Goal: Task Accomplishment & Management: Manage account settings

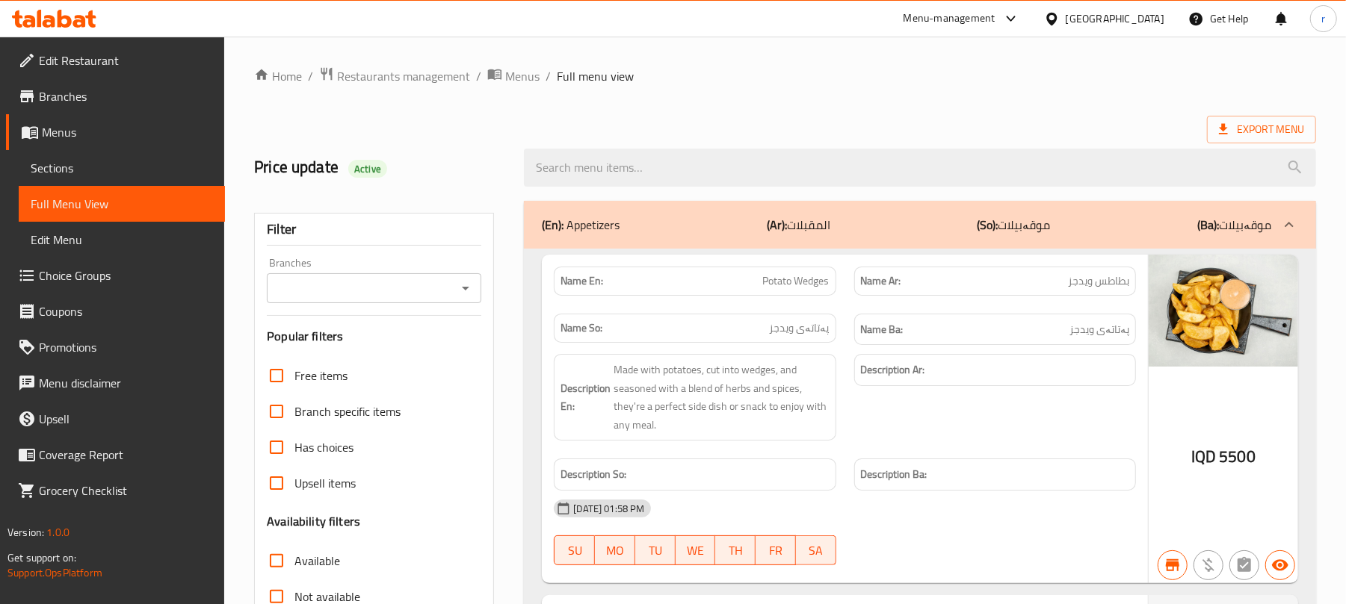
click at [54, 15] on icon at bounding box center [54, 19] width 84 height 18
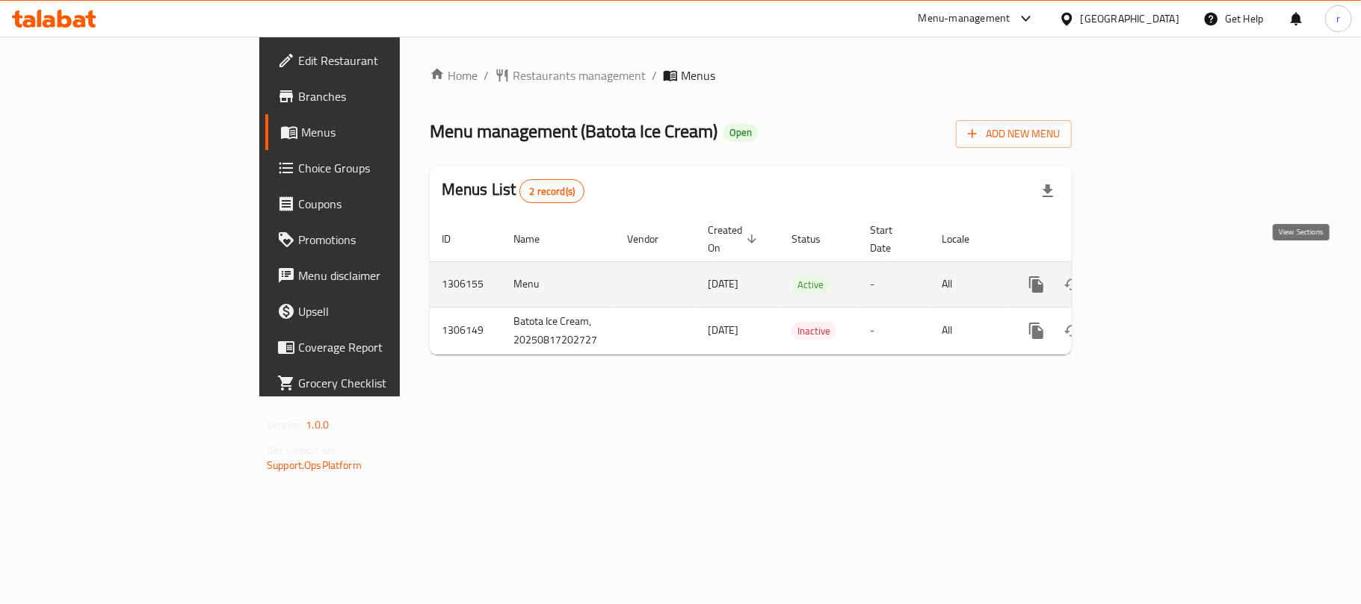
click at [1151, 278] on icon "enhanced table" at bounding box center [1143, 284] width 13 height 13
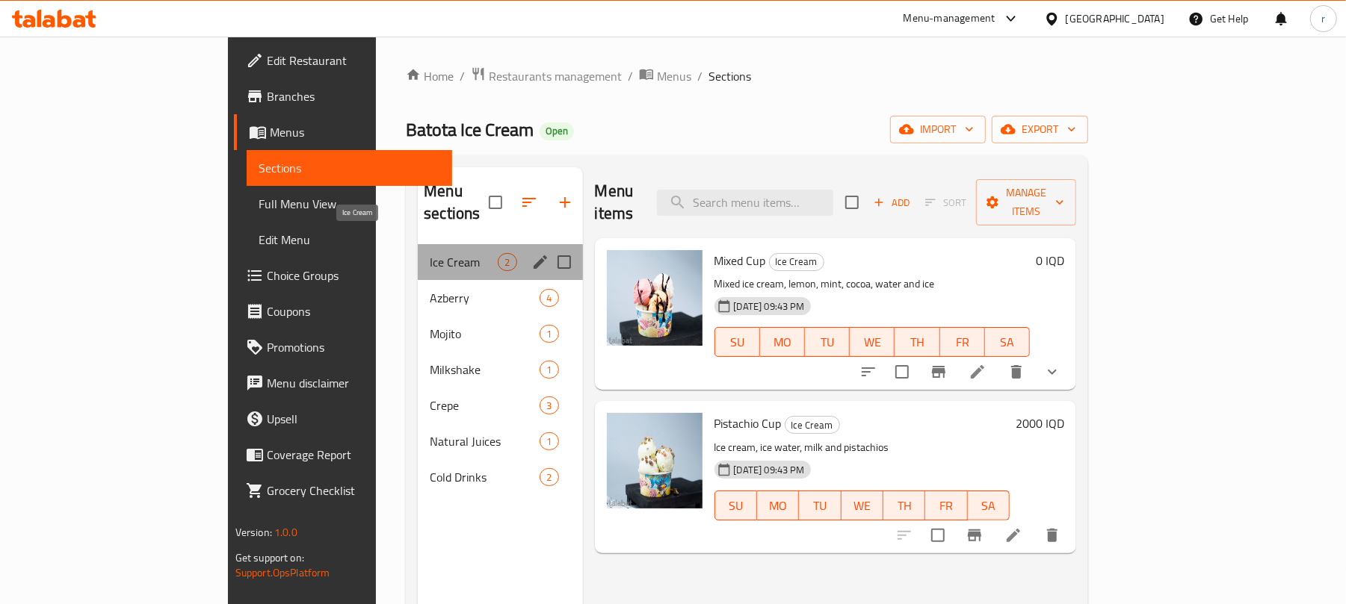
click at [430, 253] on span "Ice Cream" at bounding box center [464, 262] width 68 height 18
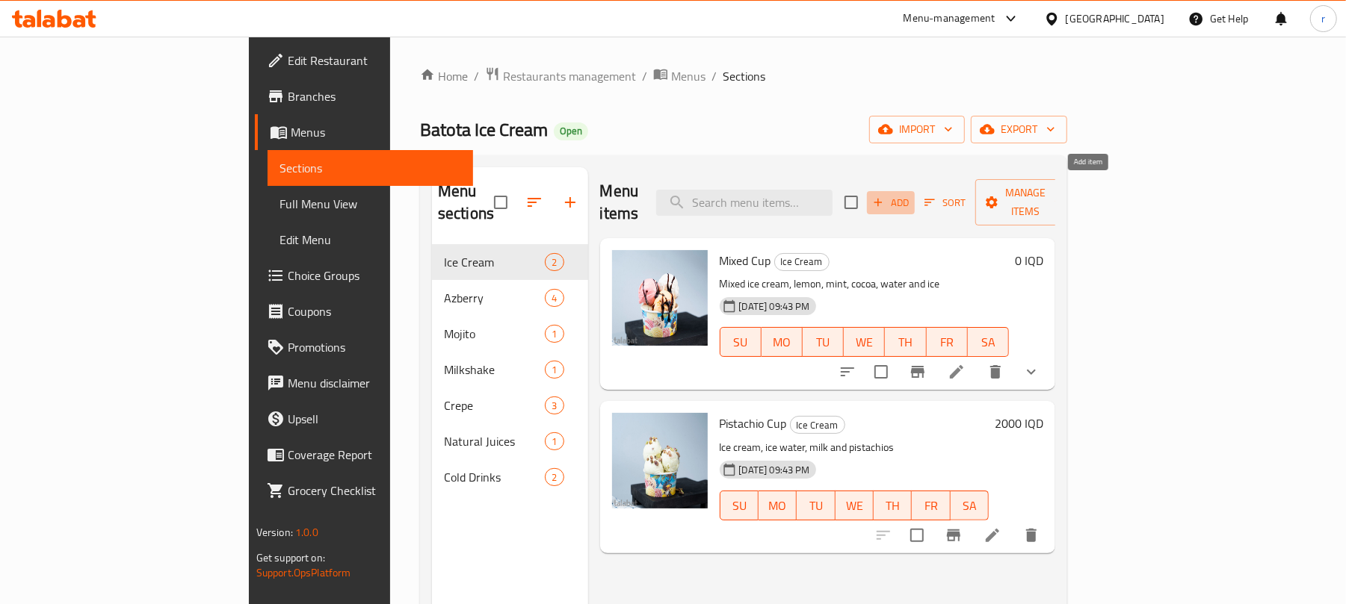
click at [911, 194] on span "Add" at bounding box center [891, 202] width 40 height 17
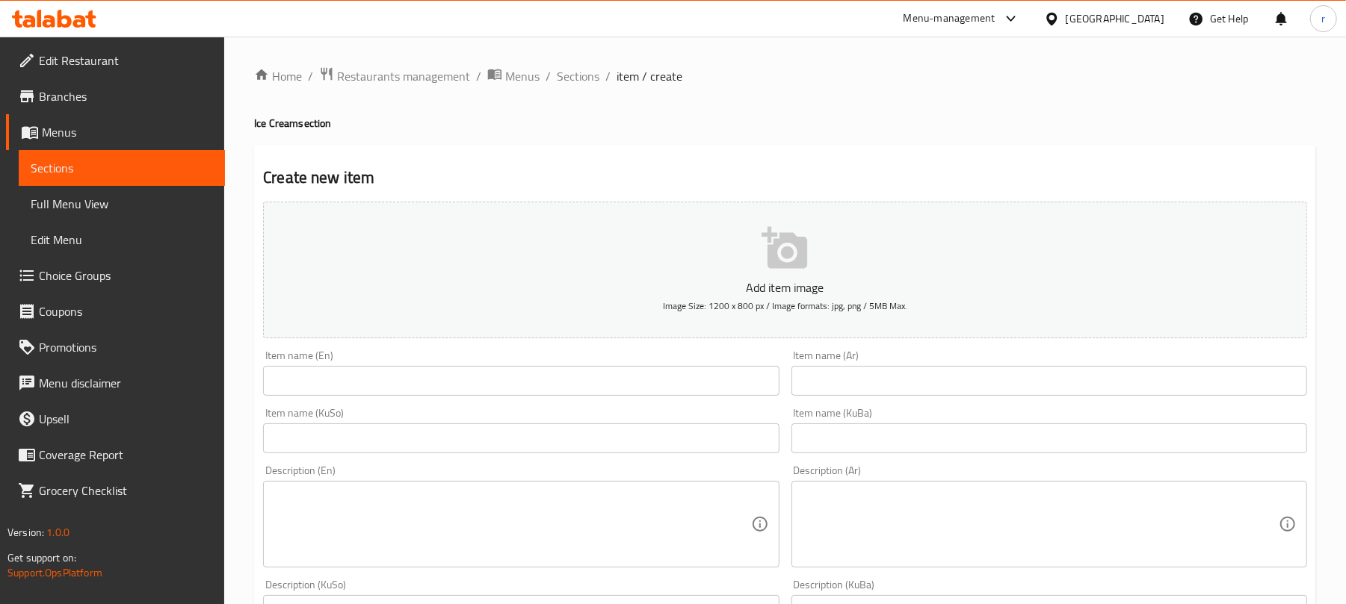
click at [369, 383] on input "text" at bounding box center [521, 381] width 516 height 30
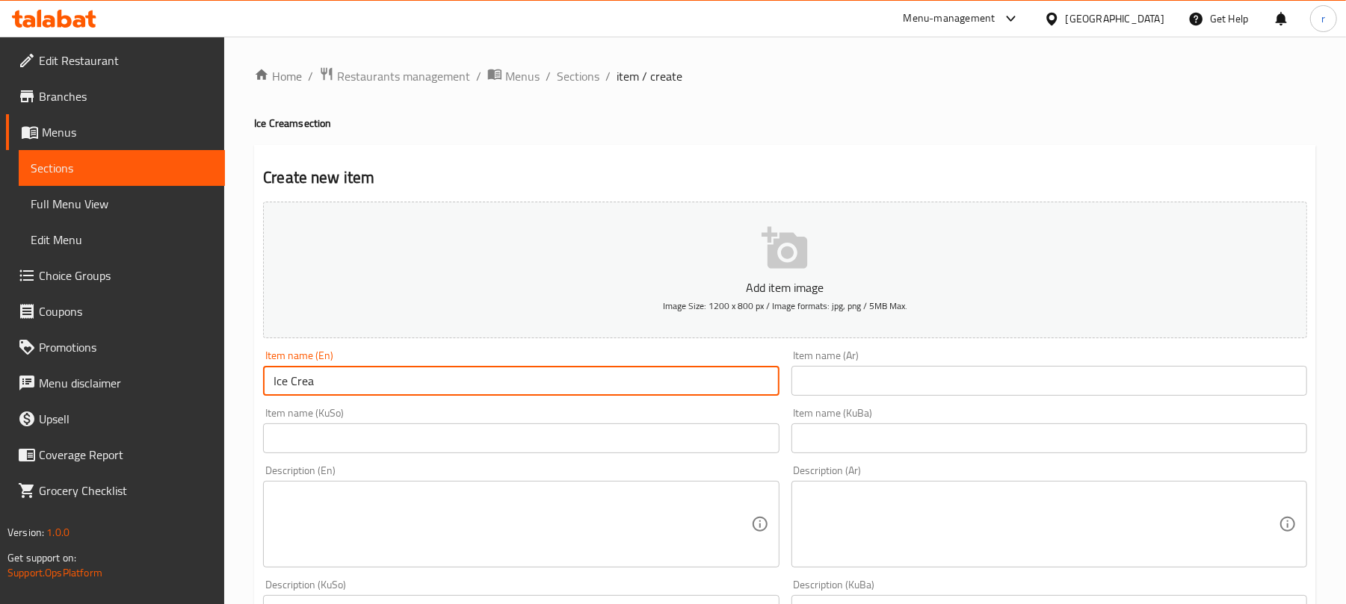
type input "Ice Cream By Weight"
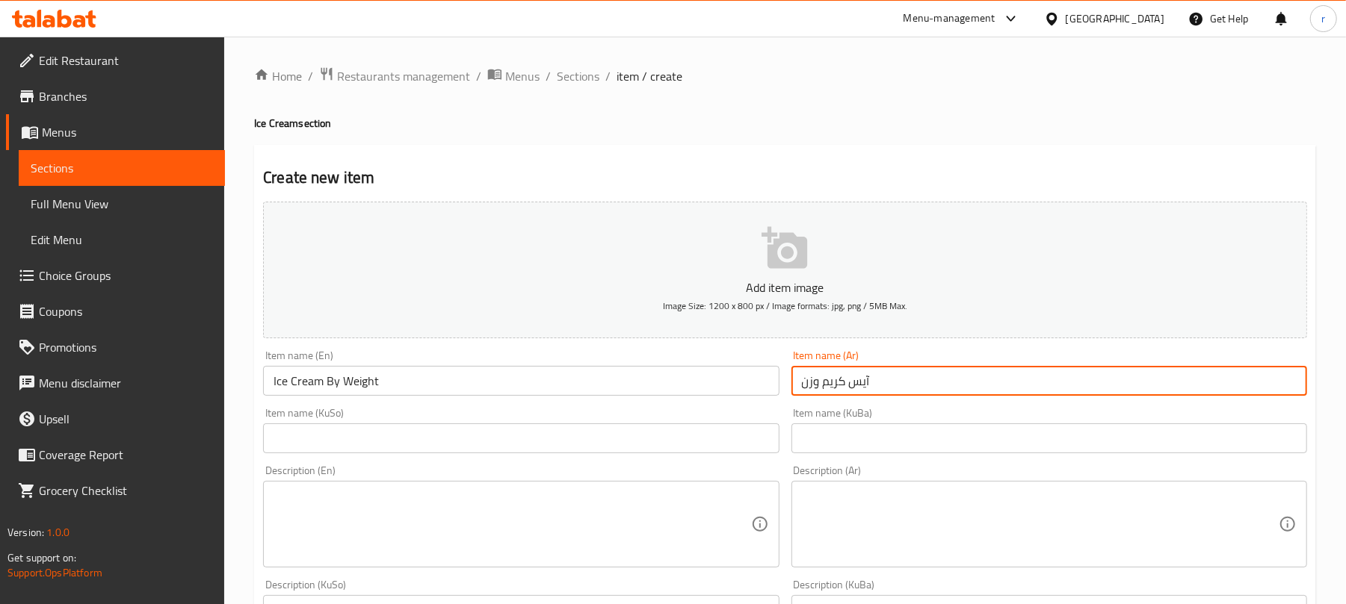
type input "آيس كريم وزن"
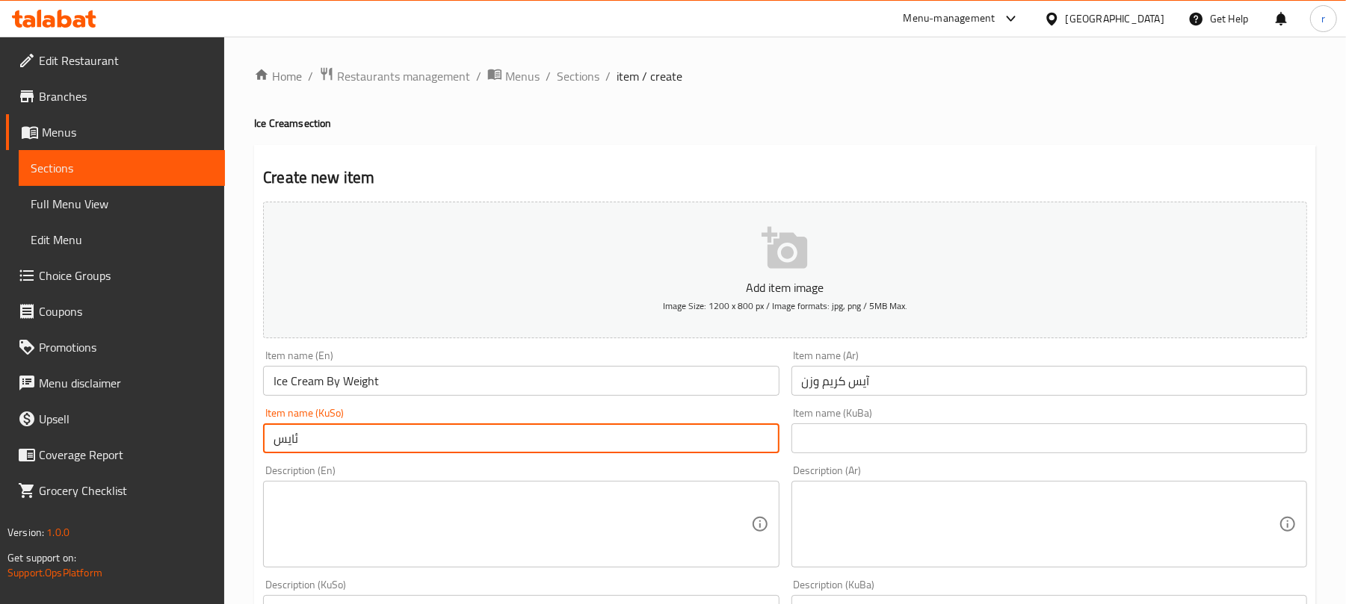
type input "ئایس کرێمی بە کێش"
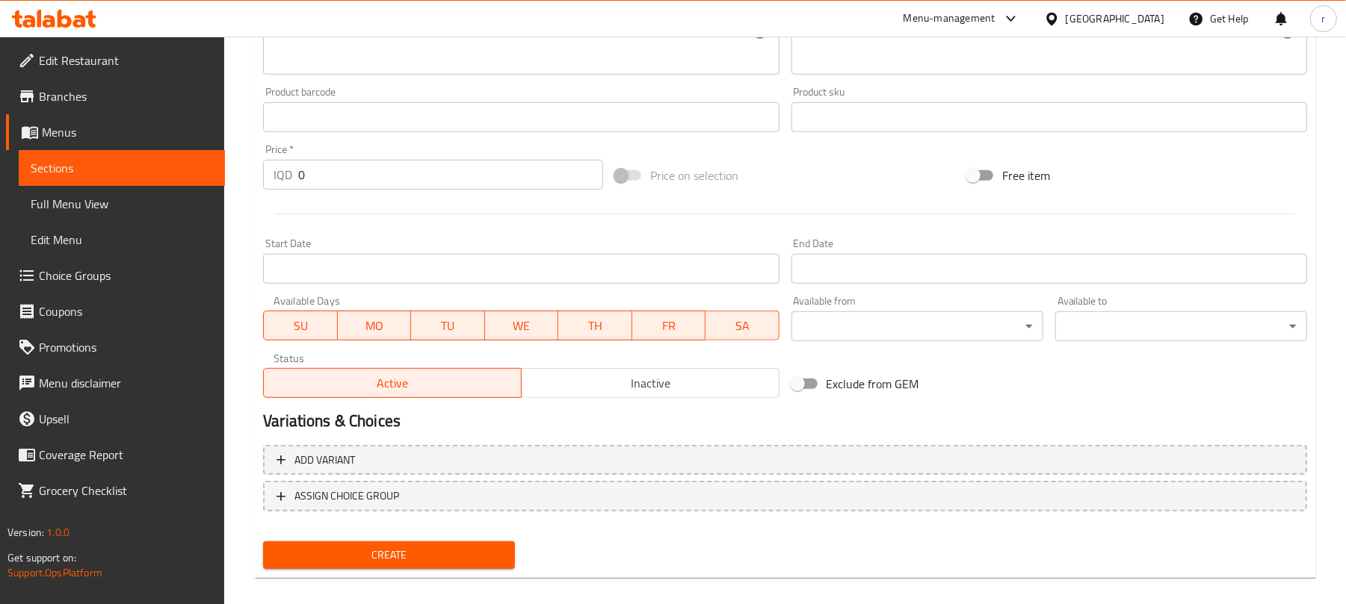
scroll to position [622, 0]
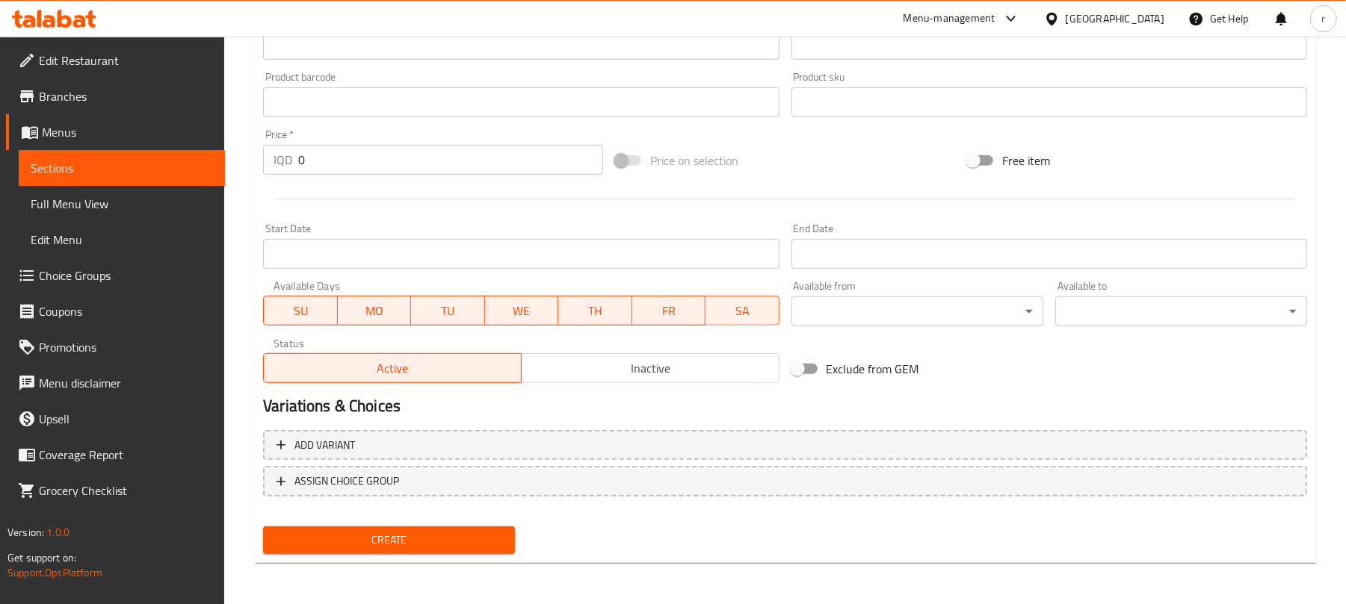
click at [616, 362] on span "Inactive" at bounding box center [651, 369] width 246 height 22
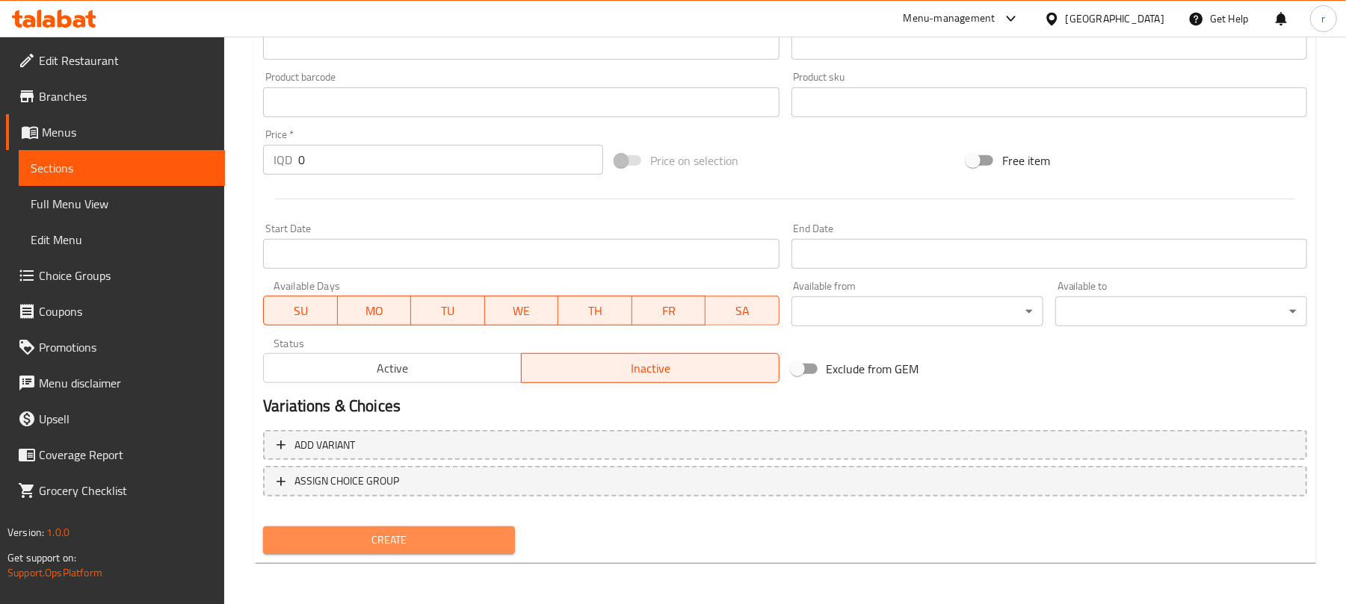
click at [467, 531] on span "Create" at bounding box center [389, 540] width 228 height 19
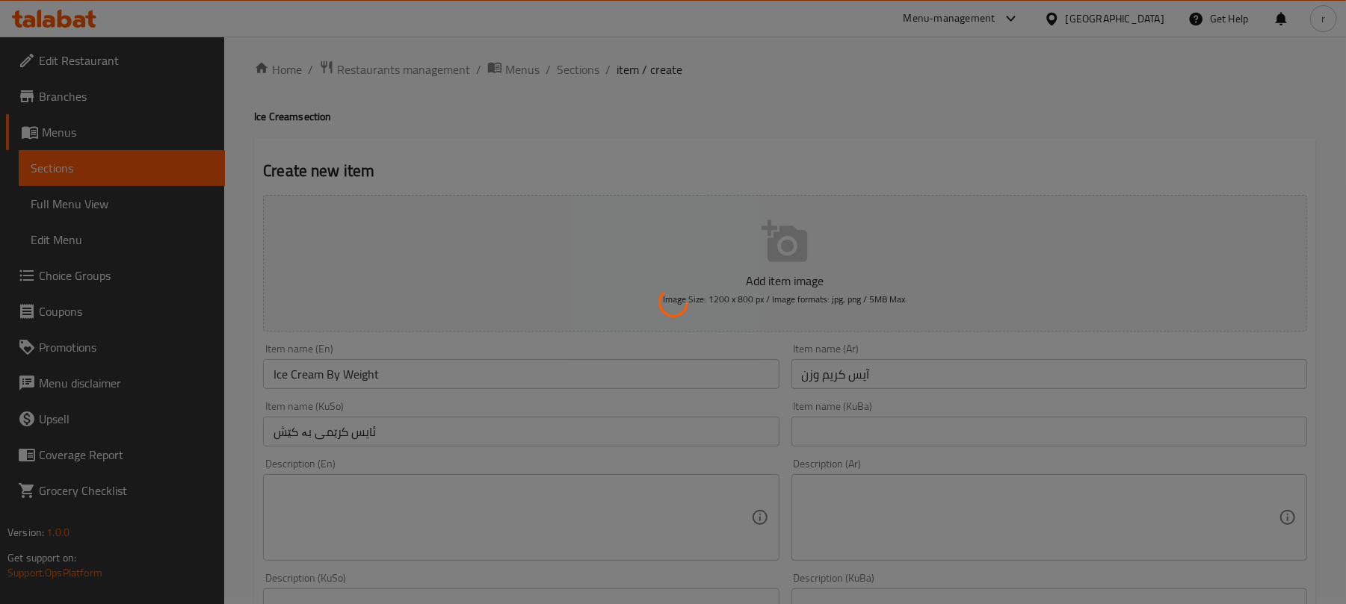
scroll to position [0, 0]
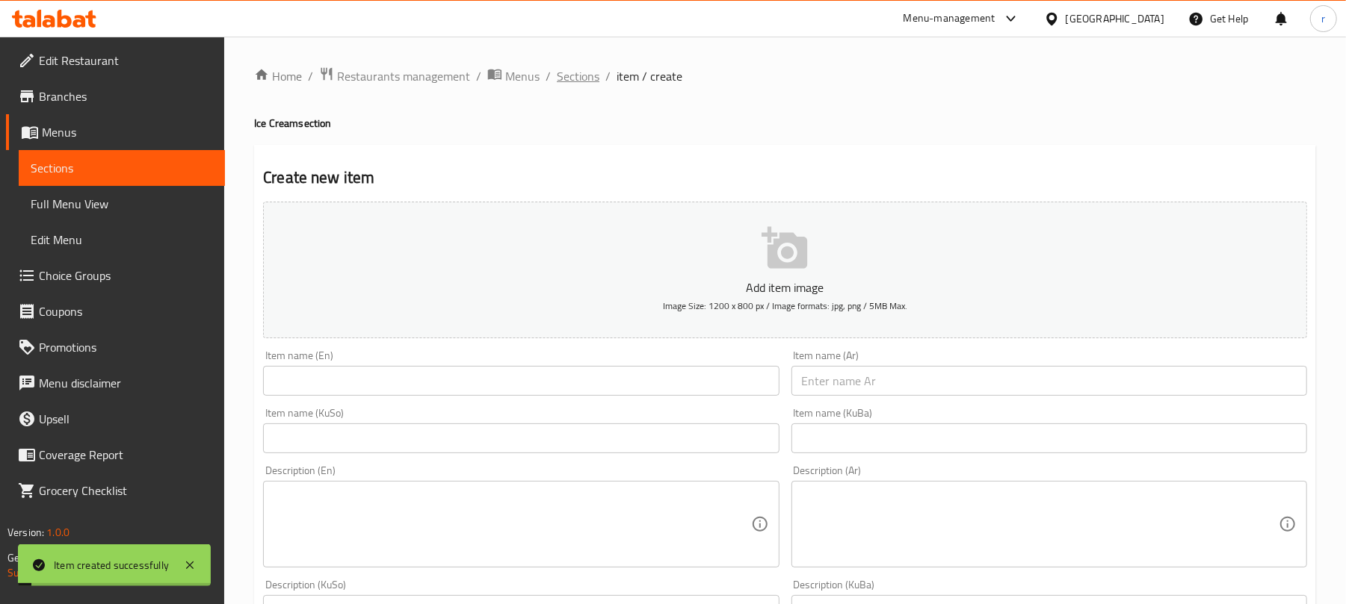
click at [572, 72] on span "Sections" at bounding box center [578, 76] width 43 height 18
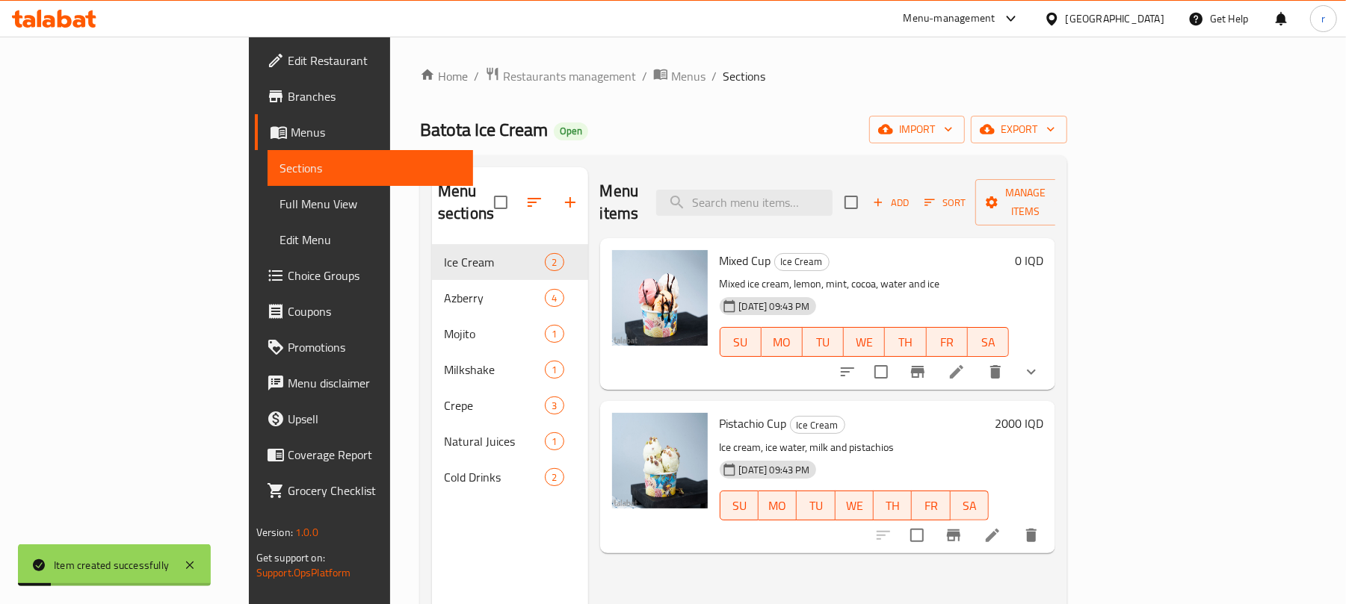
scroll to position [210, 0]
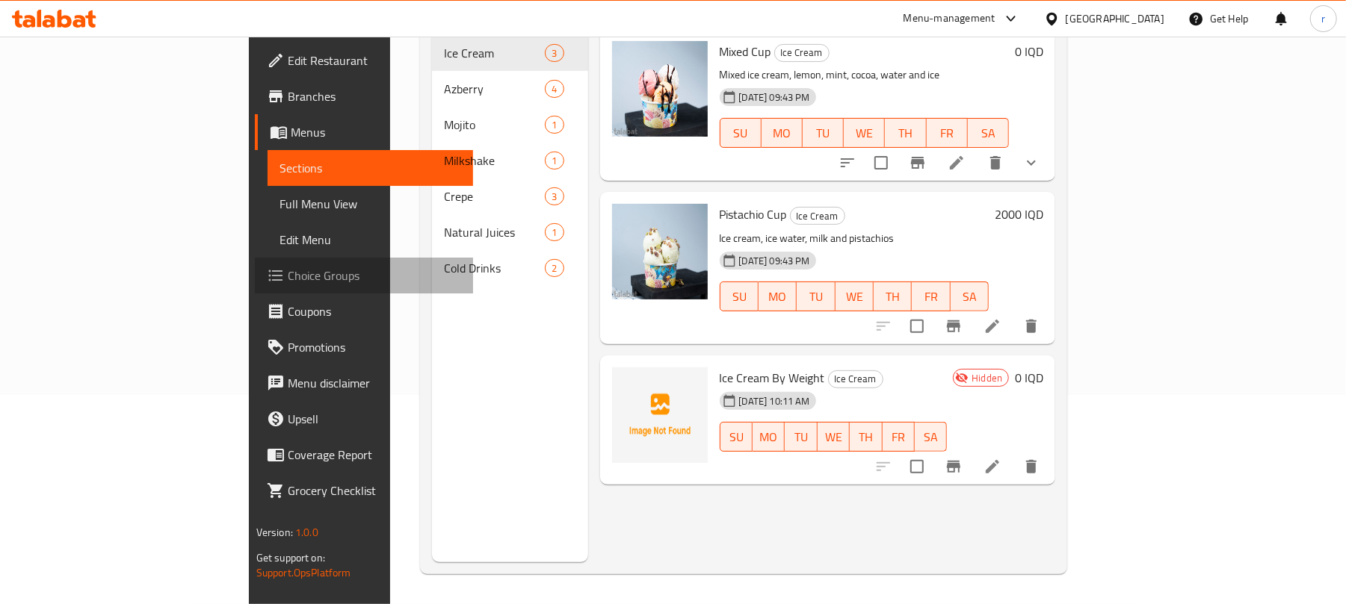
click at [255, 262] on link "Choice Groups" at bounding box center [364, 276] width 219 height 36
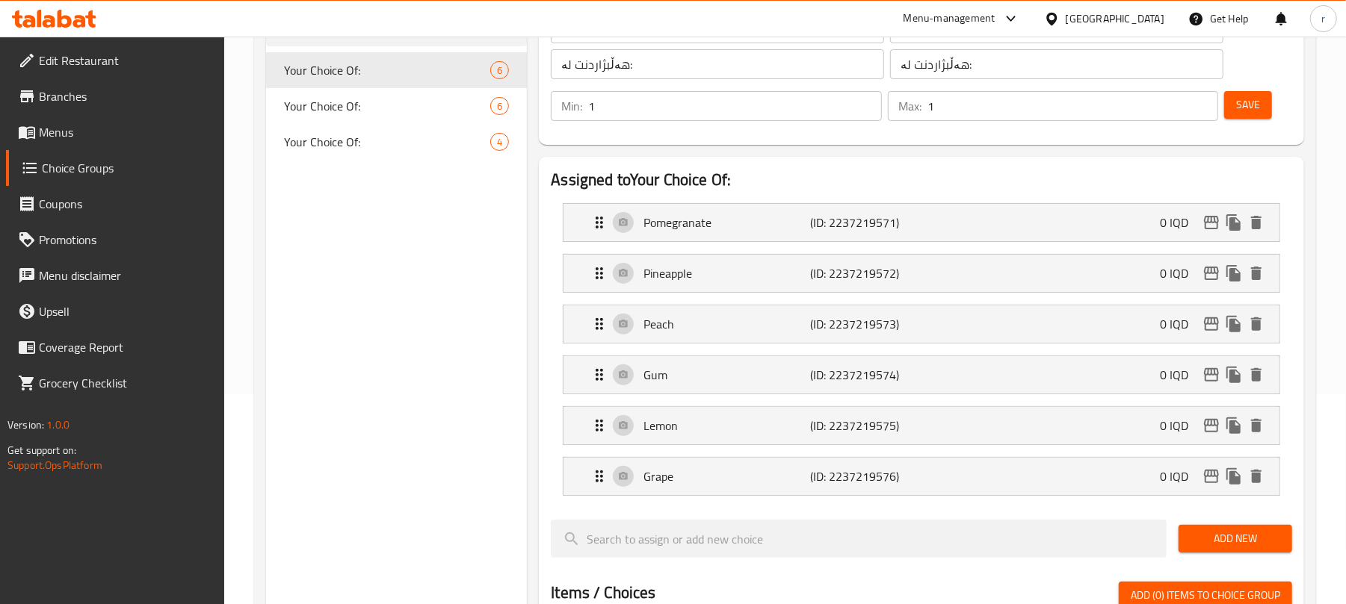
click at [365, 115] on div "Your Choice Of: 6" at bounding box center [396, 106] width 261 height 36
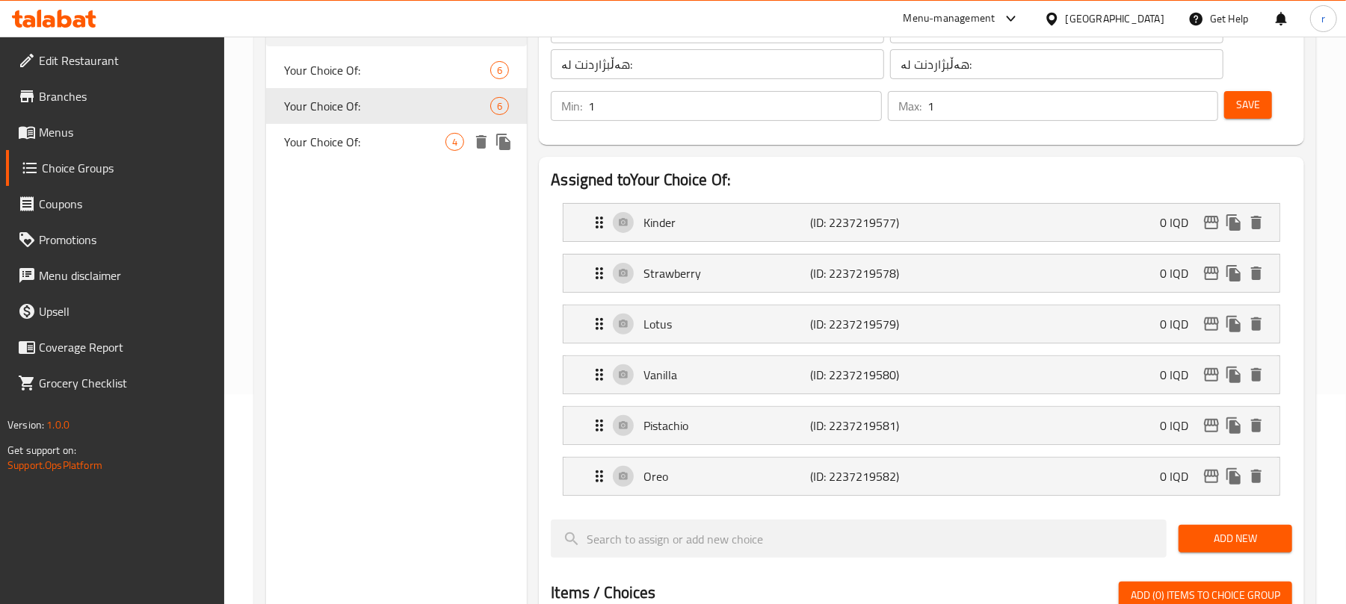
click at [366, 138] on span "Your Choice Of:" at bounding box center [364, 142] width 161 height 18
type input "Your Choice Of:"
type input "اختيارك من:"
type input "هەڵبژاردنت لە:"
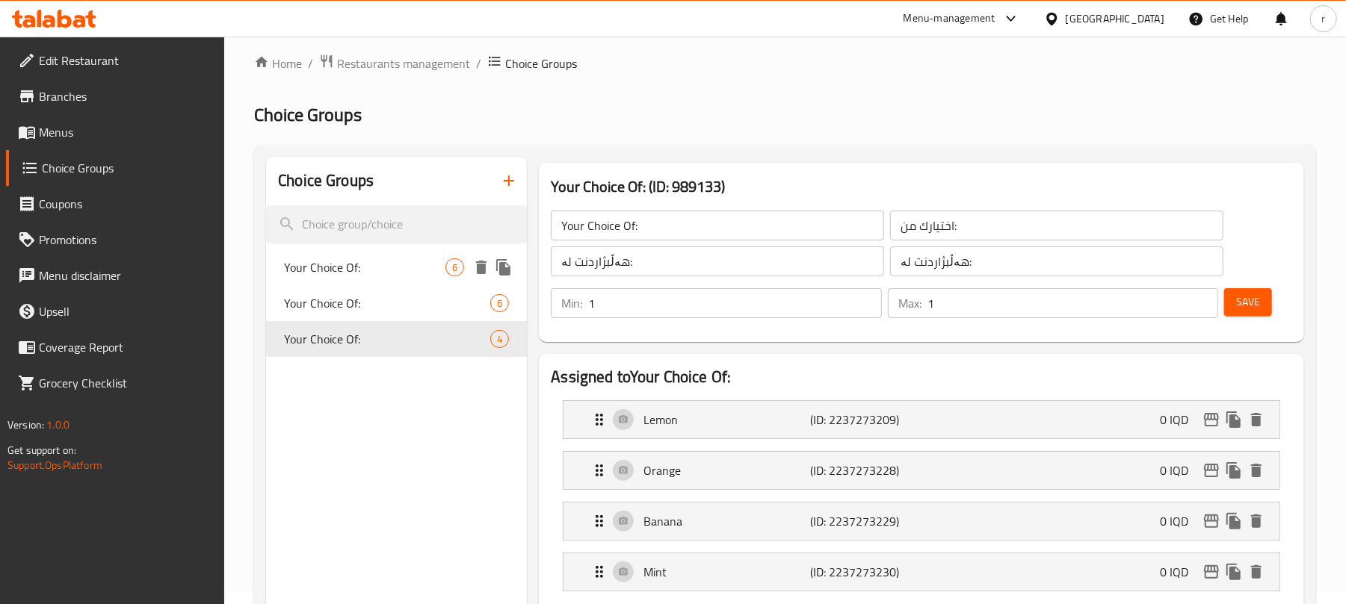
scroll to position [10, 0]
click at [506, 180] on icon "button" at bounding box center [509, 183] width 18 height 18
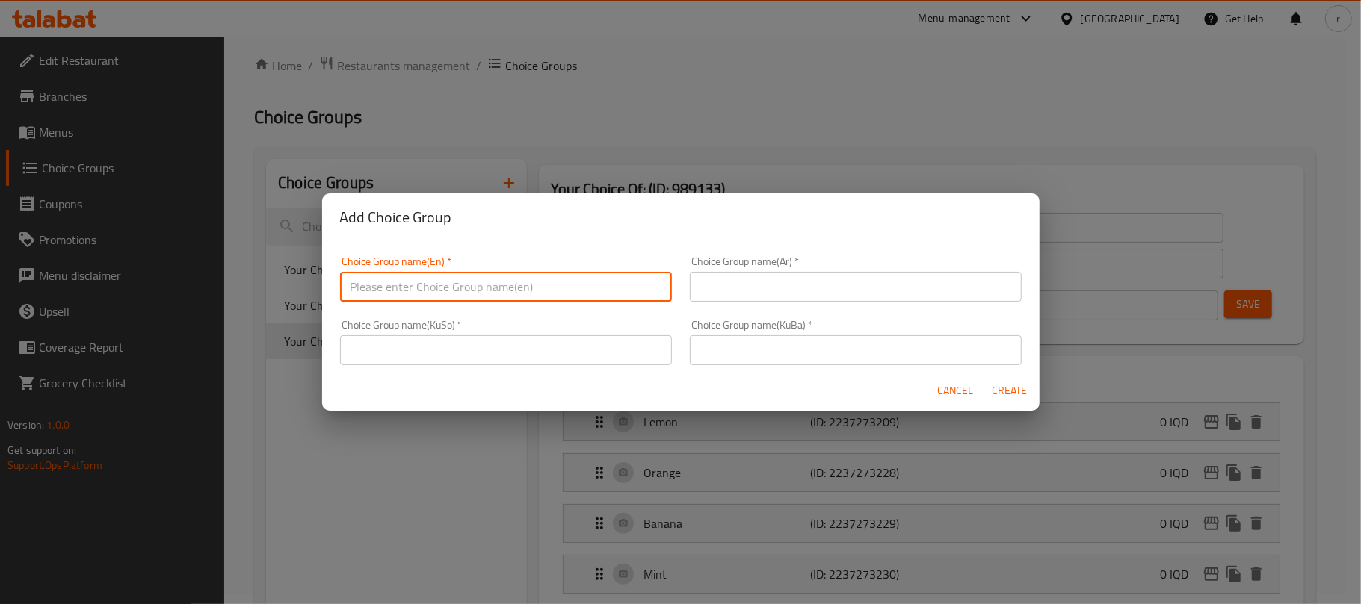
click at [504, 276] on input "text" at bounding box center [506, 287] width 332 height 30
type input "Your Choice Of Wieght""
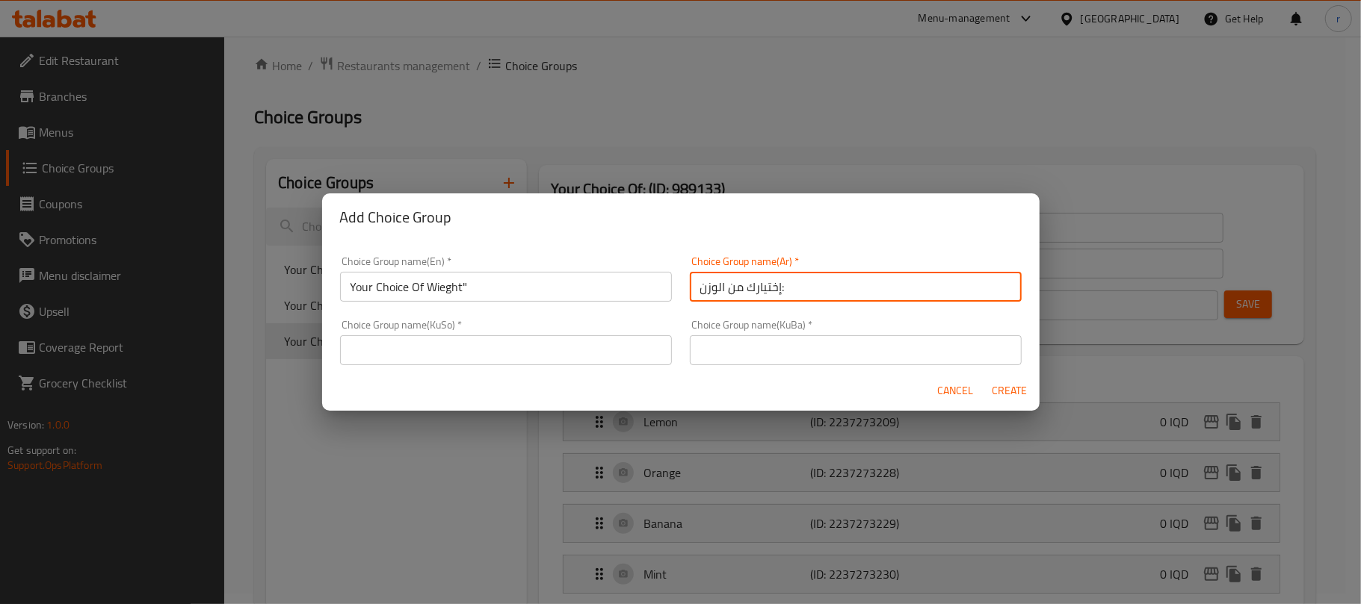
type input "إختيارك من الوزن:"
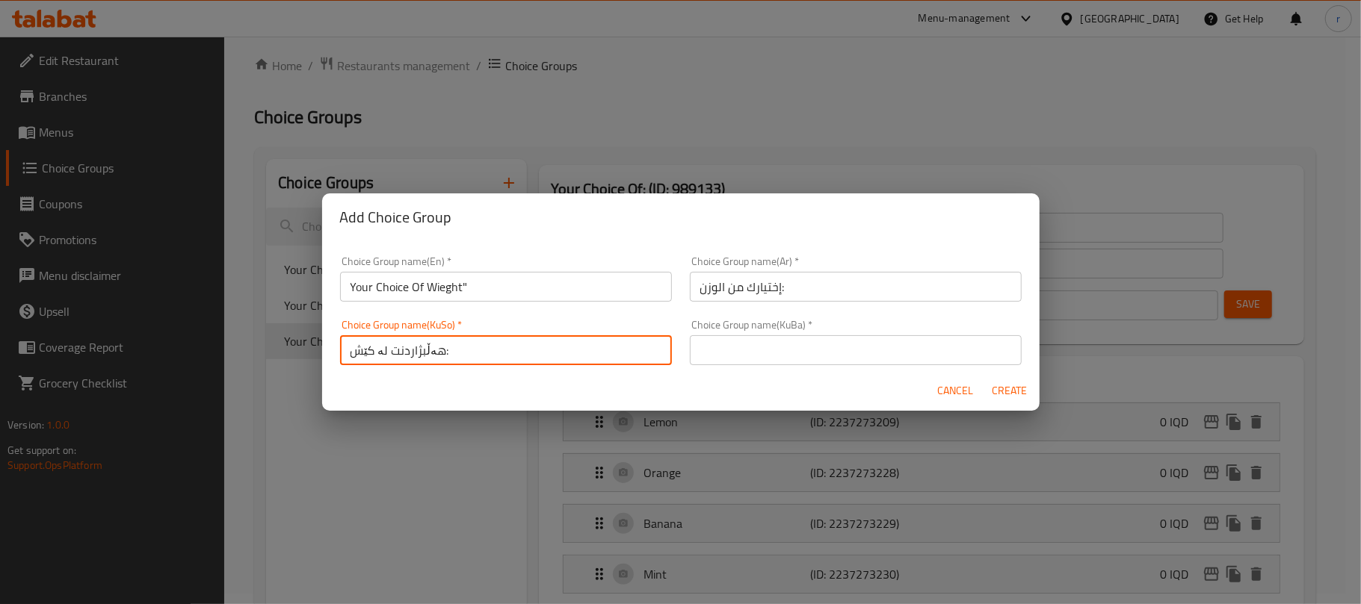
type input "هەڵبژاردنت لە کێش:"
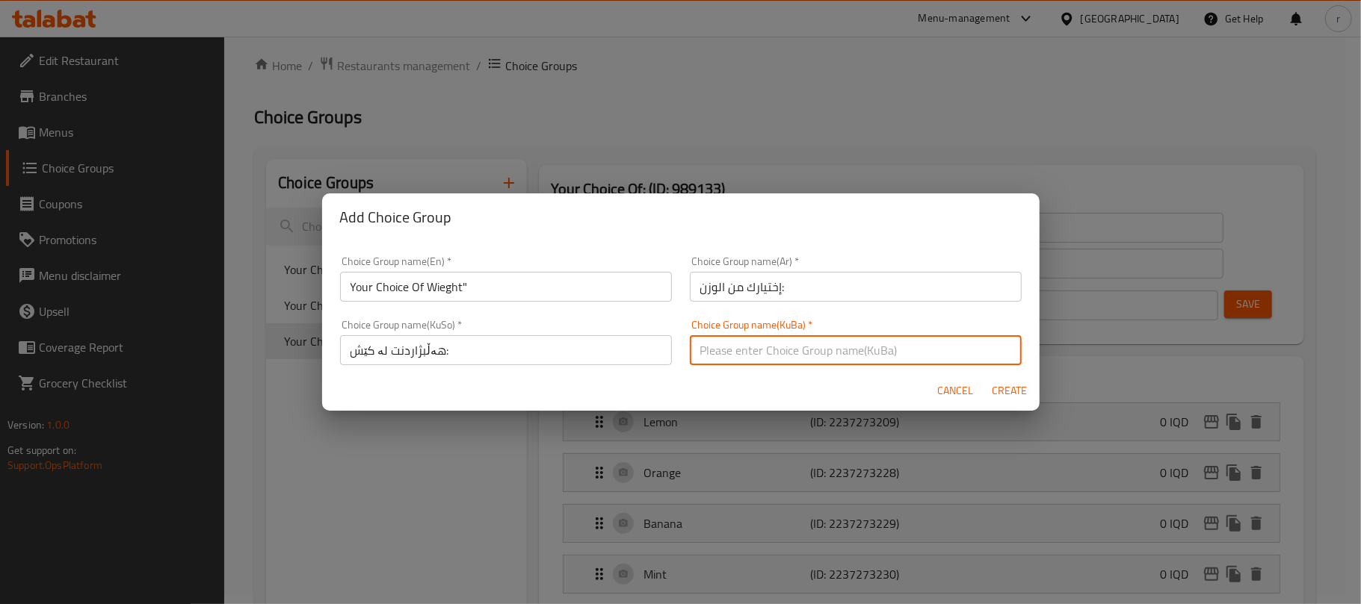
paste input "هەڵبژاردنت لە کێش:"
type input "هەڵبژاردنت لە کێش:"
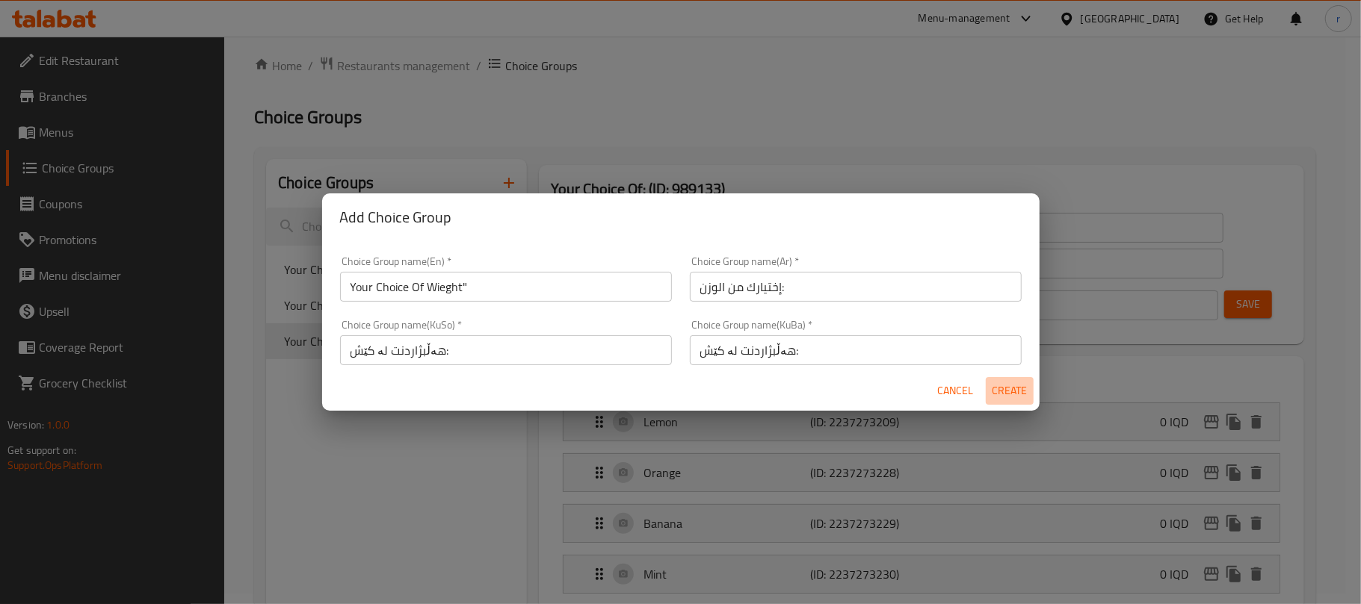
click at [1007, 396] on span "Create" at bounding box center [1010, 391] width 36 height 19
type input "Your Choice Of Wieght""
type input "إختيارك من الوزن:"
type input "هەڵبژاردنت لە کێش:"
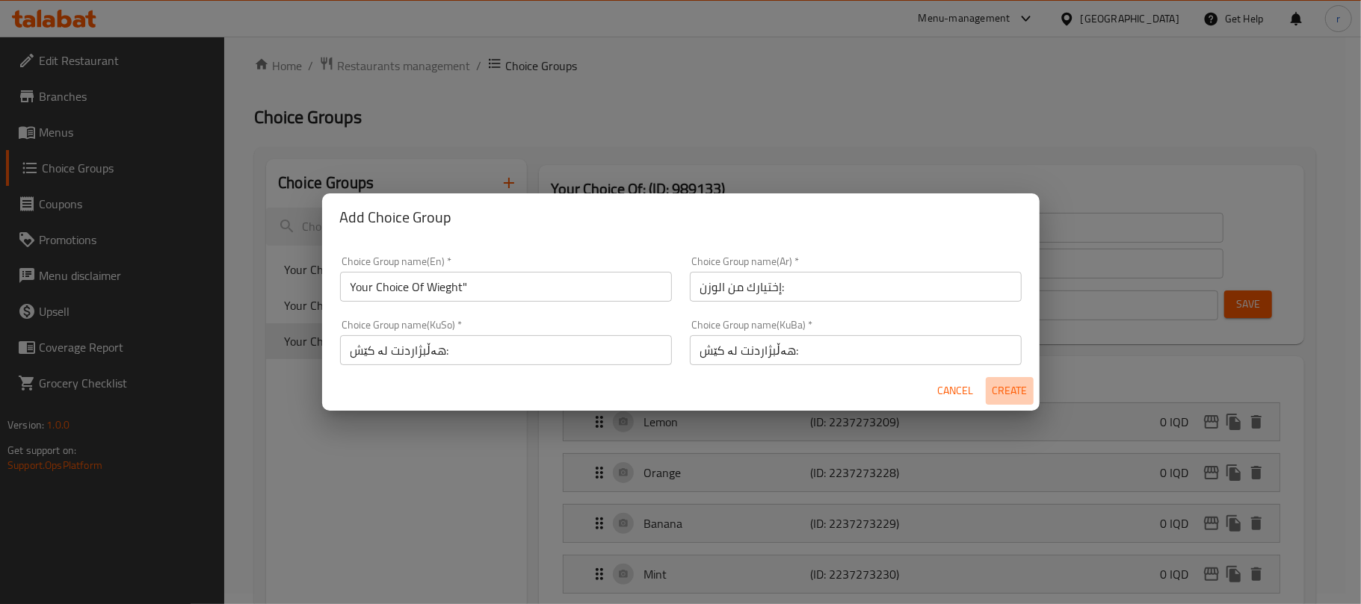
type input "0"
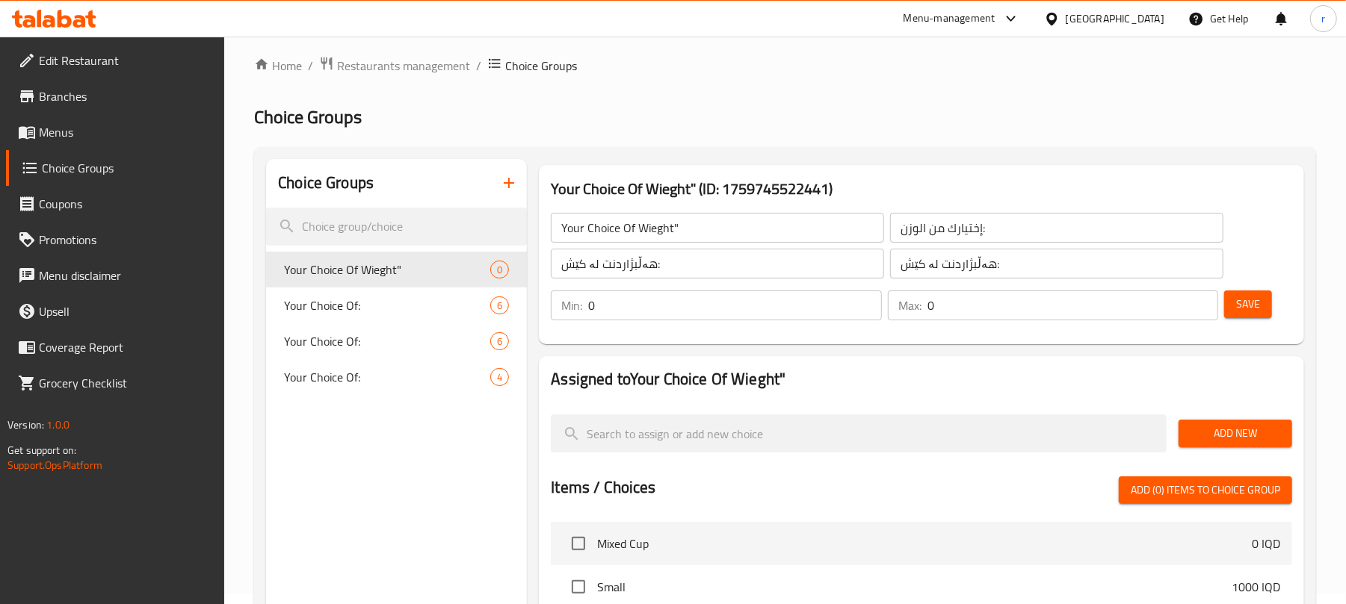
drag, startPoint x: 578, startPoint y: 308, endPoint x: 568, endPoint y: 306, distance: 10.6
click at [571, 308] on div "Min: 0 ​" at bounding box center [716, 306] width 330 height 30
type input "1"
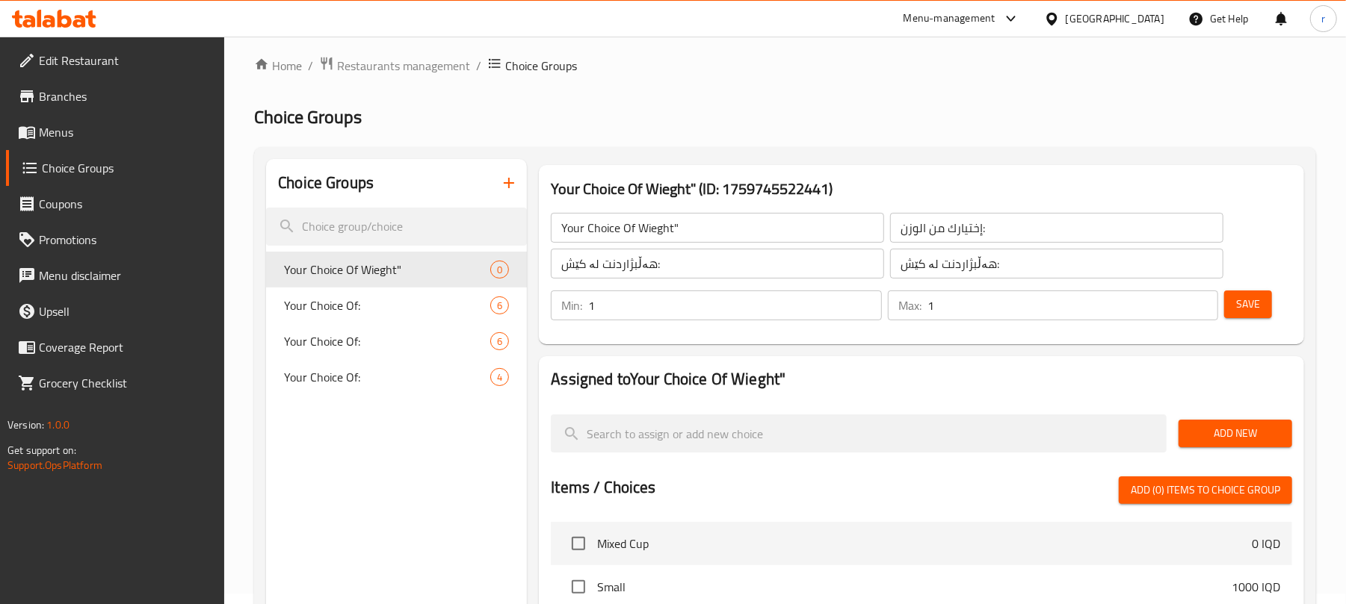
click at [1255, 428] on span "Add New" at bounding box center [1235, 433] width 90 height 19
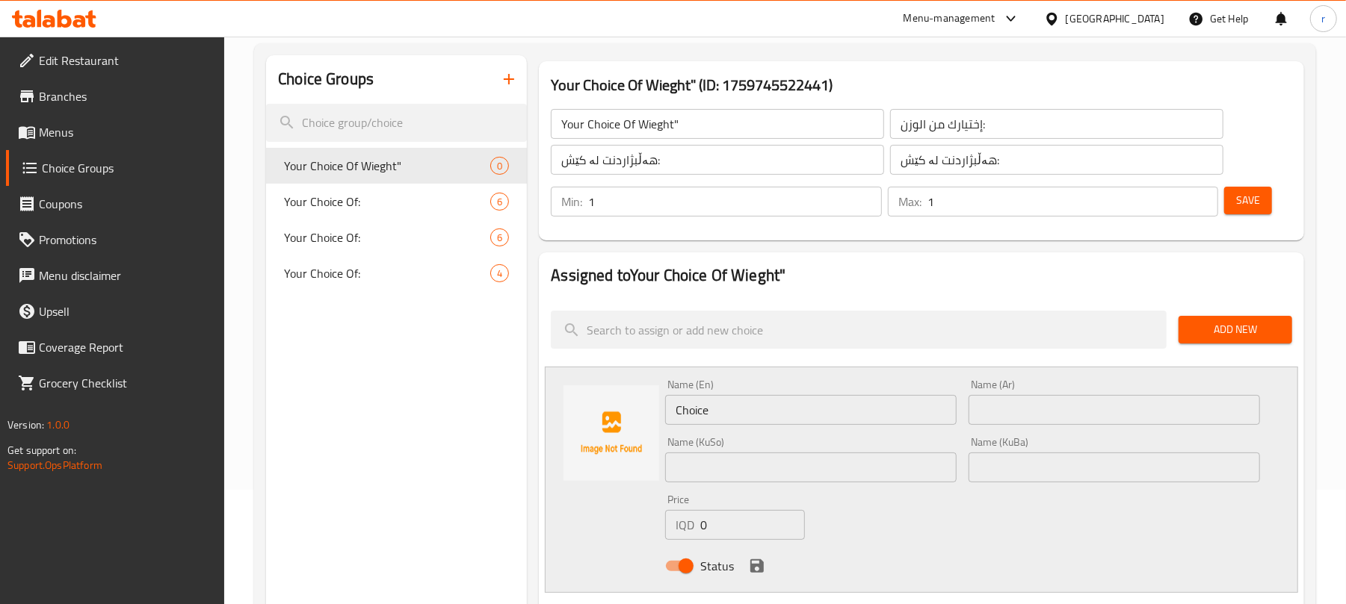
scroll to position [309, 0]
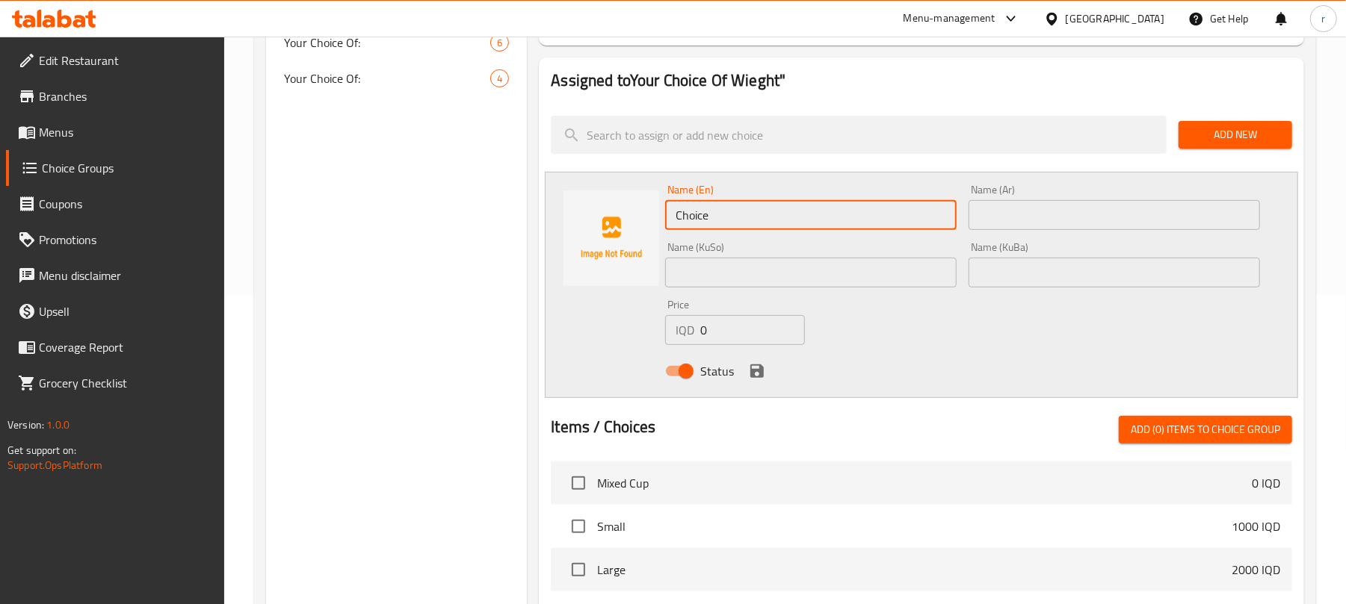
drag, startPoint x: 640, startPoint y: 206, endPoint x: 548, endPoint y: 204, distance: 91.2
click at [548, 204] on div "Name (En) Choice Name (En) Name (Ar) Name (Ar) Name (KuSo) Name (KuSo) Name (Ku…" at bounding box center [921, 285] width 753 height 226
type input "1 Kilo"
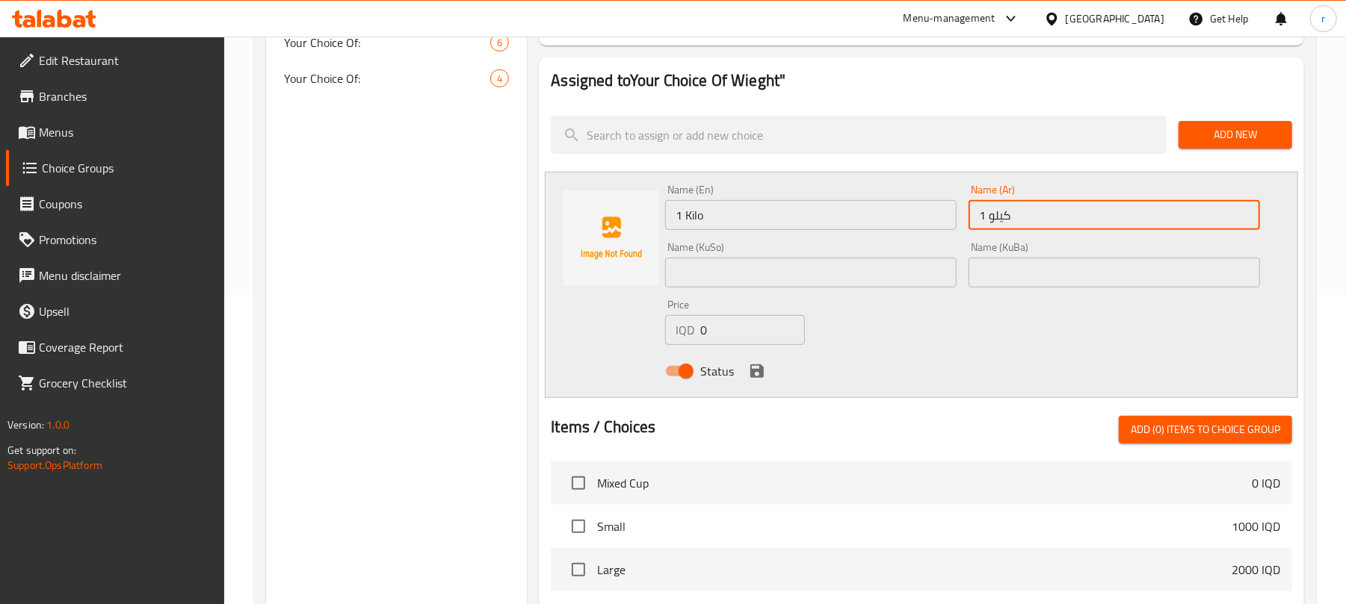
type input "1 كيلو"
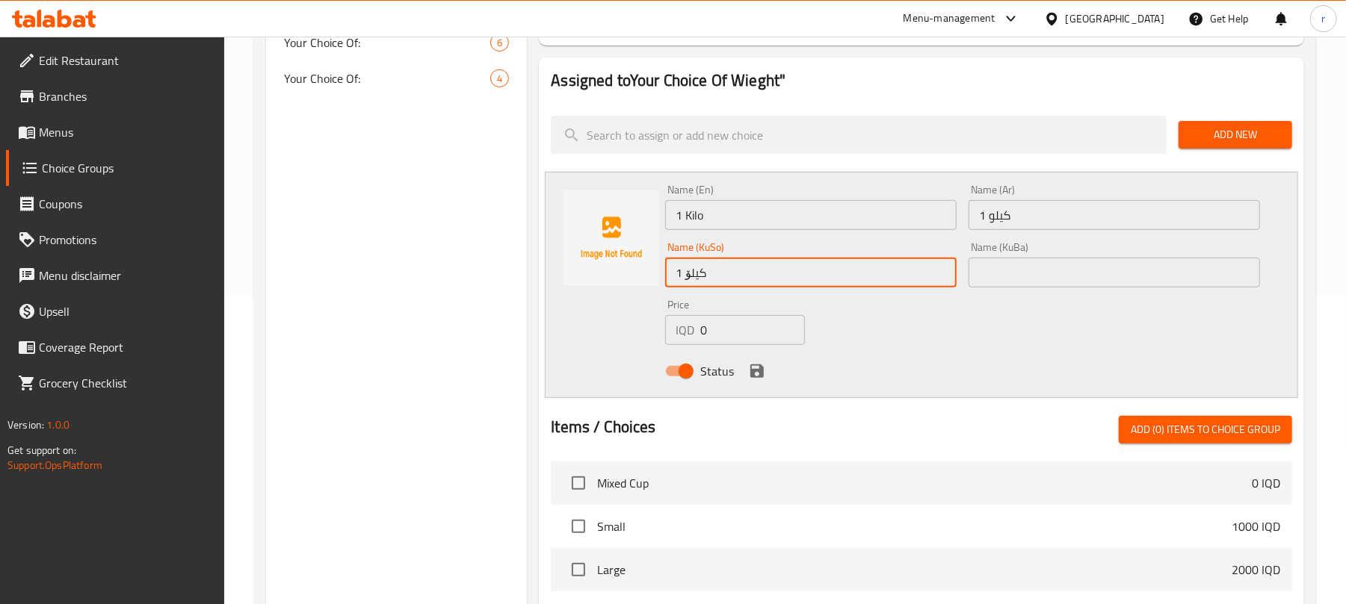
type input "1 کیلۆ"
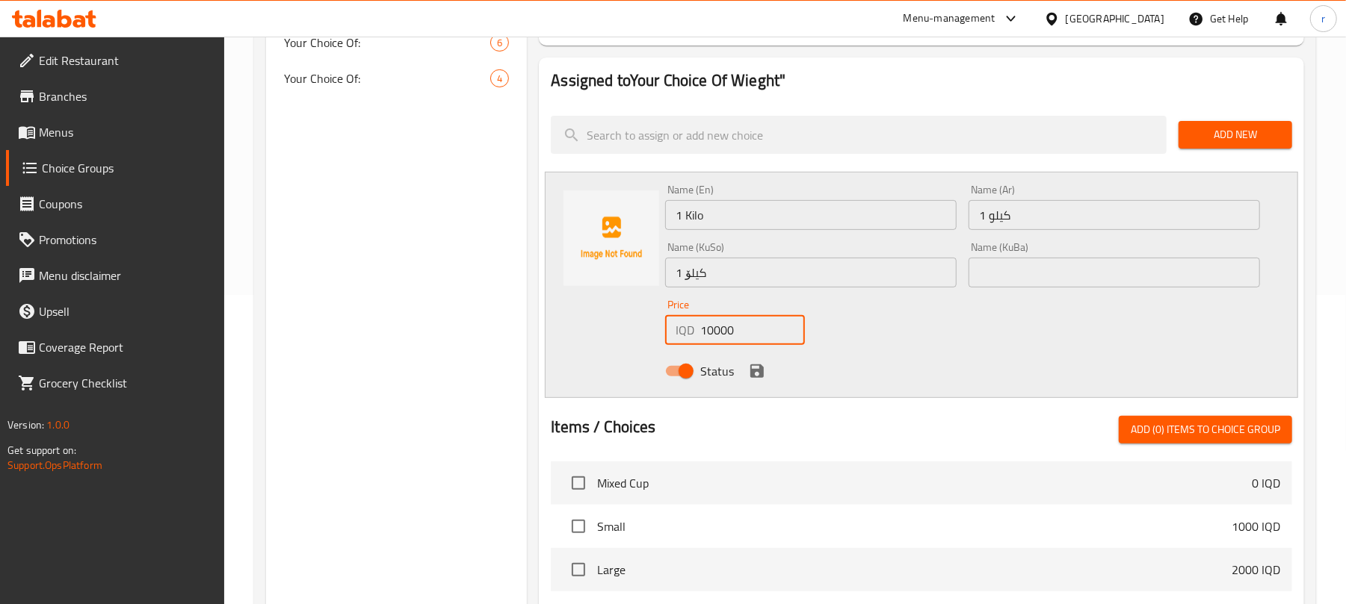
type input "10000"
click at [758, 366] on icon "save" at bounding box center [757, 371] width 18 height 18
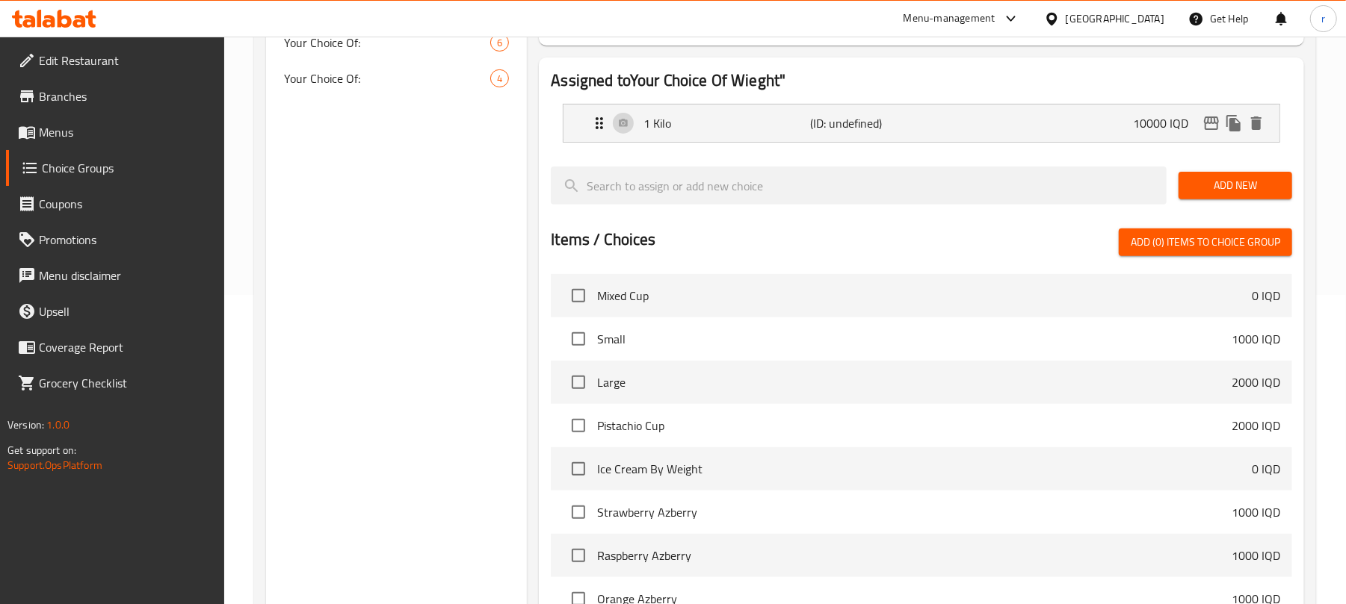
click at [1235, 179] on span "Add New" at bounding box center [1235, 185] width 90 height 19
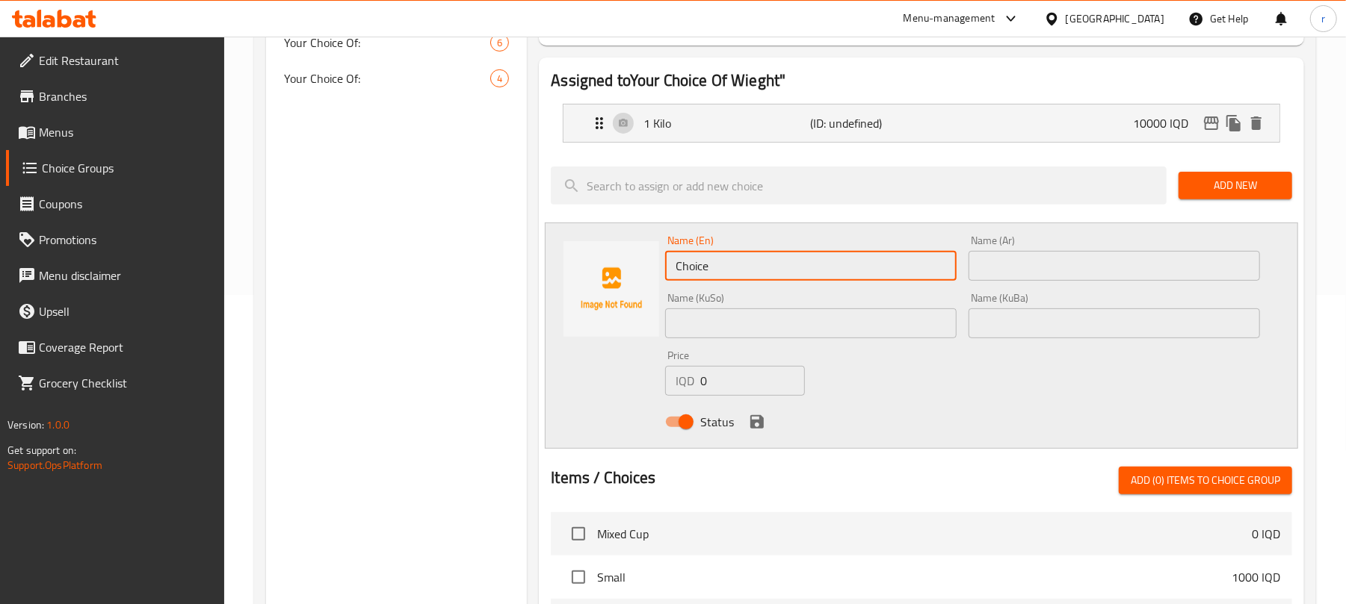
drag, startPoint x: 729, startPoint y: 270, endPoint x: 398, endPoint y: 247, distance: 331.8
click at [464, 247] on div "Choice Groups Your Choice Of Wieght" 0 Your Choice Of: 6 Your Choice Of: 6 Your…" at bounding box center [788, 425] width 1044 height 1131
type input "1/2 Kilo"
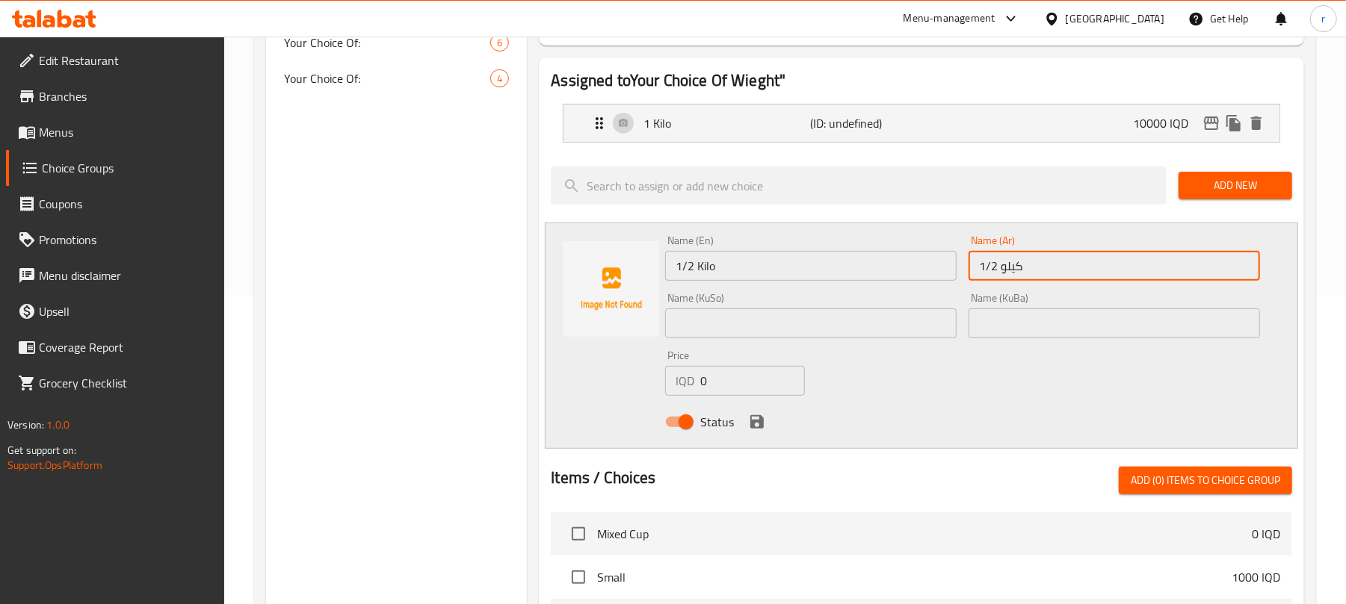
type input "1/2 كيلو"
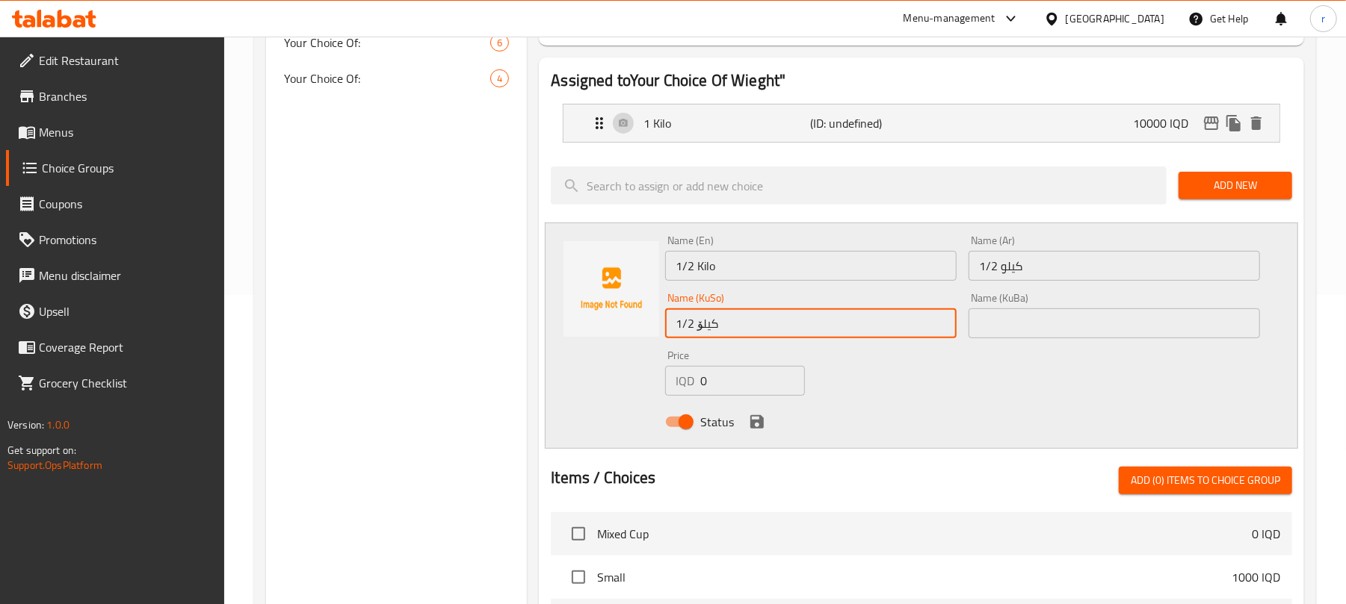
type input "1/2 کیلۆ"
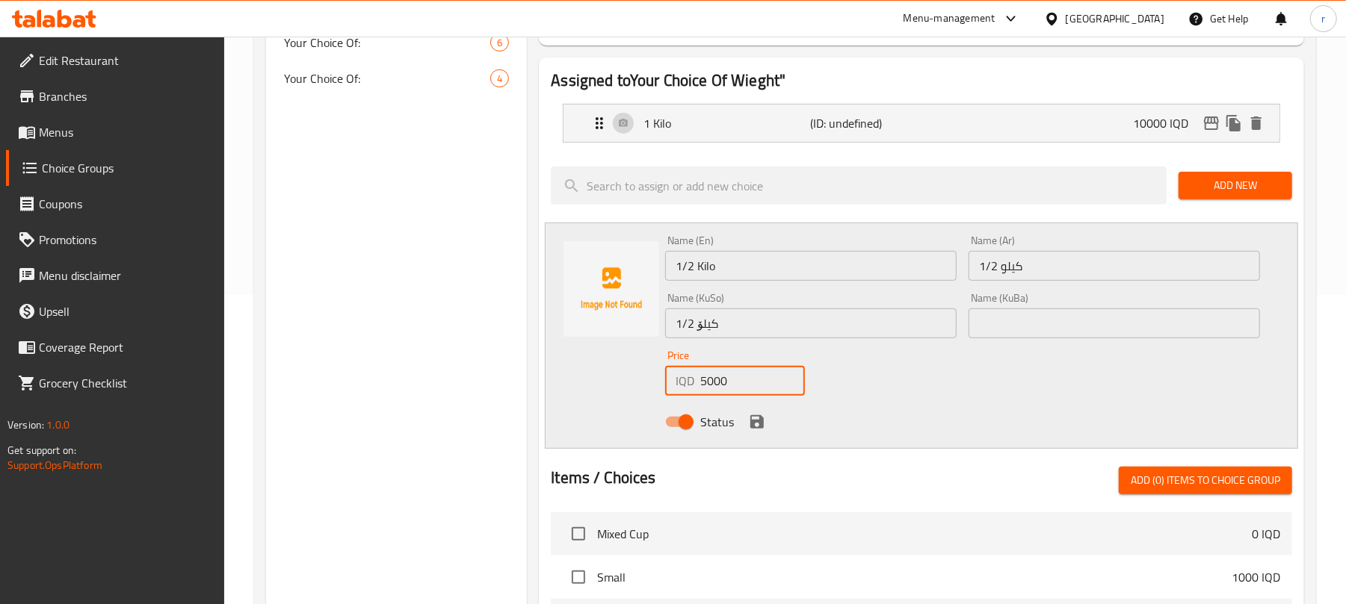
type input "5000"
click at [748, 420] on icon "save" at bounding box center [757, 422] width 18 height 18
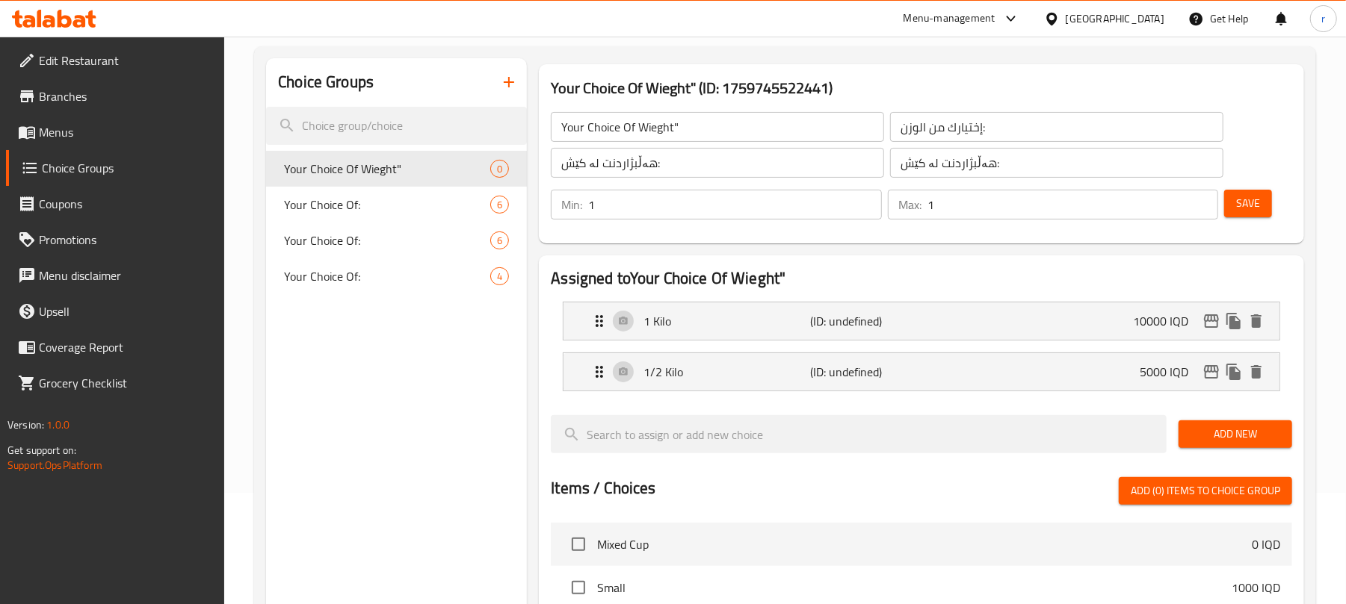
scroll to position [111, 0]
click at [1248, 205] on span "Save" at bounding box center [1248, 204] width 24 height 19
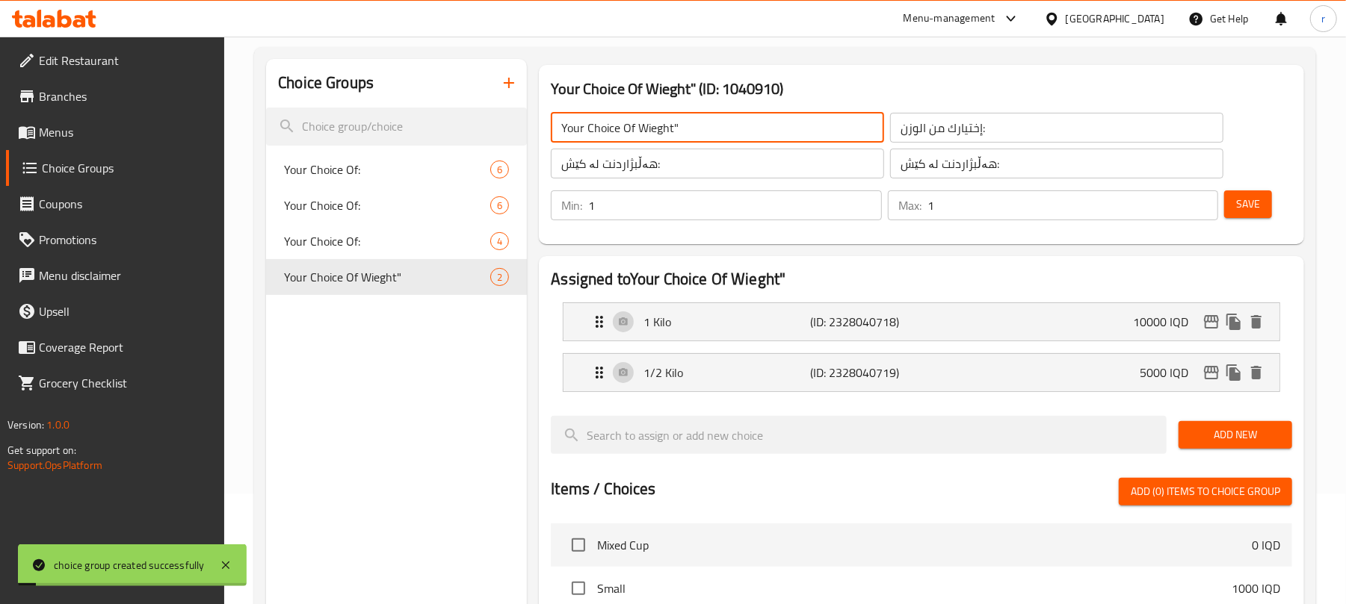
click at [688, 137] on input "Your Choice Of Wieght"" at bounding box center [717, 128] width 333 height 30
type input "Your Choice Of Wieght:"
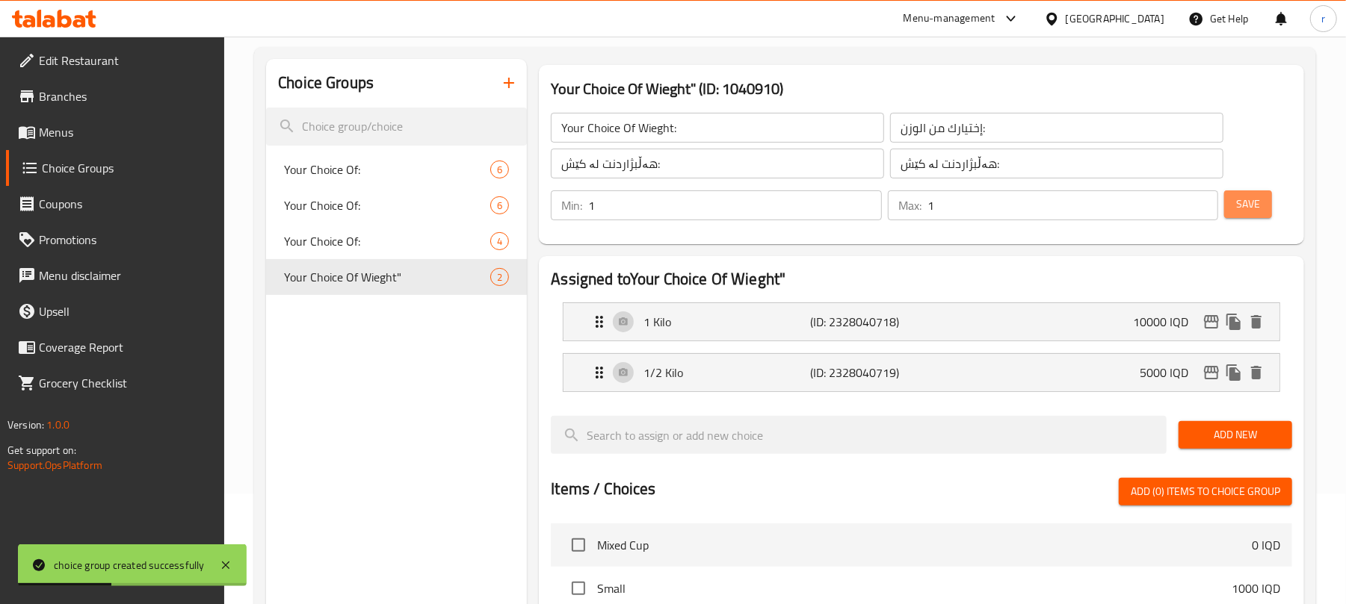
click at [1228, 206] on button "Save" at bounding box center [1248, 205] width 48 height 28
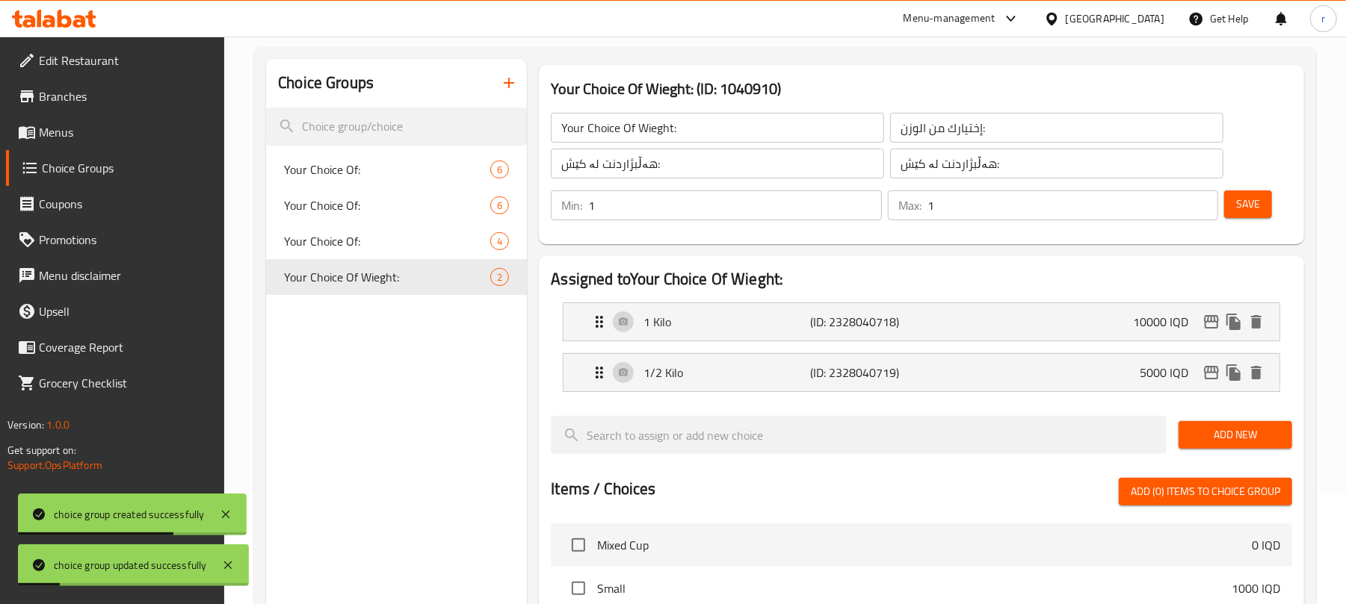
click at [72, 132] on span "Menus" at bounding box center [126, 132] width 174 height 18
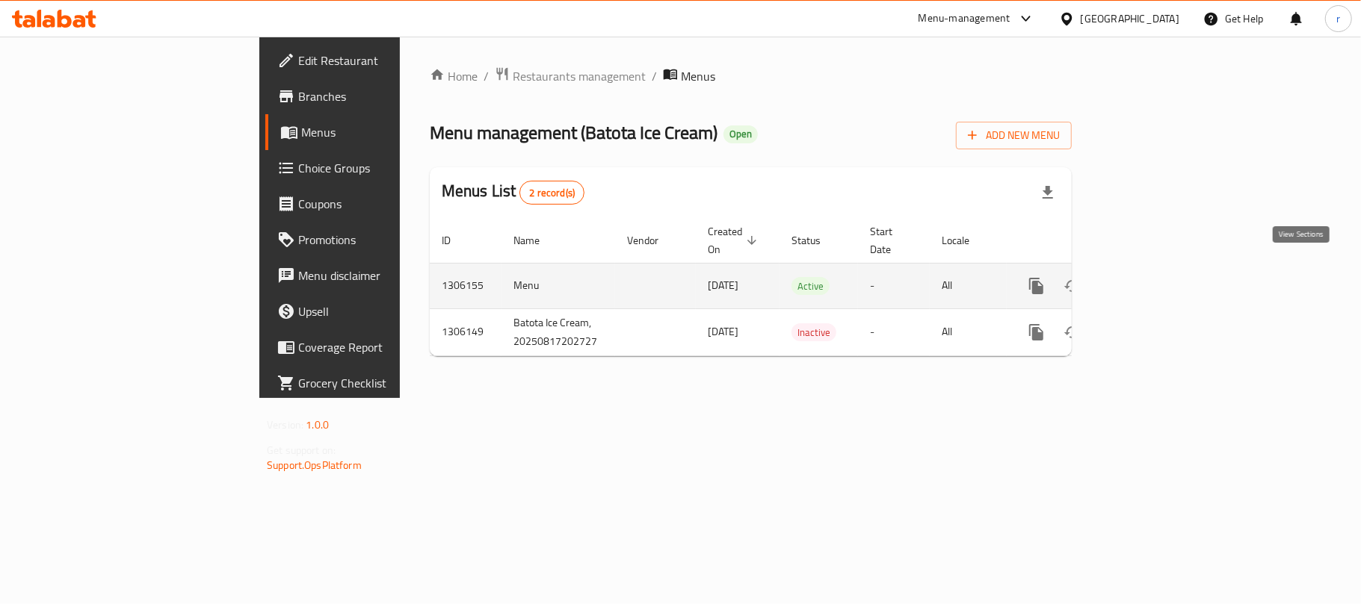
click at [1151, 279] on icon "enhanced table" at bounding box center [1143, 285] width 13 height 13
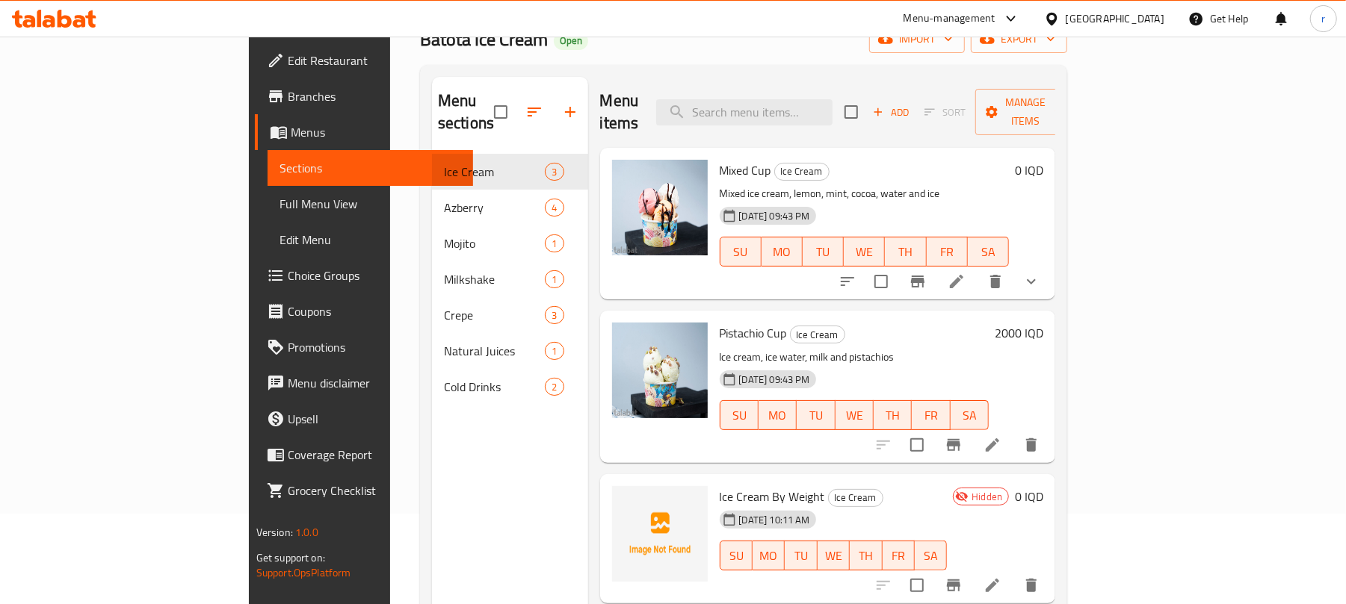
scroll to position [210, 0]
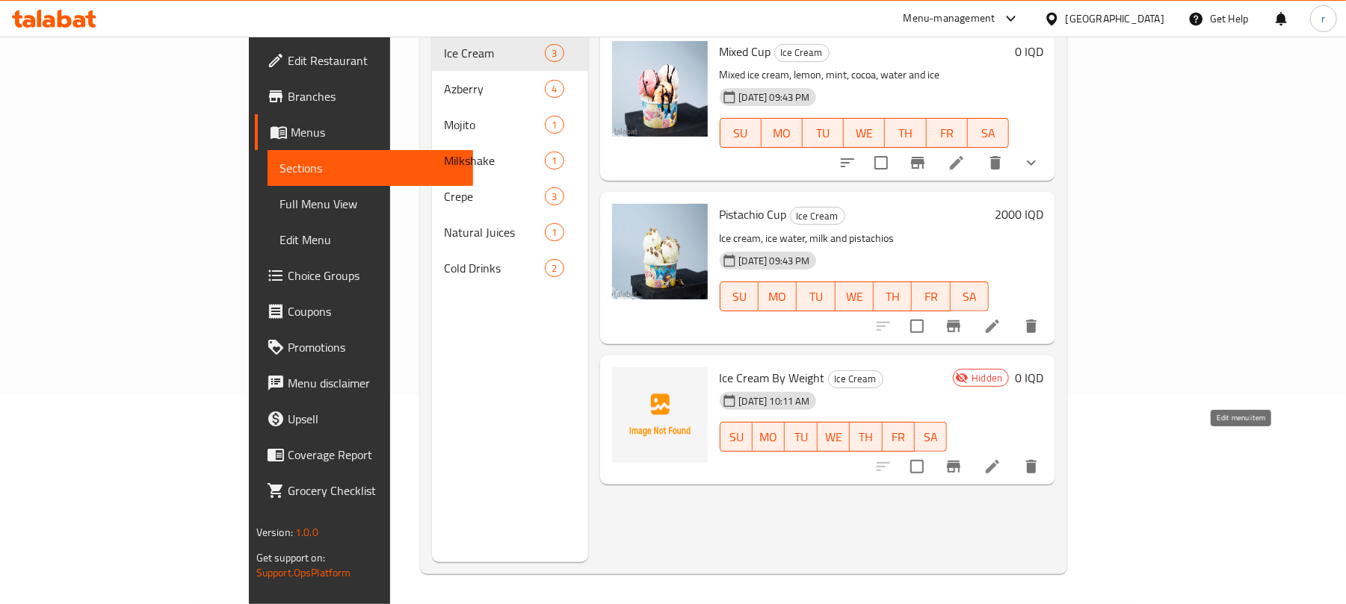
click at [999, 460] on icon at bounding box center [992, 466] width 13 height 13
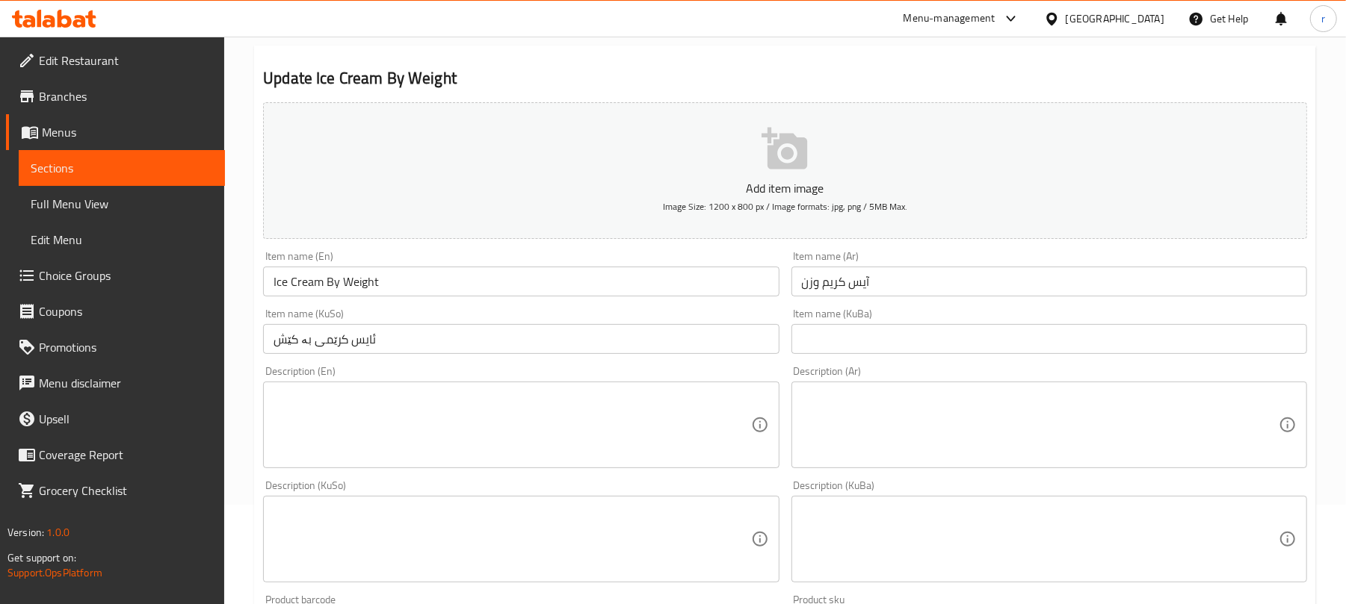
scroll to position [622, 0]
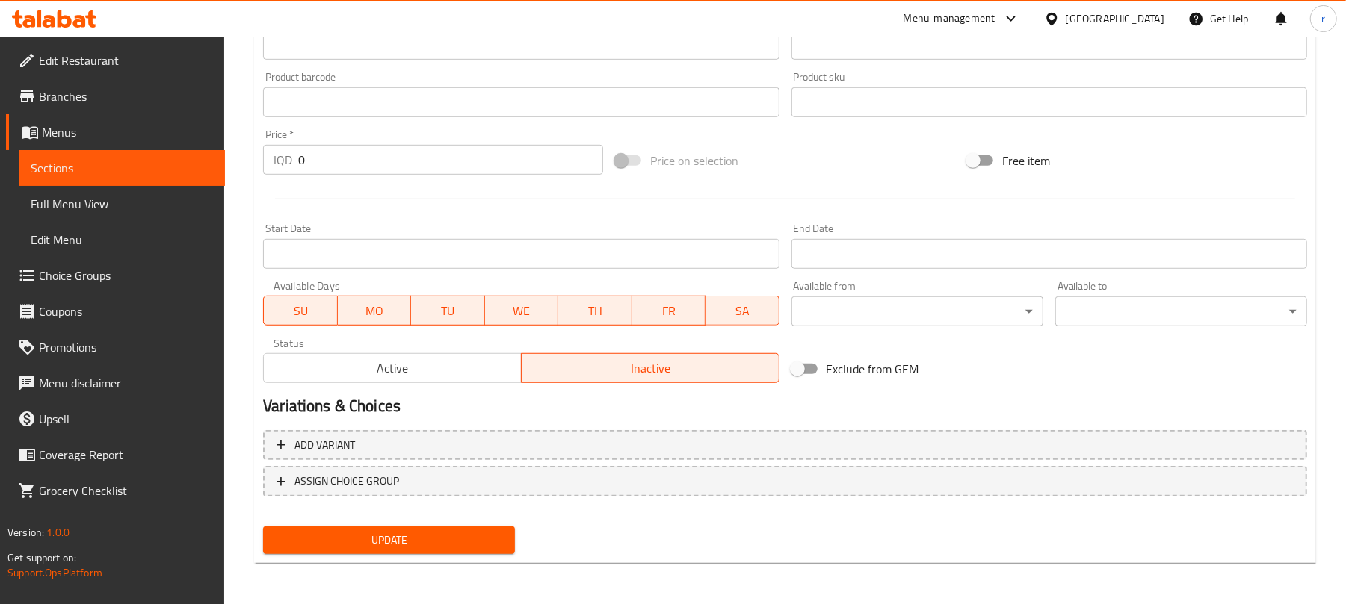
click at [441, 359] on span "Active" at bounding box center [393, 369] width 246 height 22
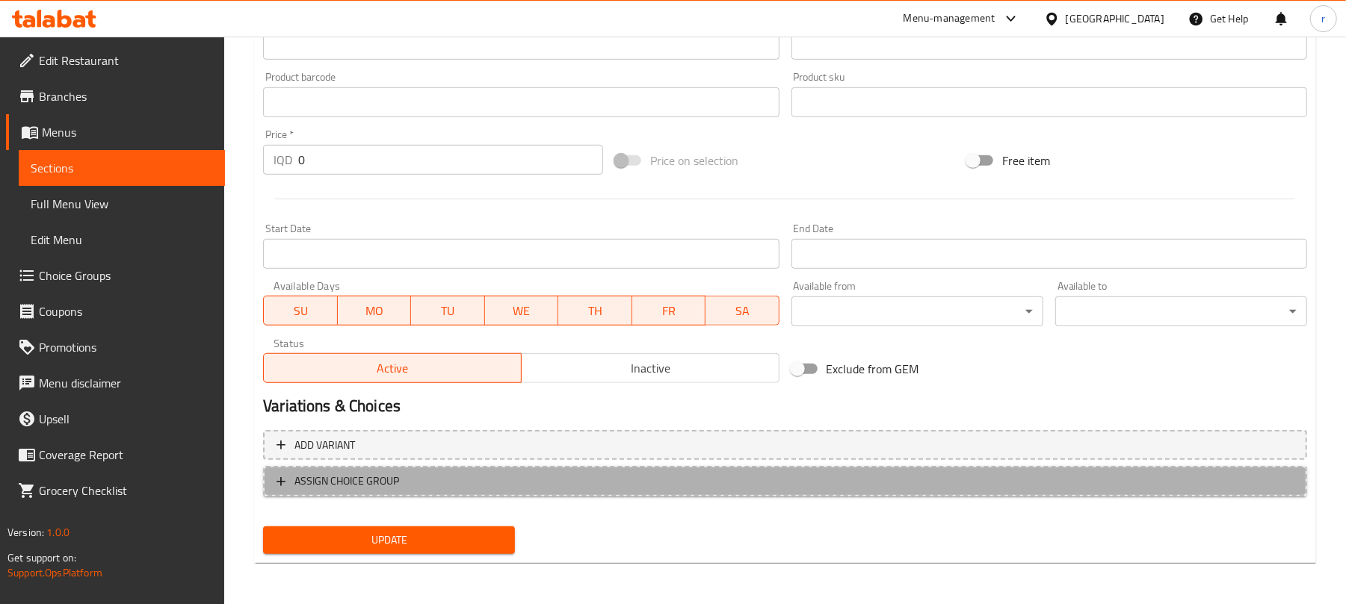
click at [353, 481] on span "ASSIGN CHOICE GROUP" at bounding box center [346, 481] width 105 height 19
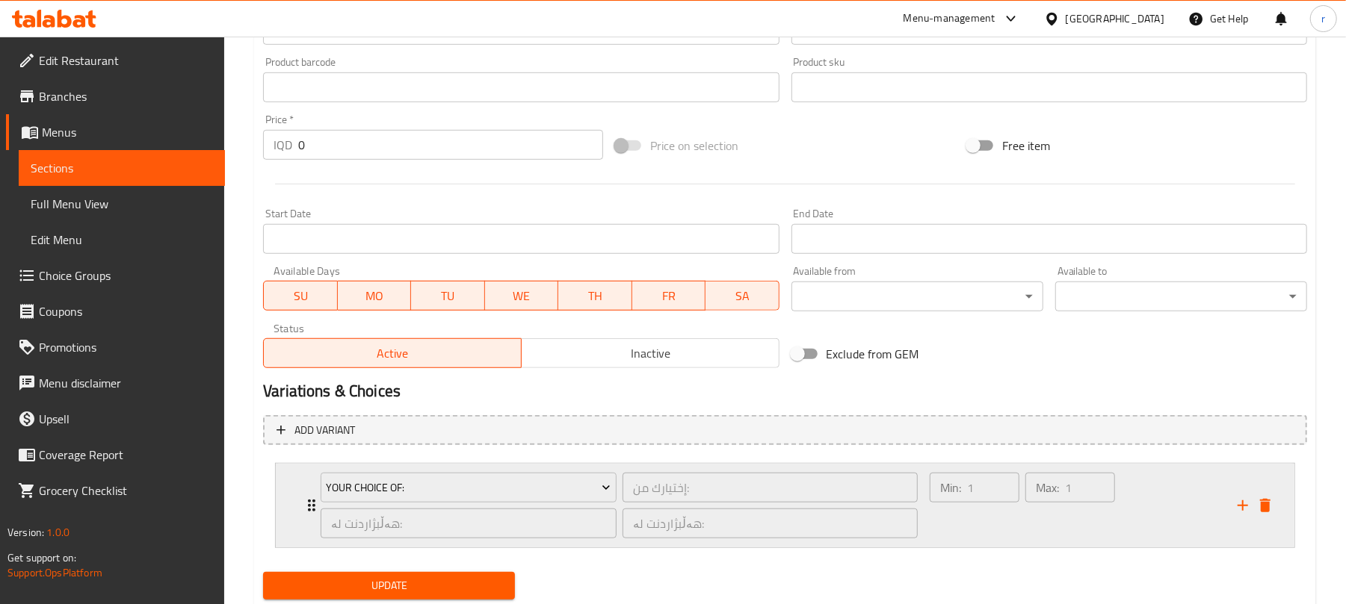
scroll to position [684, 0]
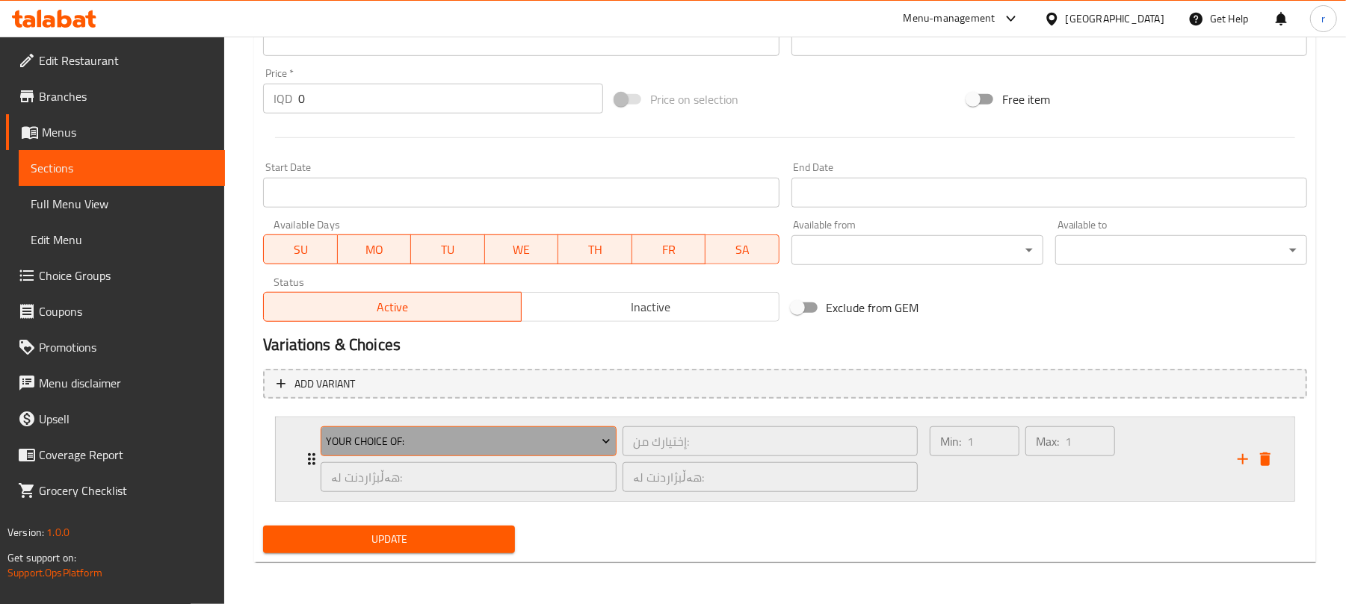
click at [435, 449] on span "Your Choice Of:" at bounding box center [469, 442] width 285 height 19
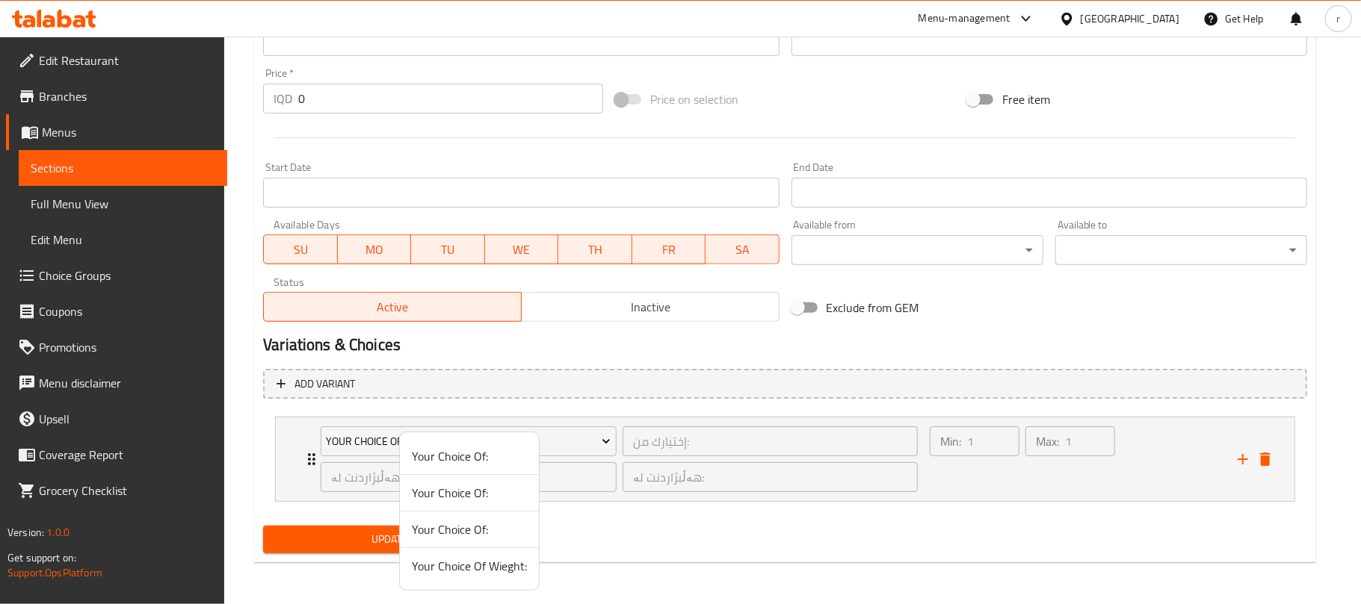
click at [489, 571] on span "Your Choice Of Wieght:" at bounding box center [469, 566] width 115 height 18
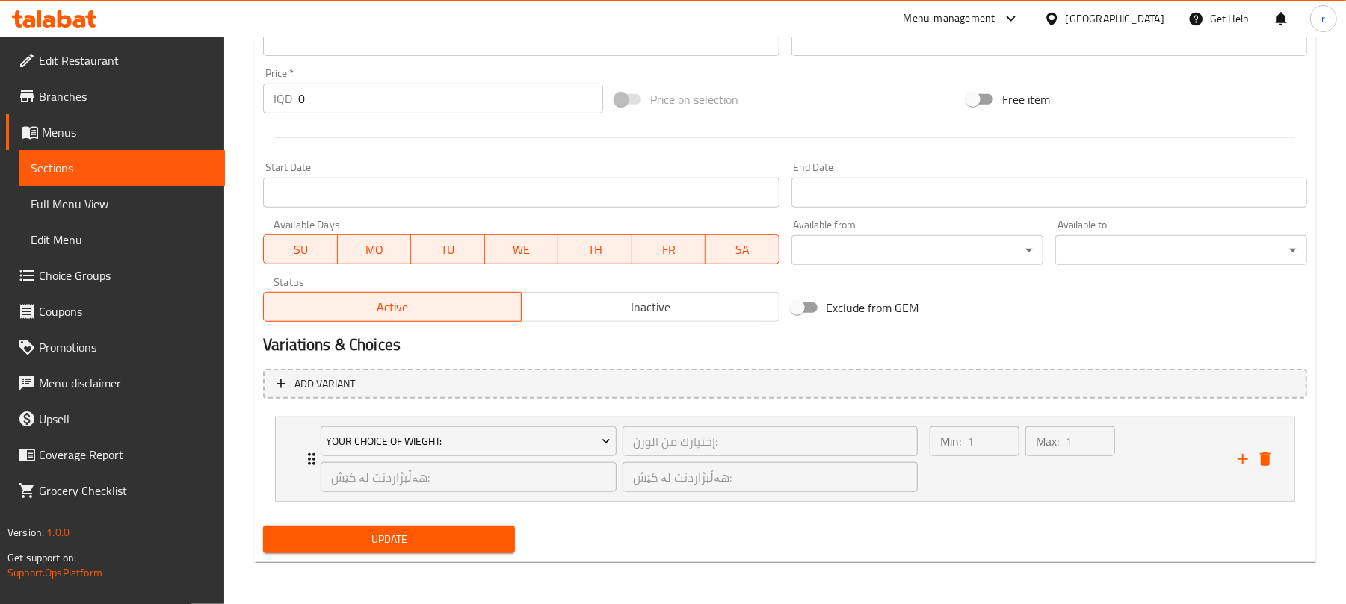
click at [415, 541] on span "Update" at bounding box center [389, 540] width 228 height 19
click at [979, 486] on div "Min: 1 ​" at bounding box center [975, 460] width 96 height 72
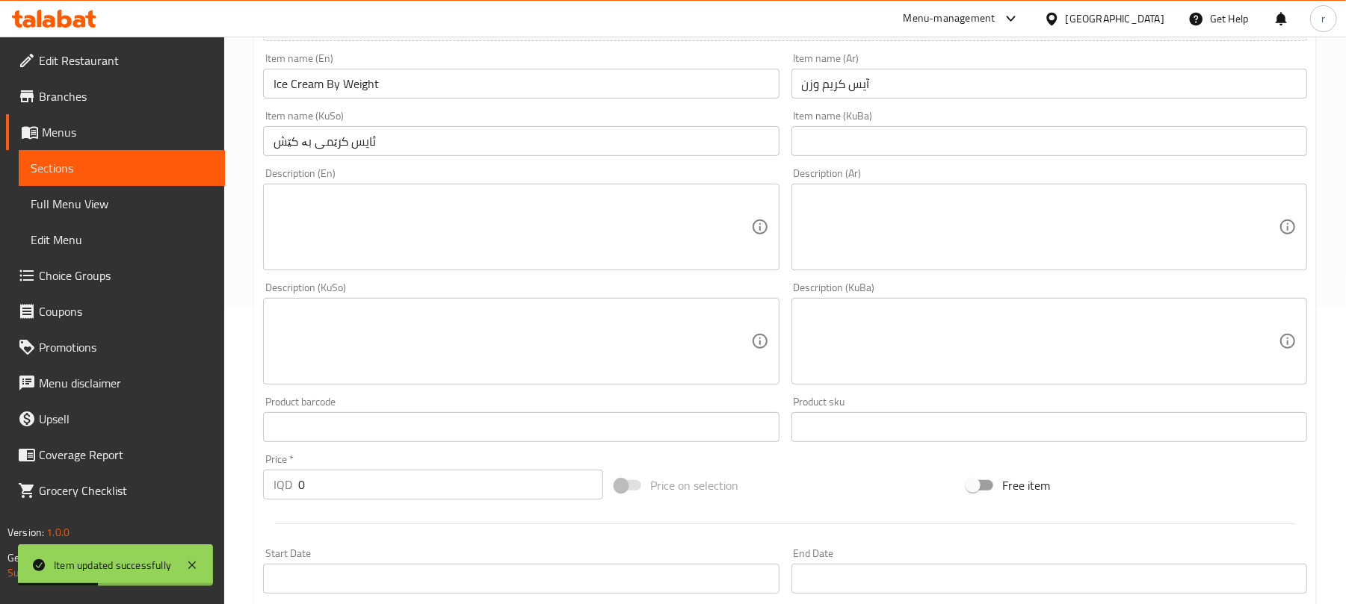
scroll to position [120, 0]
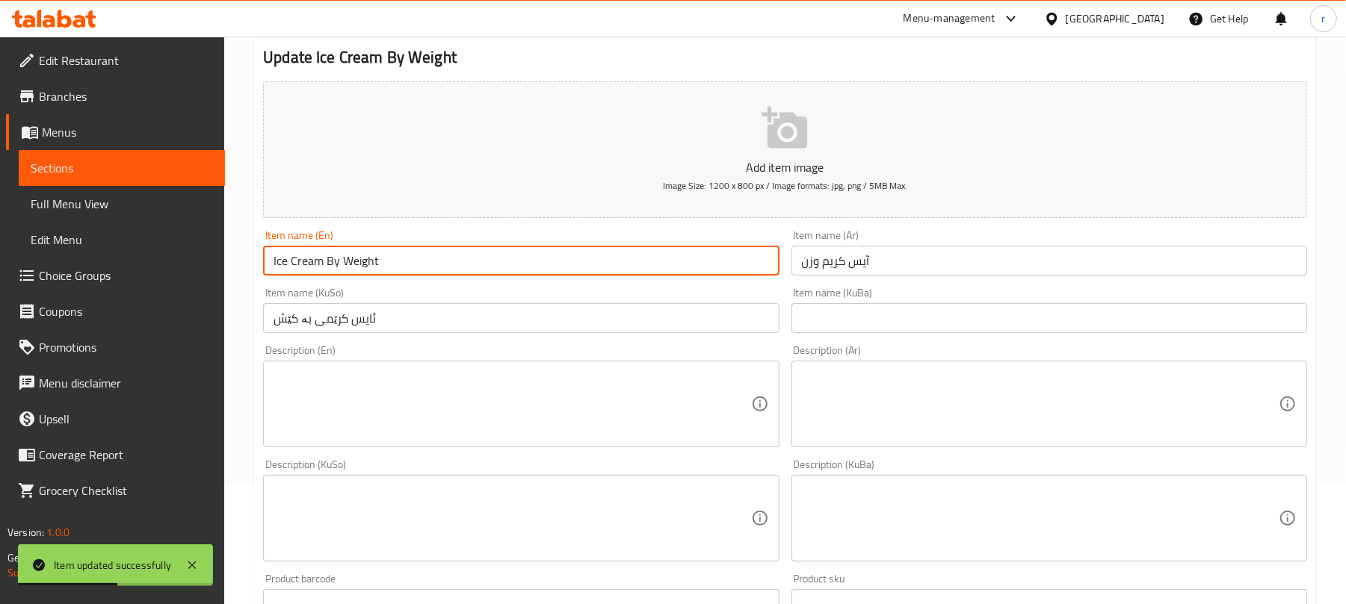
drag, startPoint x: 383, startPoint y: 266, endPoint x: 151, endPoint y: 244, distance: 232.7
click at [172, 249] on div "Edit Restaurant Branches Menus Sections Full Menu View Edit Menu Choice Groups …" at bounding box center [673, 608] width 1346 height 1384
click at [105, 203] on span "Full Menu View" at bounding box center [122, 204] width 182 height 18
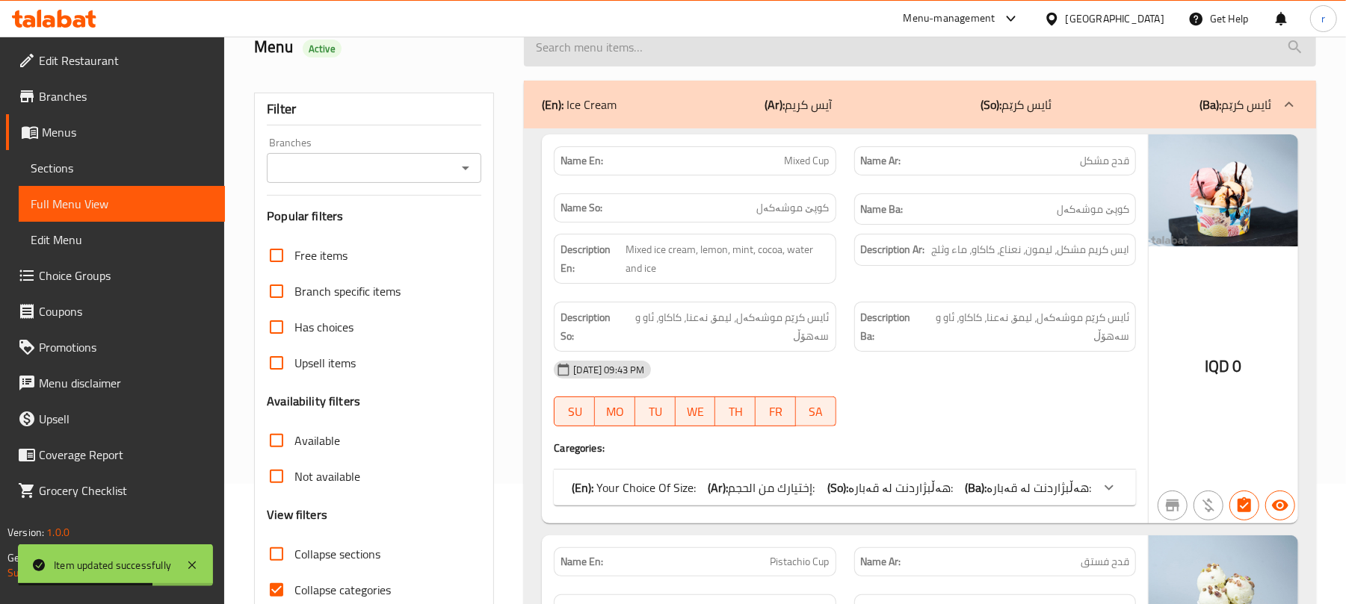
click at [613, 49] on input "search" at bounding box center [920, 47] width 792 height 38
paste input "Ice Cream By Weight"
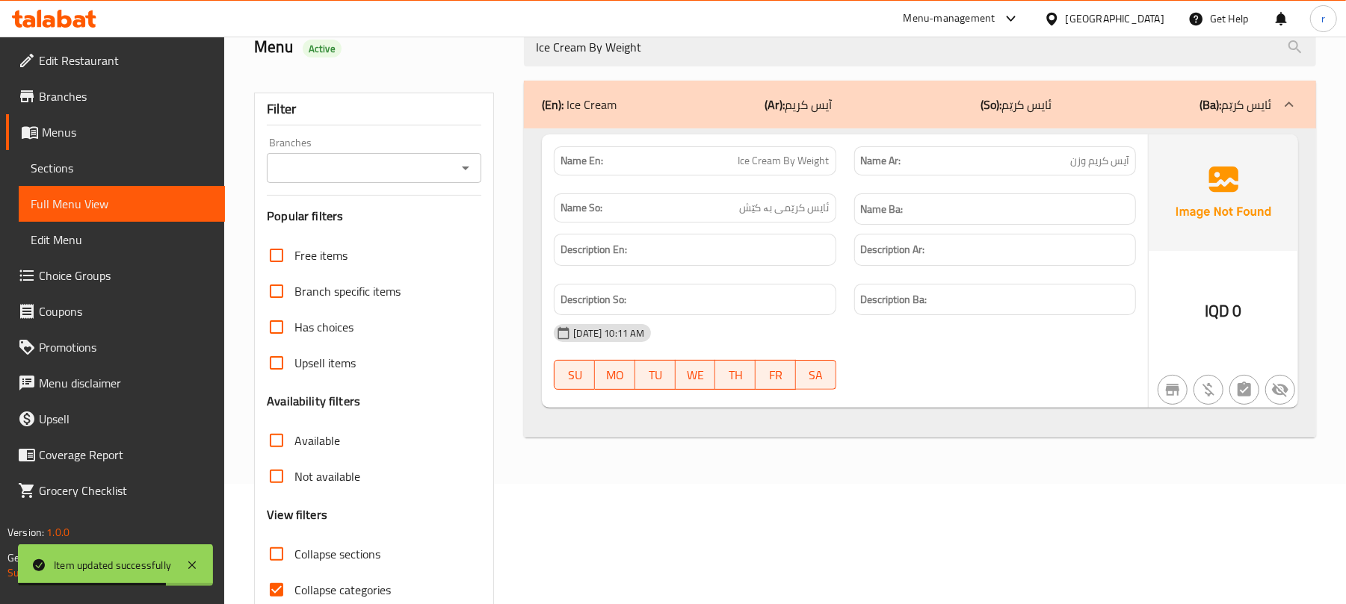
click at [471, 166] on icon "Open" at bounding box center [466, 168] width 18 height 18
type input "Ice Cream By Weight"
click at [460, 170] on icon "Close" at bounding box center [466, 168] width 18 height 18
click at [466, 168] on icon "Open" at bounding box center [465, 169] width 7 height 4
click at [466, 168] on icon "Close" at bounding box center [465, 168] width 7 height 4
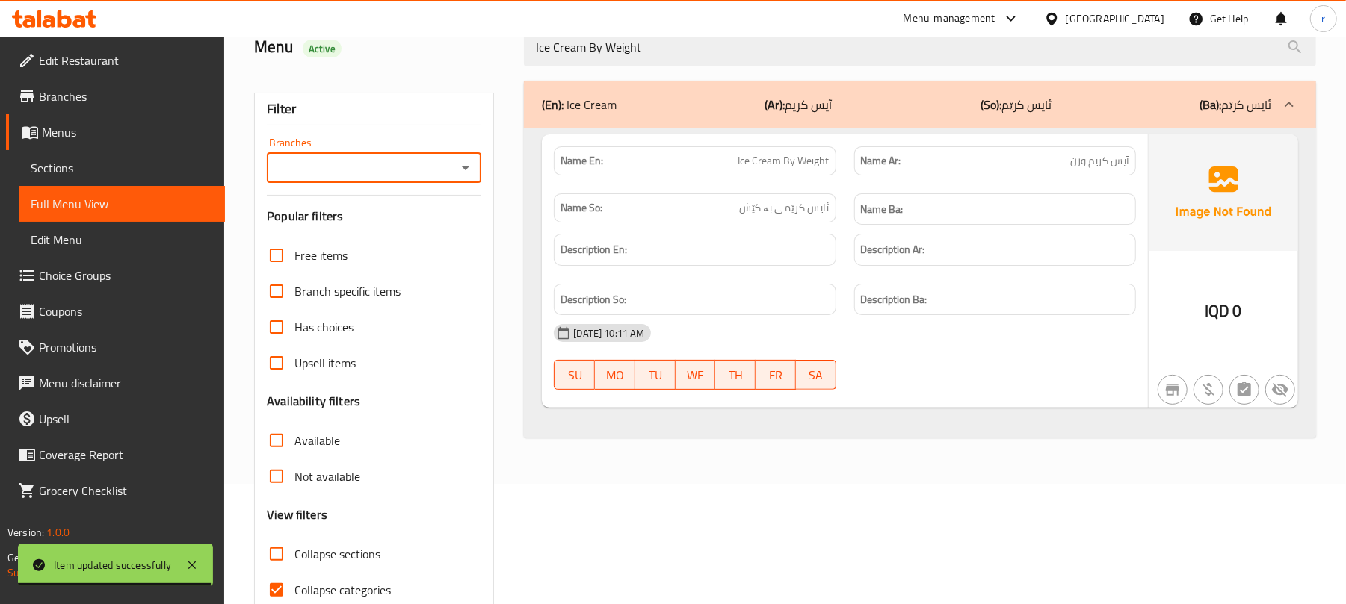
click at [466, 168] on icon "Open" at bounding box center [465, 169] width 7 height 4
click at [466, 168] on icon "Close" at bounding box center [465, 168] width 7 height 4
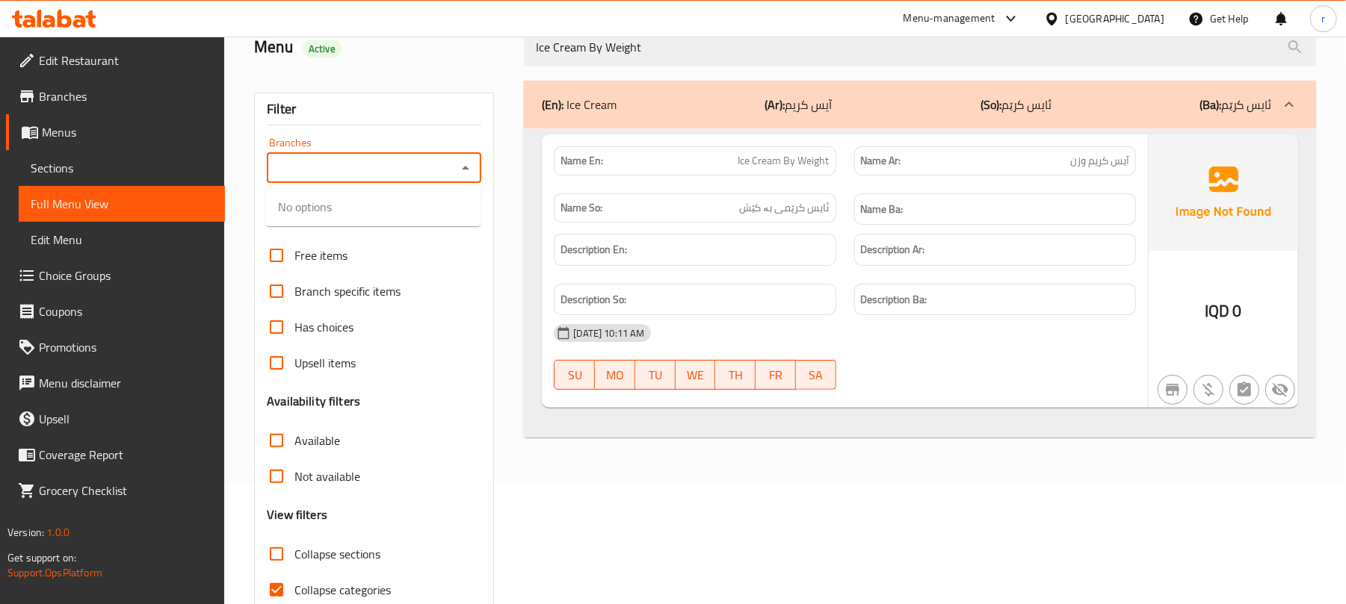
click at [381, 168] on input "Branches" at bounding box center [361, 168] width 181 height 21
click at [478, 172] on div "Branches" at bounding box center [374, 168] width 214 height 30
click at [466, 167] on icon "Close" at bounding box center [465, 168] width 7 height 4
click at [470, 167] on icon "Open" at bounding box center [466, 168] width 18 height 18
click at [470, 167] on icon "Close" at bounding box center [466, 168] width 18 height 18
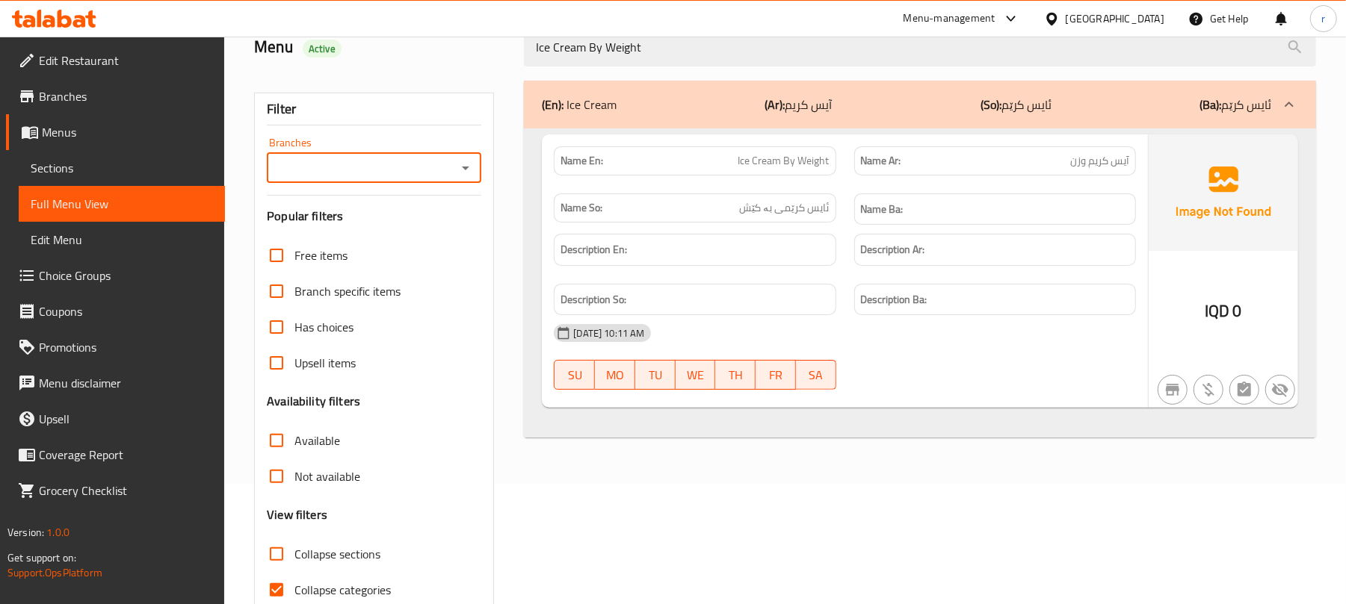
drag, startPoint x: 493, startPoint y: 167, endPoint x: 466, endPoint y: 213, distance: 52.9
click at [493, 168] on div "Filter Branches Branches Popular filters Free items Branch specific items Has c…" at bounding box center [374, 369] width 240 height 552
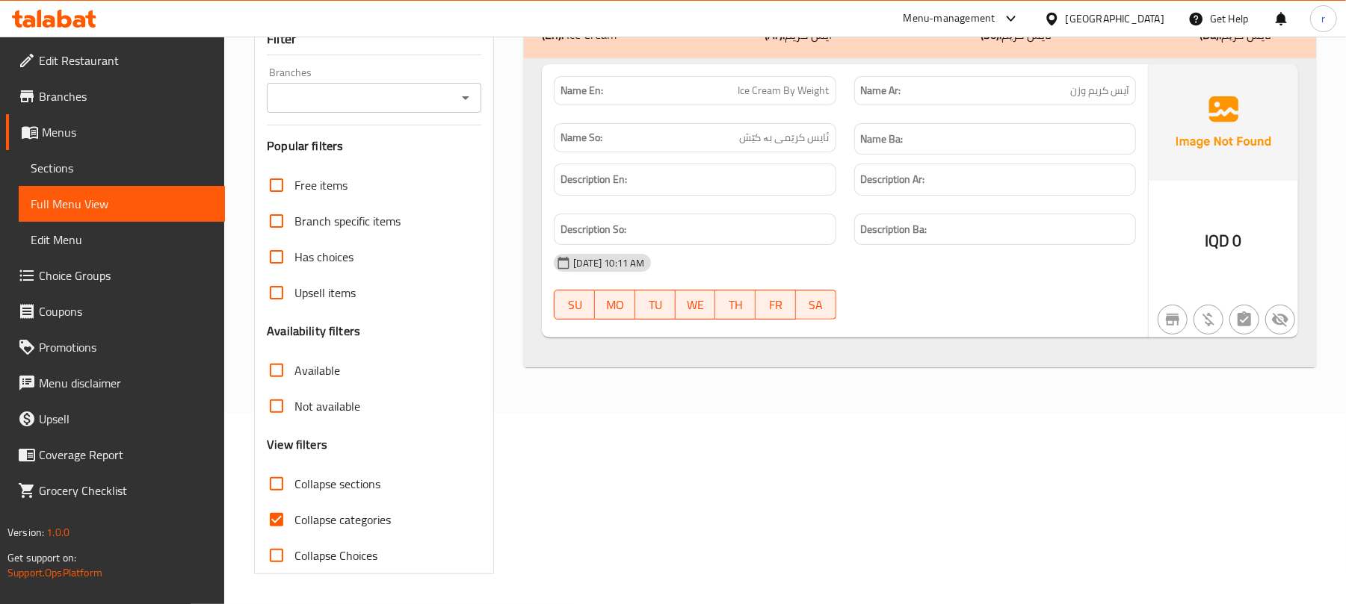
click at [303, 518] on span "Collapse categories" at bounding box center [342, 520] width 96 height 18
click at [294, 518] on input "Collapse categories" at bounding box center [277, 520] width 36 height 36
checkbox input "false"
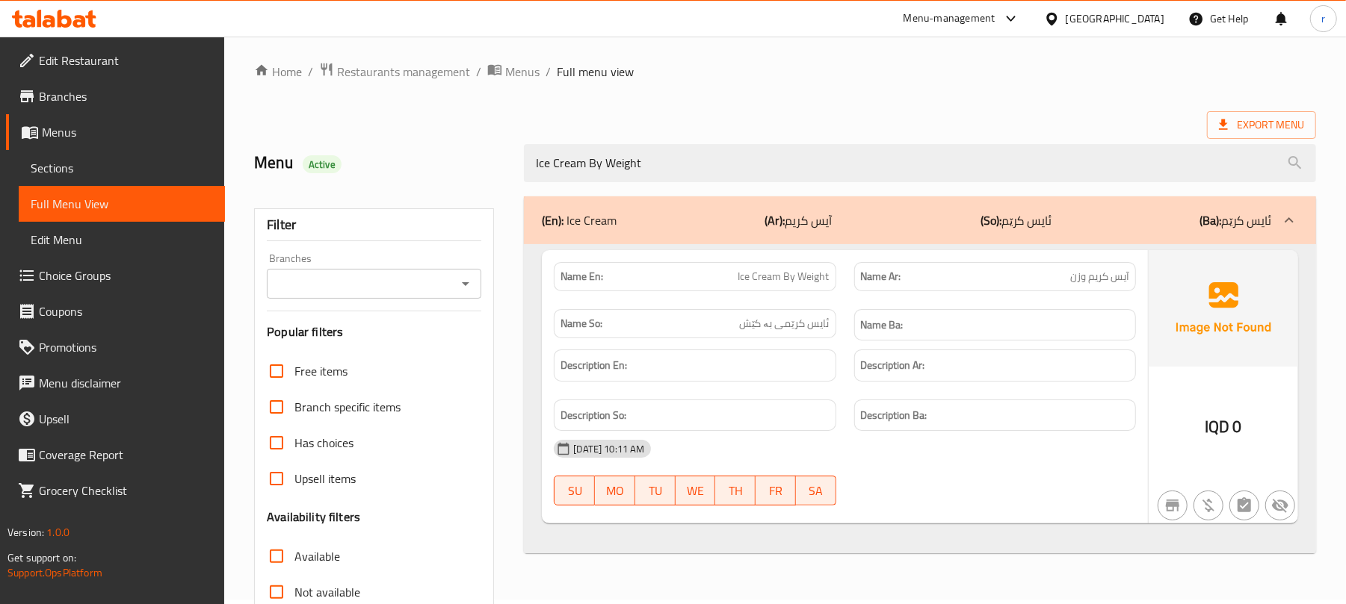
scroll to position [0, 0]
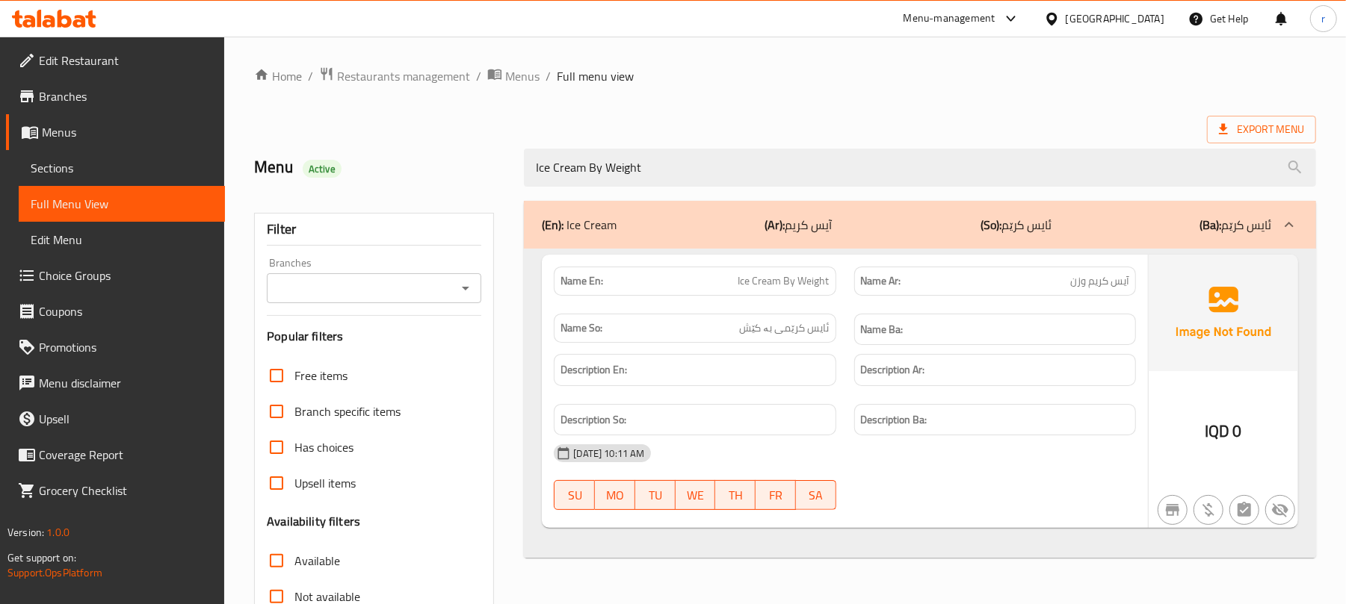
click at [466, 294] on icon "Open" at bounding box center [466, 288] width 18 height 18
click at [466, 294] on icon "Close" at bounding box center [466, 288] width 18 height 18
click at [51, 175] on span "Sections" at bounding box center [122, 168] width 182 height 18
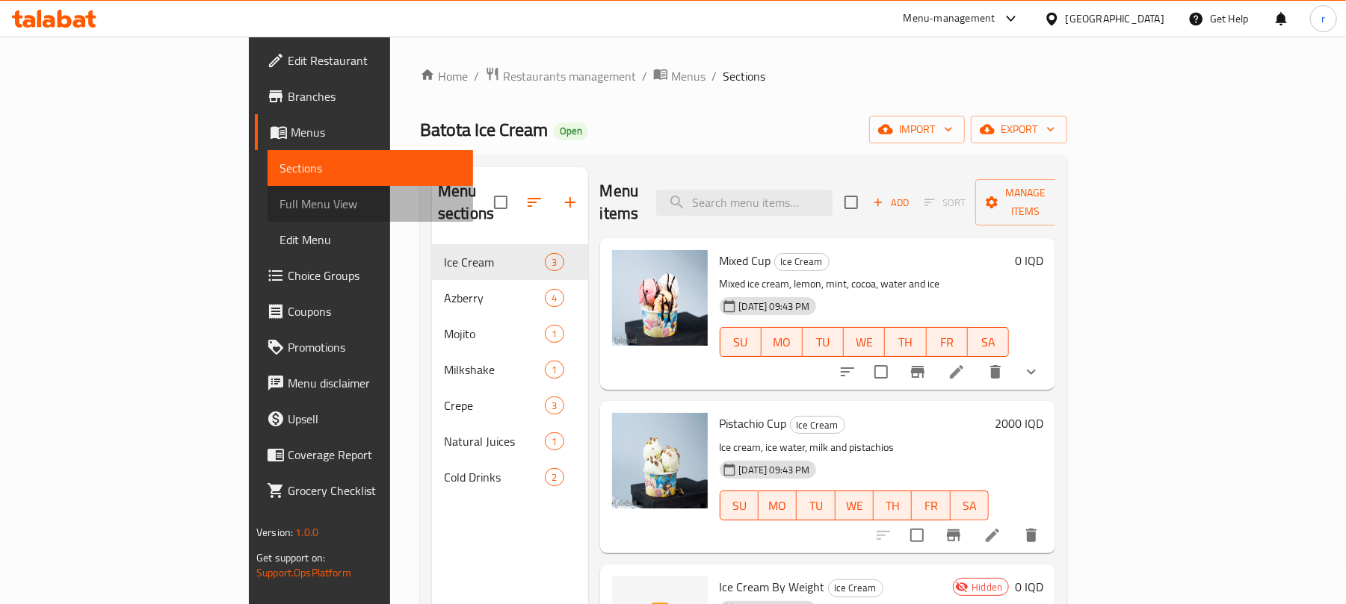
click at [279, 205] on span "Full Menu View" at bounding box center [370, 204] width 182 height 18
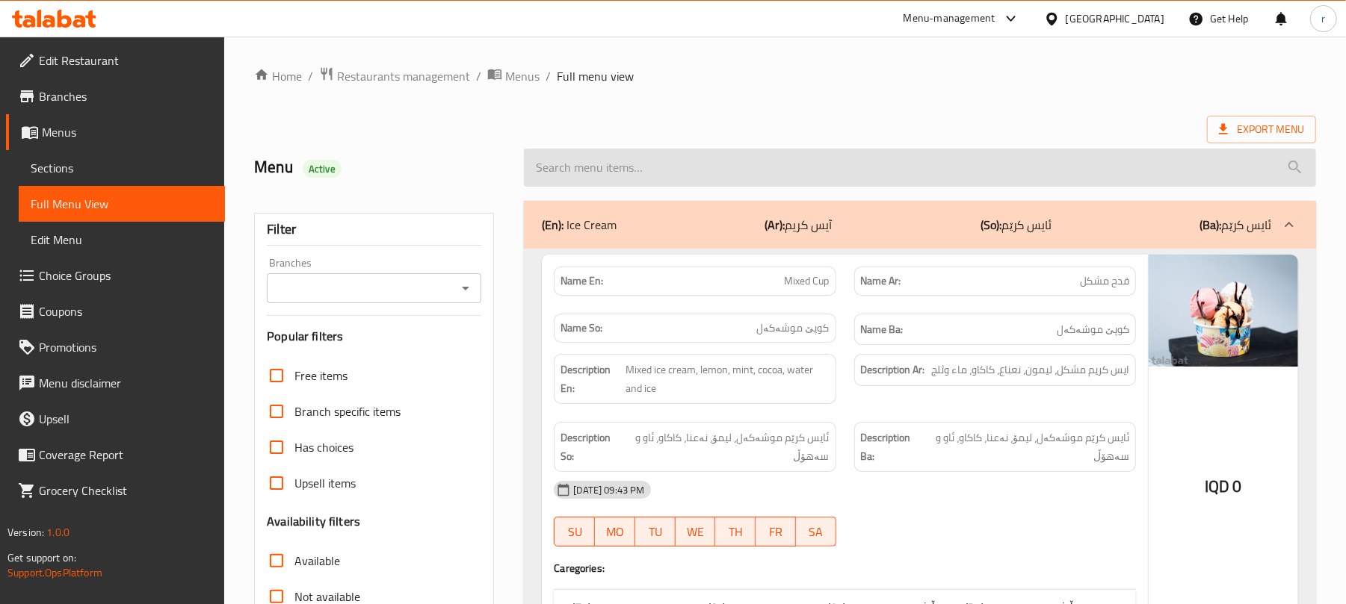
click at [721, 166] on input "search" at bounding box center [920, 168] width 792 height 38
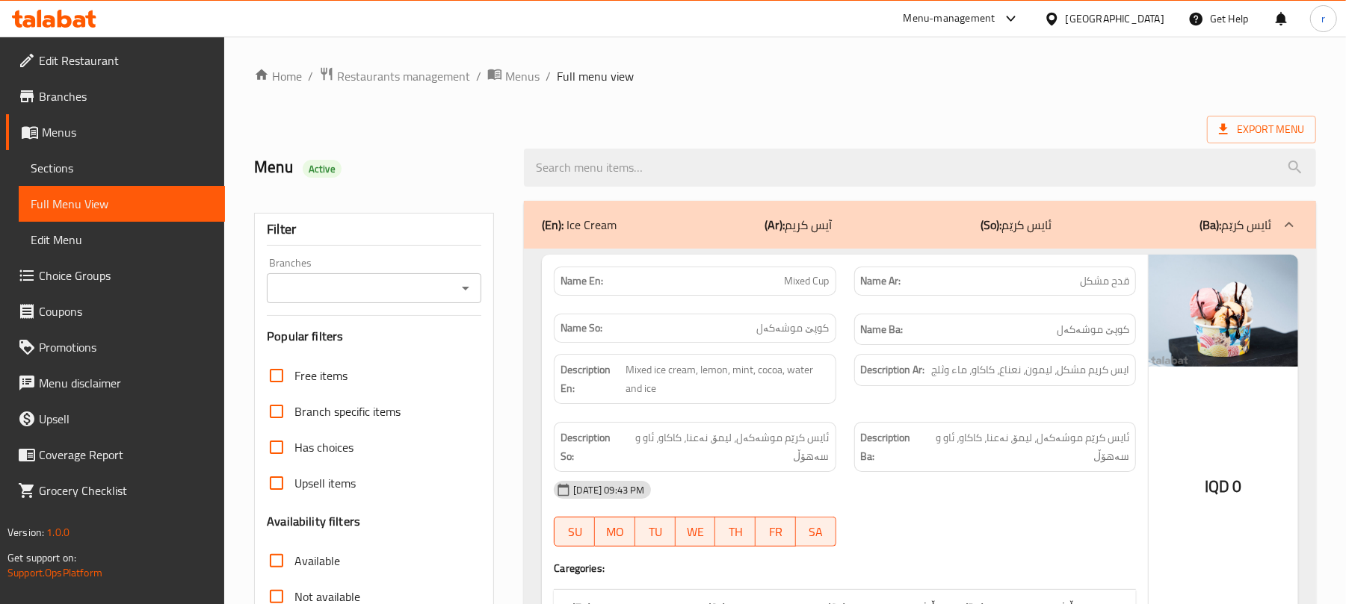
click at [467, 294] on icon "Open" at bounding box center [466, 288] width 18 height 18
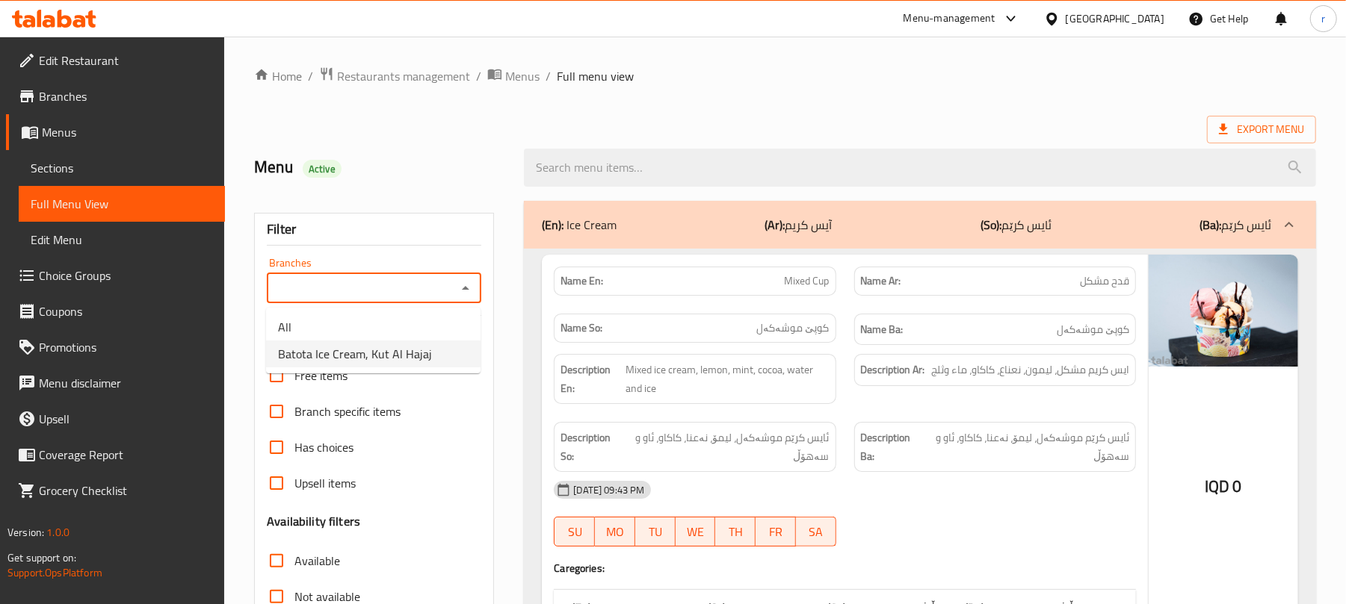
click at [384, 356] on span "Batota Ice Cream, Kut Al Hajaj" at bounding box center [355, 354] width 154 height 18
type input "Batota Ice Cream, Kut Al Hajaj"
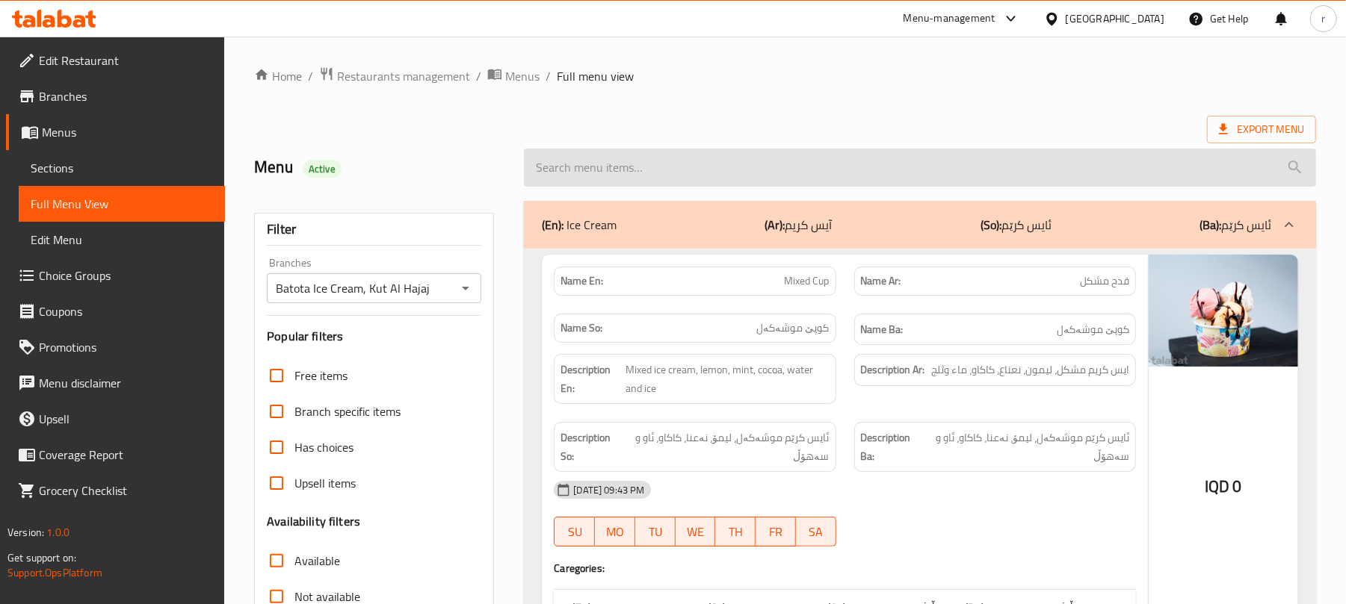
click at [586, 173] on input "search" at bounding box center [920, 168] width 792 height 38
paste input "Ice Cream By Weight"
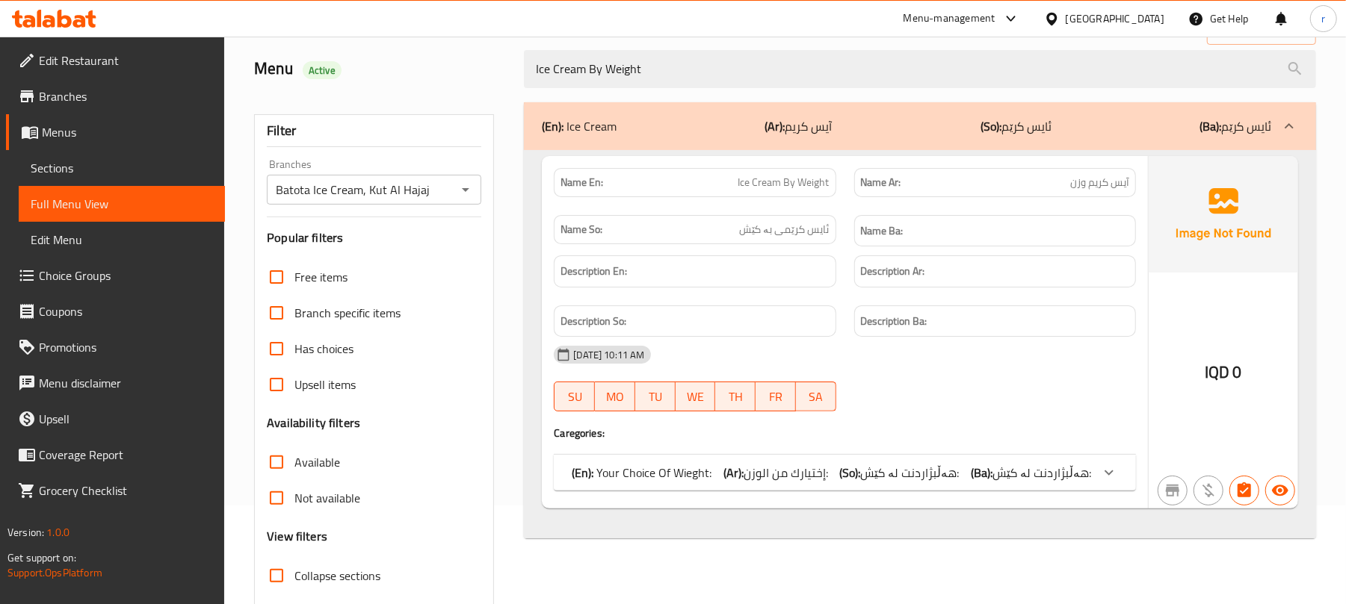
scroll to position [192, 0]
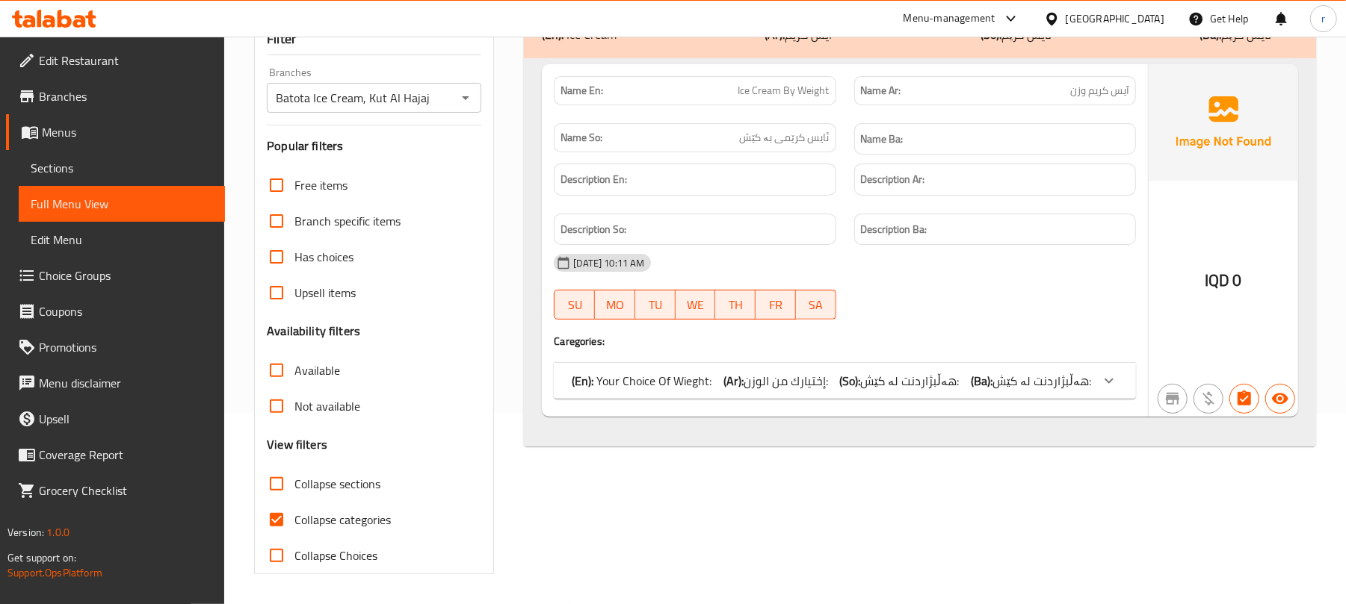
type input "Ice Cream By Weight"
click at [1107, 387] on icon at bounding box center [1109, 381] width 18 height 18
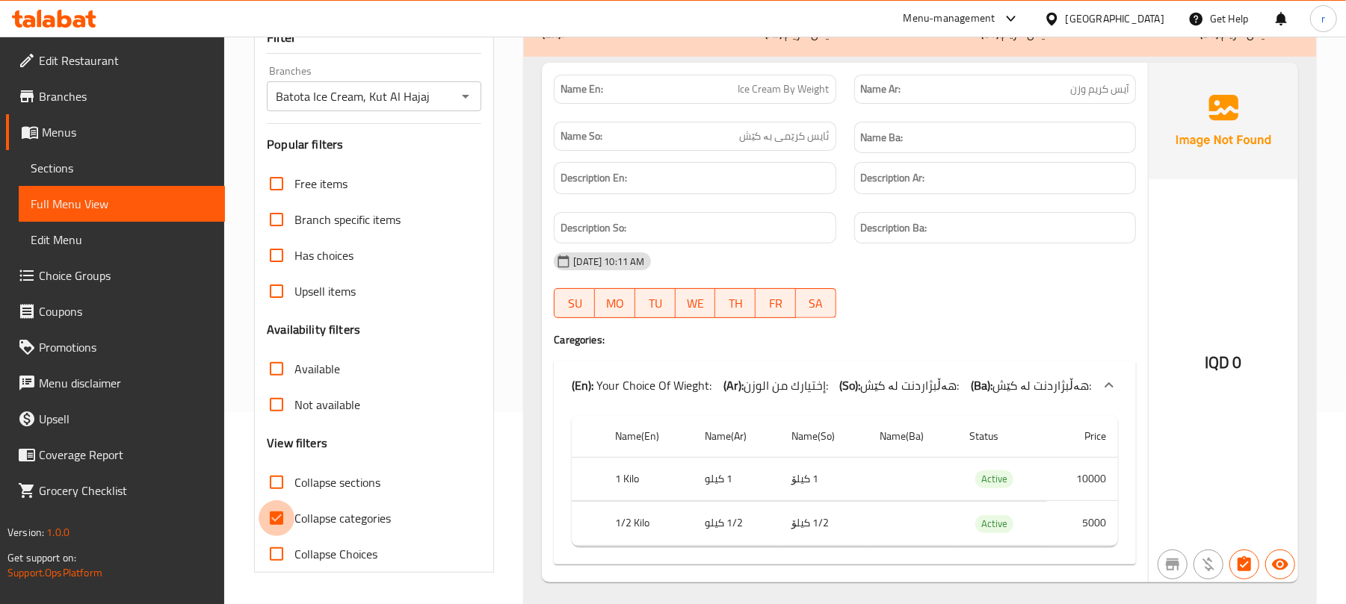
click at [291, 520] on input "Collapse categories" at bounding box center [277, 519] width 36 height 36
checkbox input "false"
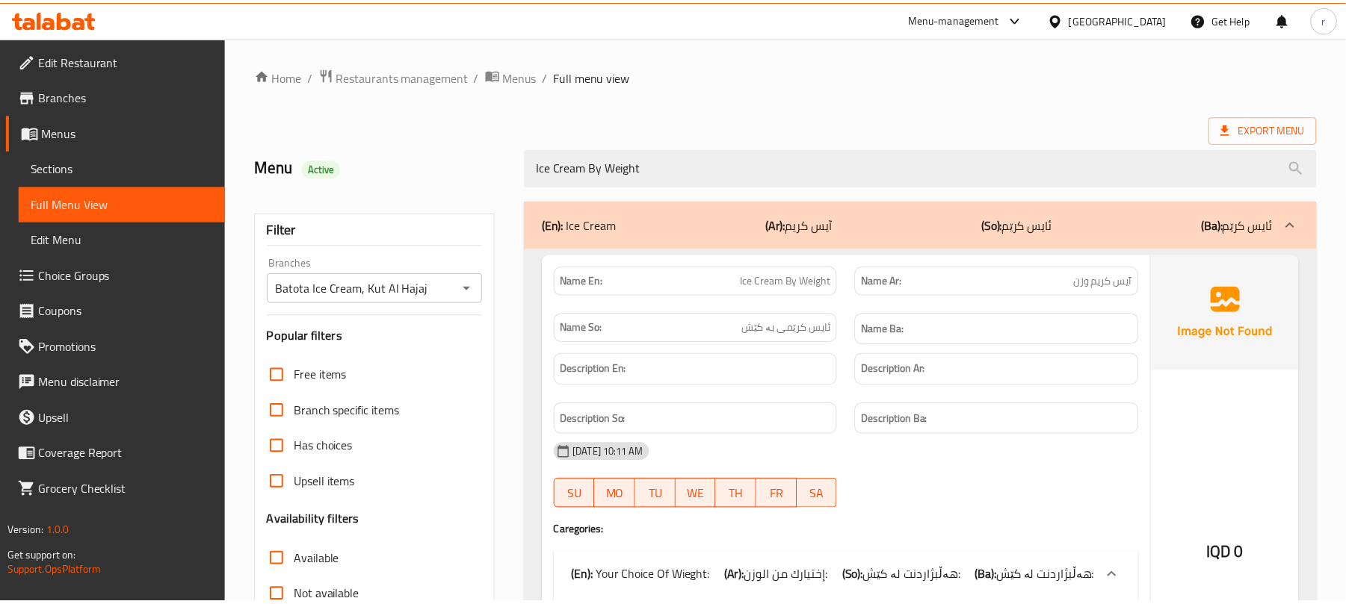
scroll to position [234, 0]
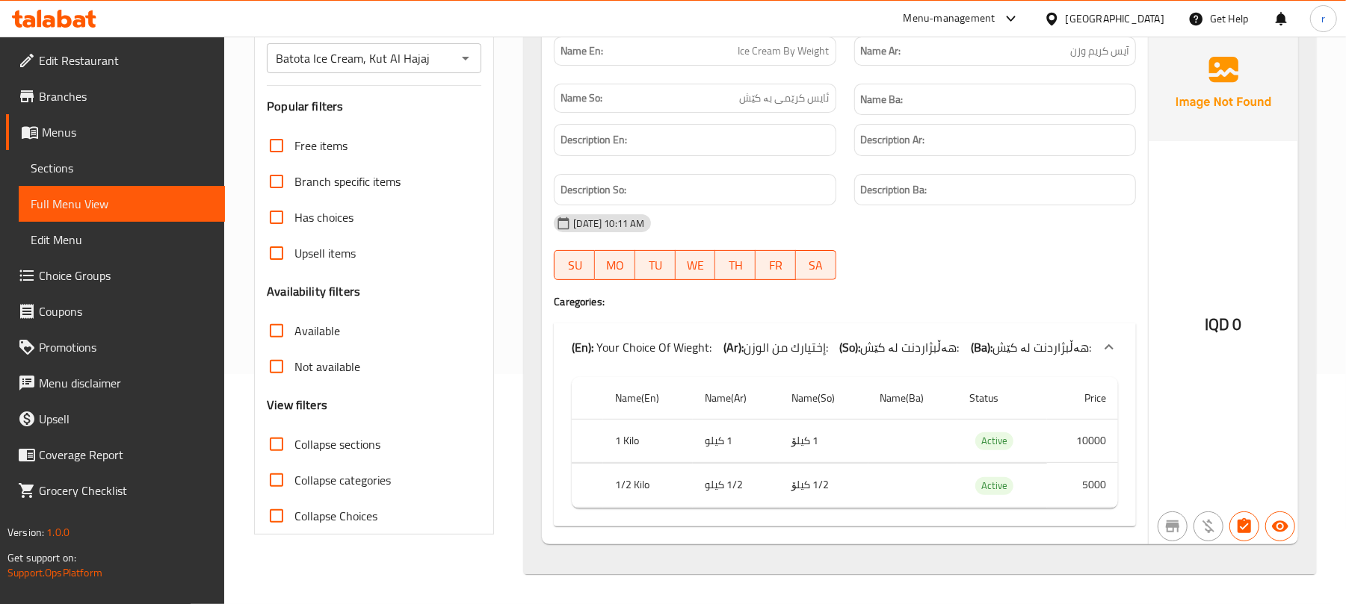
click at [37, 163] on span "Sections" at bounding box center [122, 168] width 182 height 18
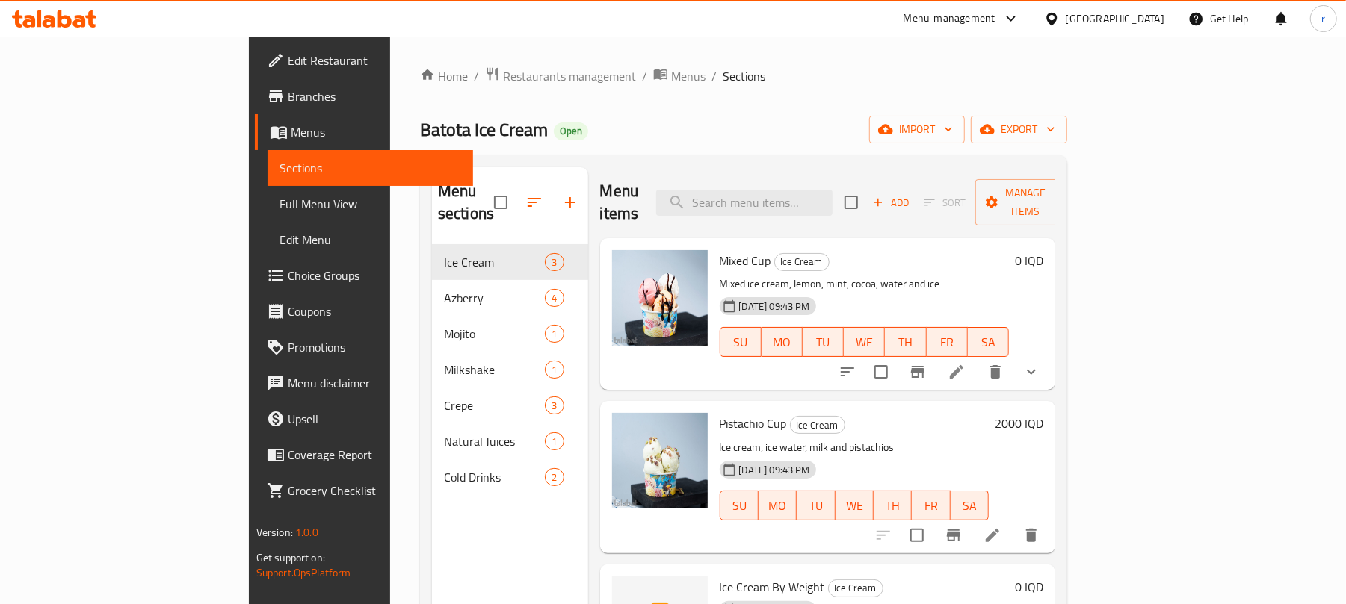
click at [61, 22] on icon at bounding box center [65, 19] width 14 height 18
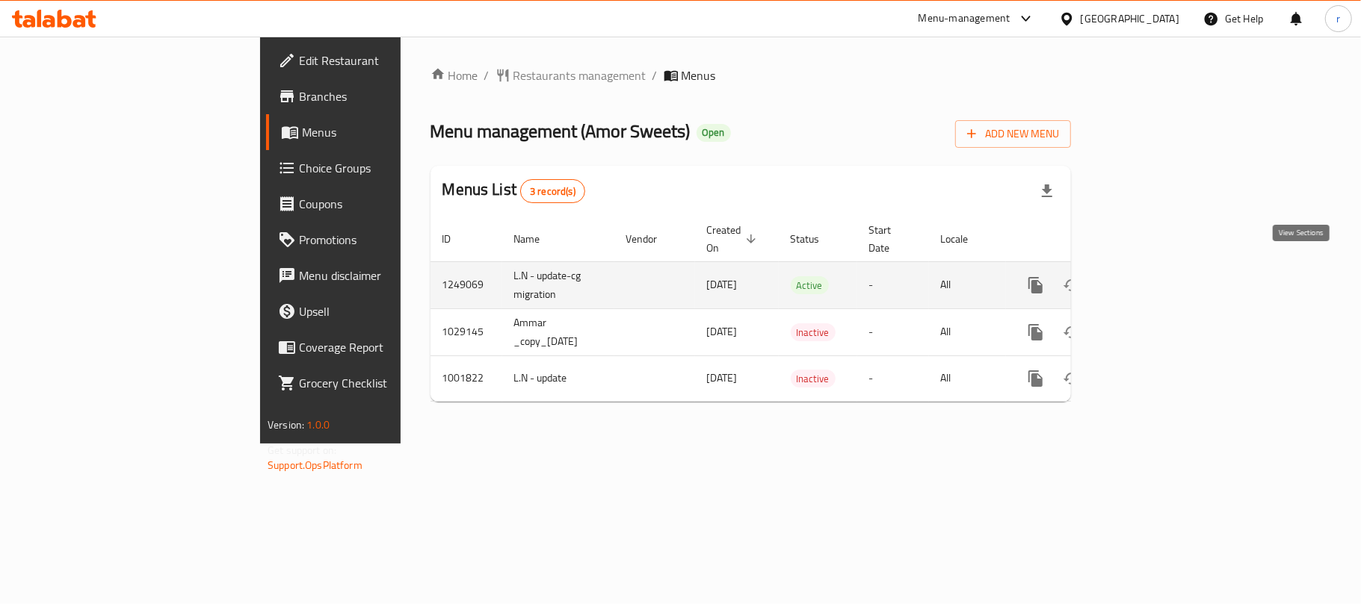
click at [1152, 276] on icon "enhanced table" at bounding box center [1143, 285] width 18 height 18
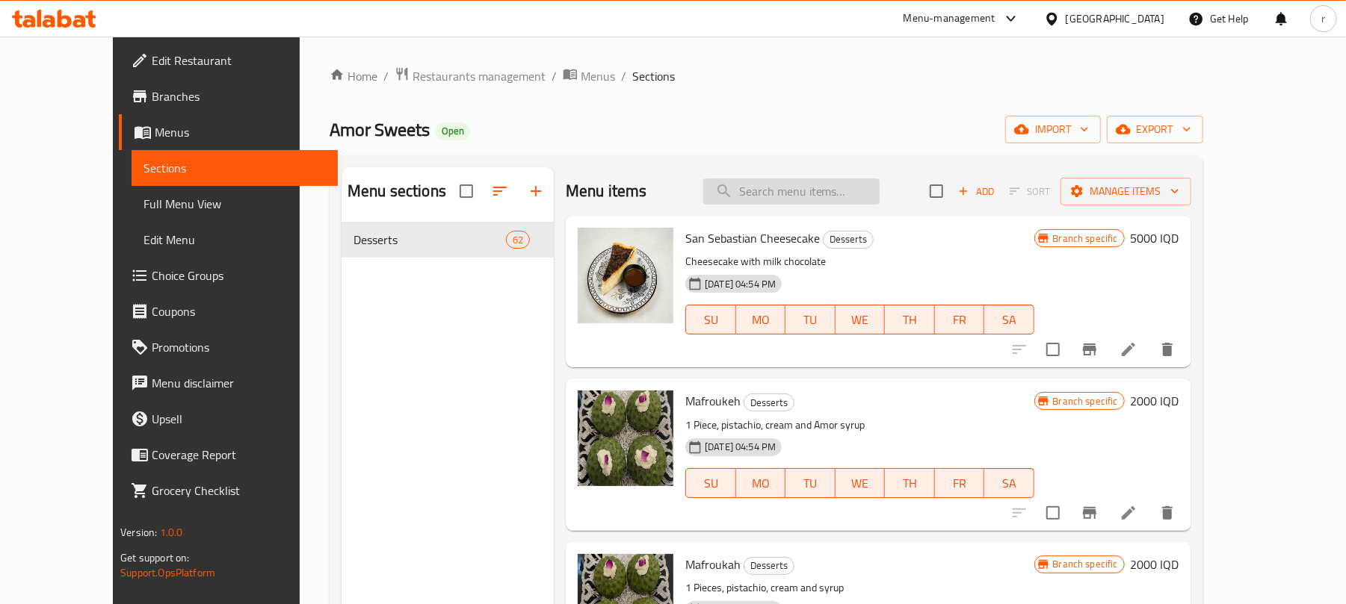
click at [783, 188] on input "search" at bounding box center [791, 192] width 176 height 26
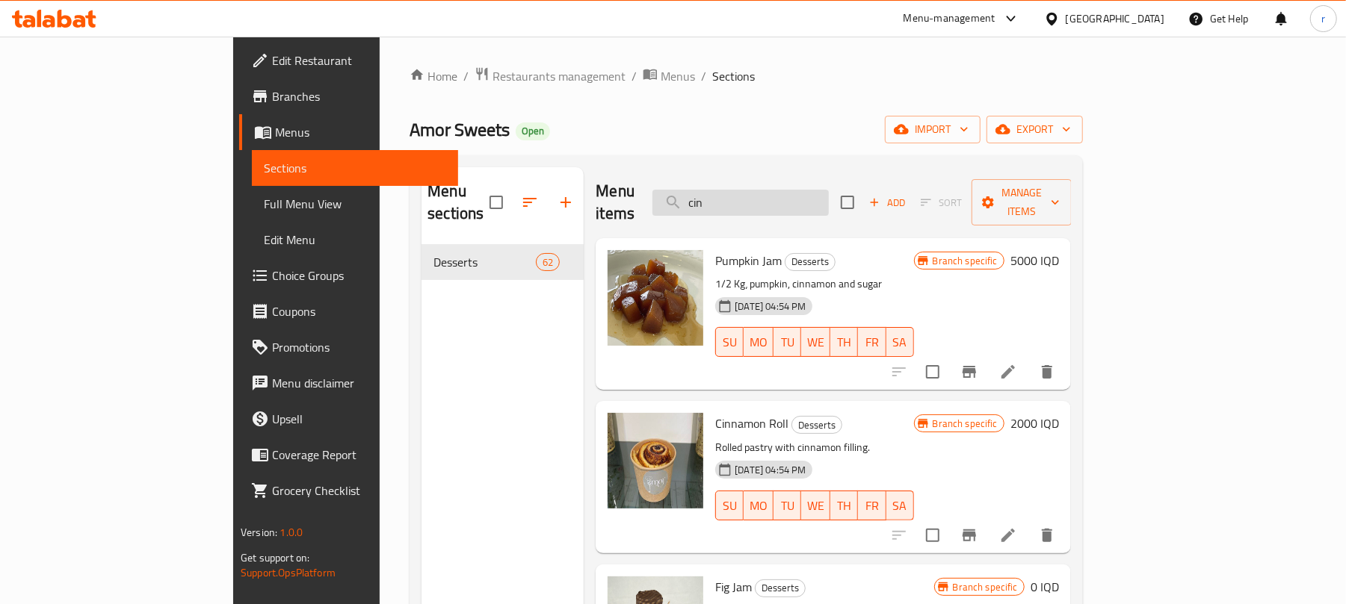
paste input "Cinnamon buns"
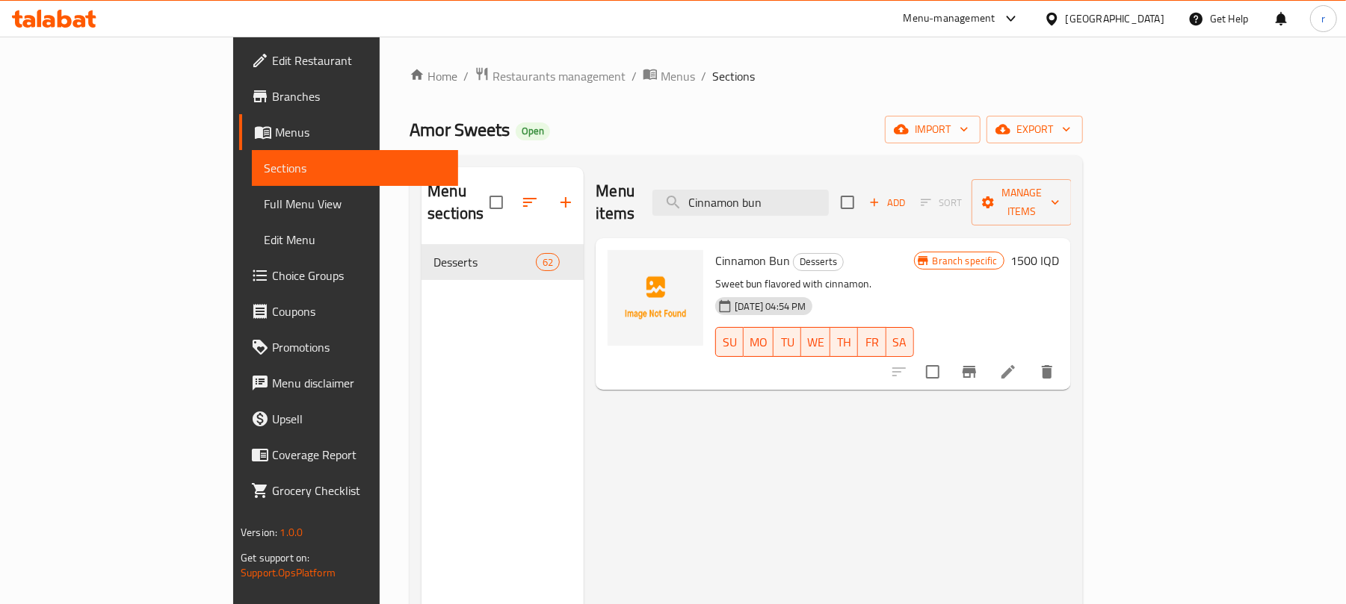
type input "Cinnamon bun"
click at [272, 282] on span "Choice Groups" at bounding box center [359, 276] width 174 height 18
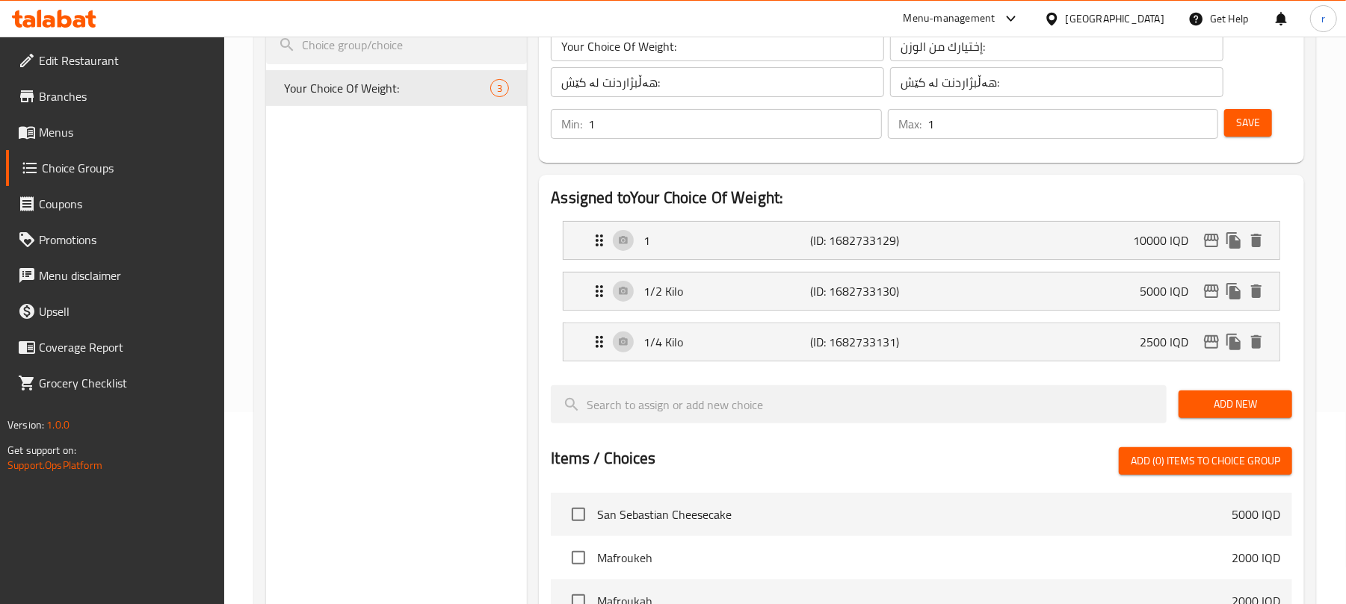
scroll to position [199, 0]
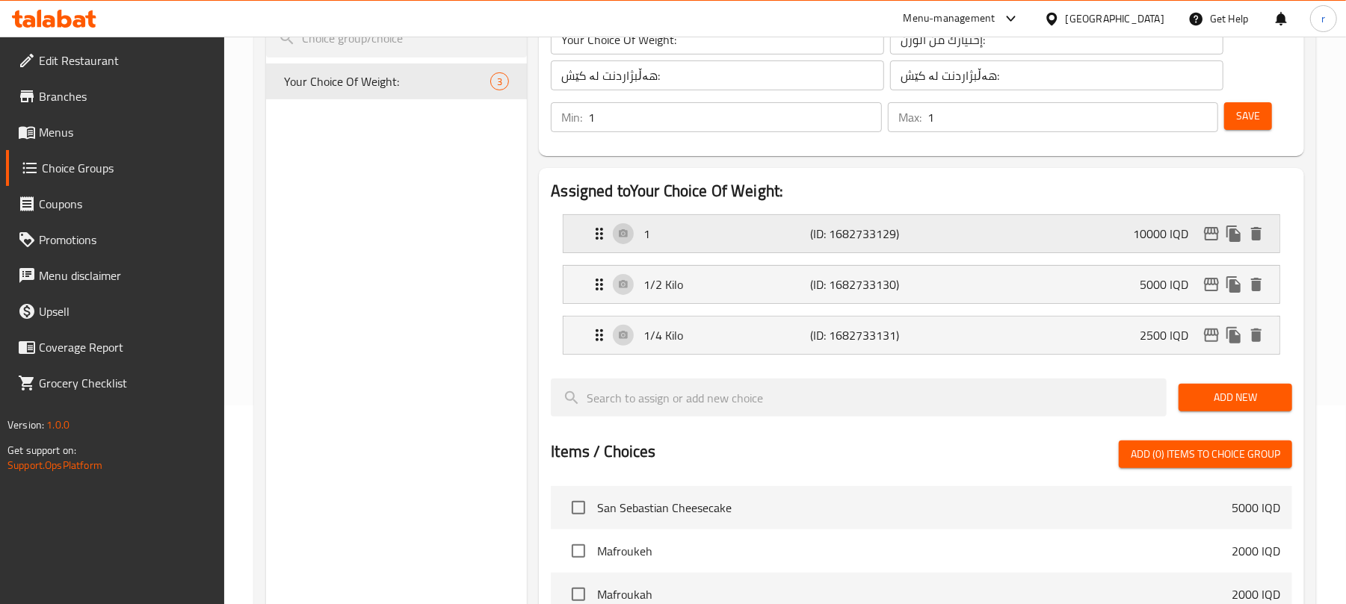
click at [766, 240] on p "1" at bounding box center [726, 234] width 167 height 18
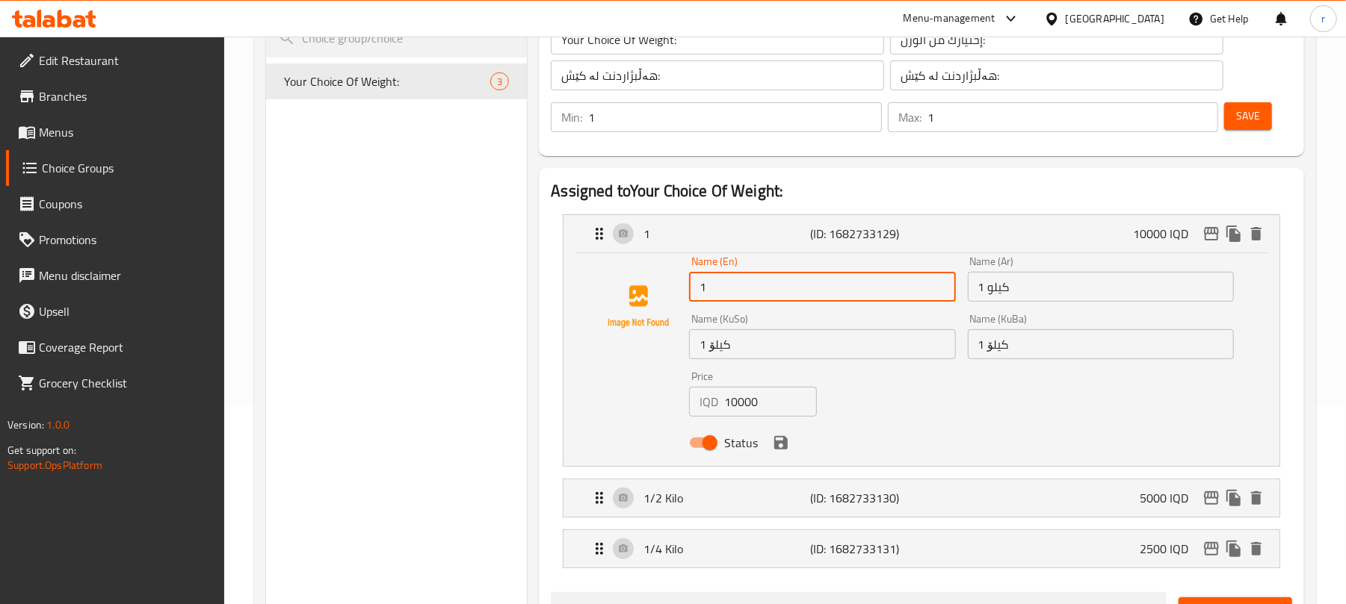
click at [787, 288] on input "1" at bounding box center [822, 287] width 266 height 30
click at [894, 493] on p "(ID: 1682733130)" at bounding box center [866, 498] width 111 height 18
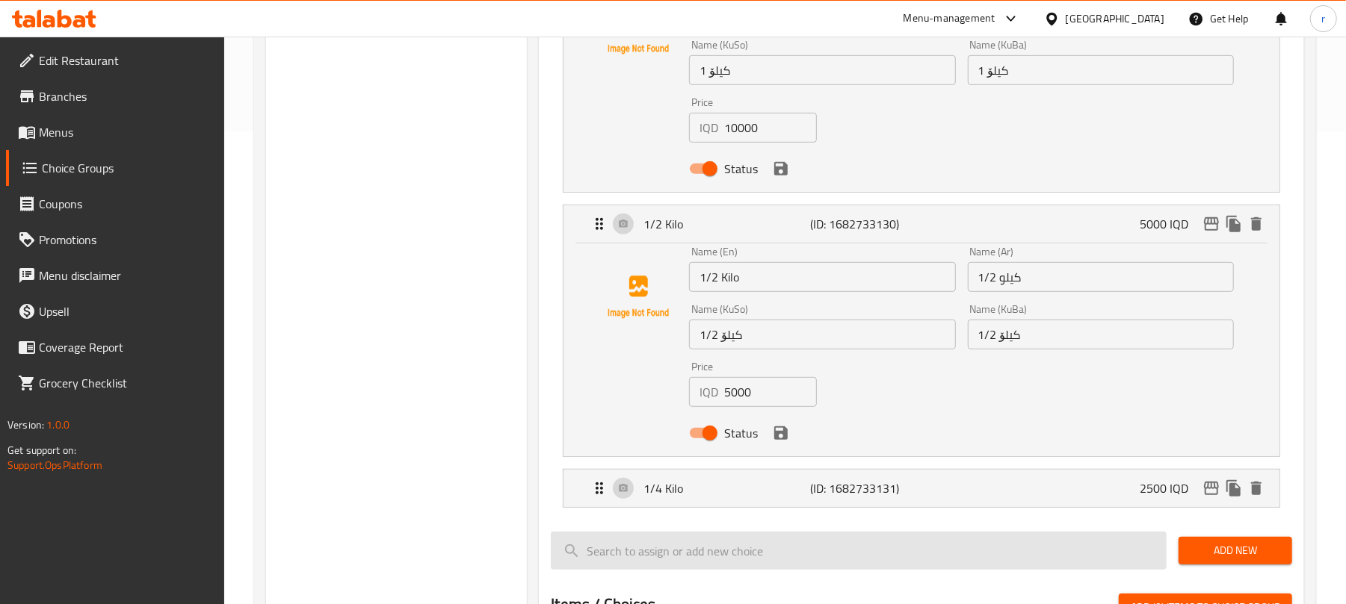
scroll to position [598, 0]
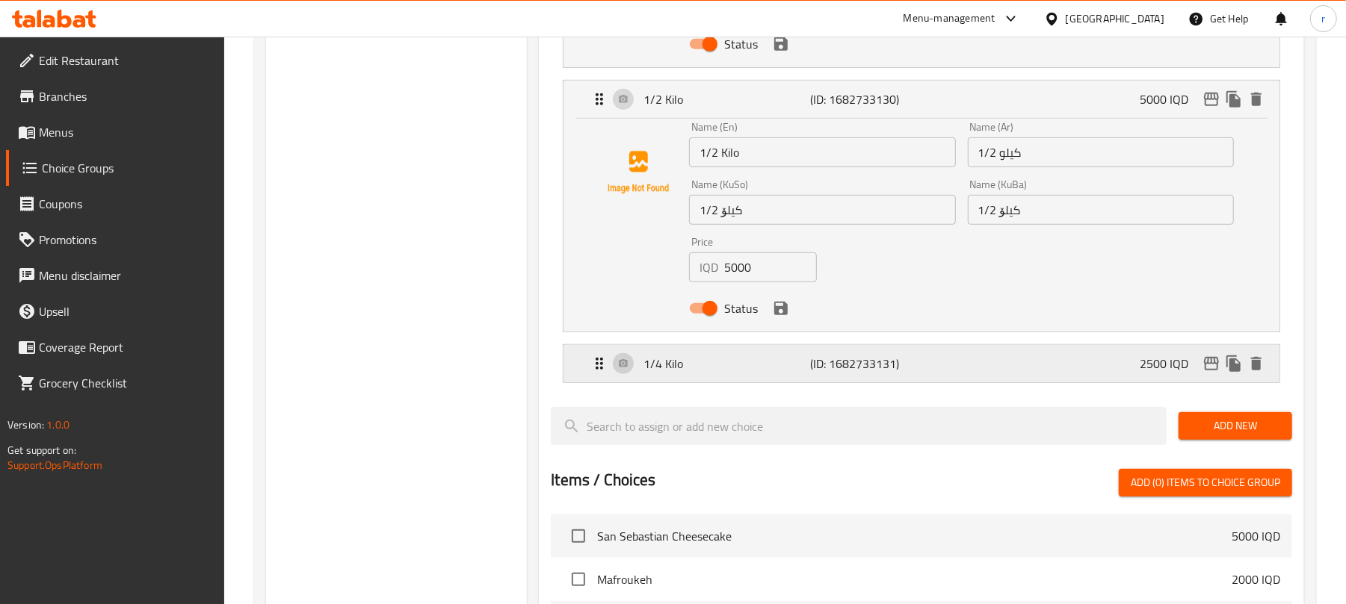
click at [933, 366] on div "1/4 Kilo (ID: 1682733131) 2500 IQD" at bounding box center [925, 363] width 671 height 37
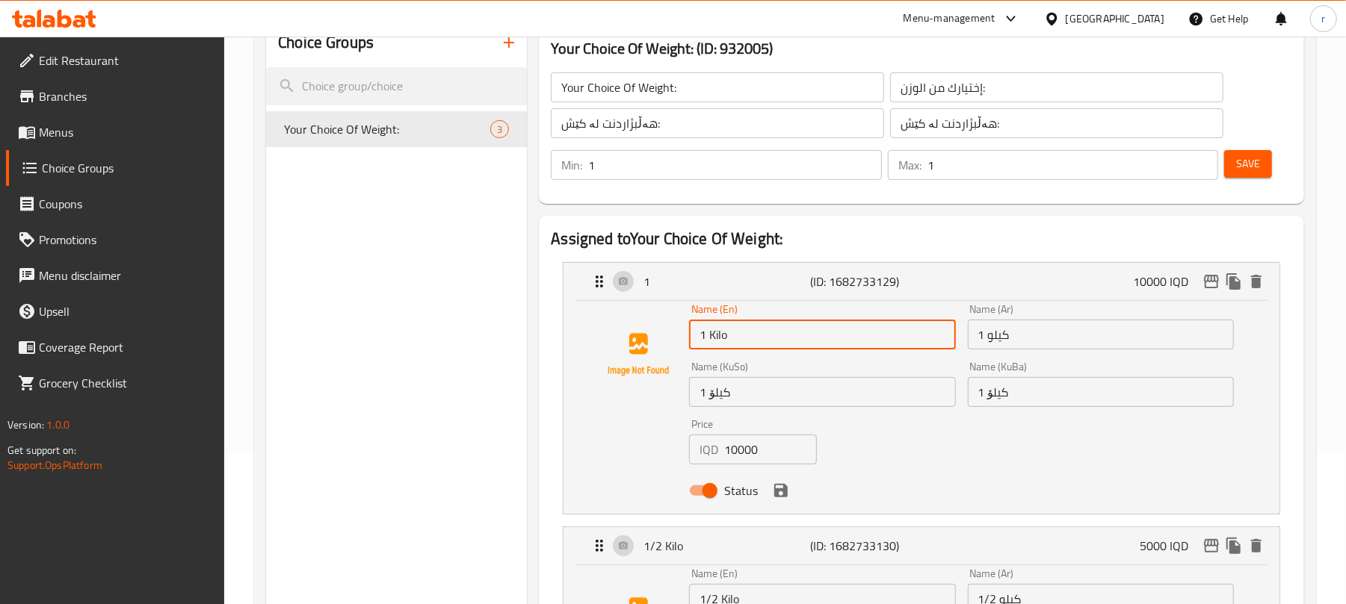
scroll to position [99, 0]
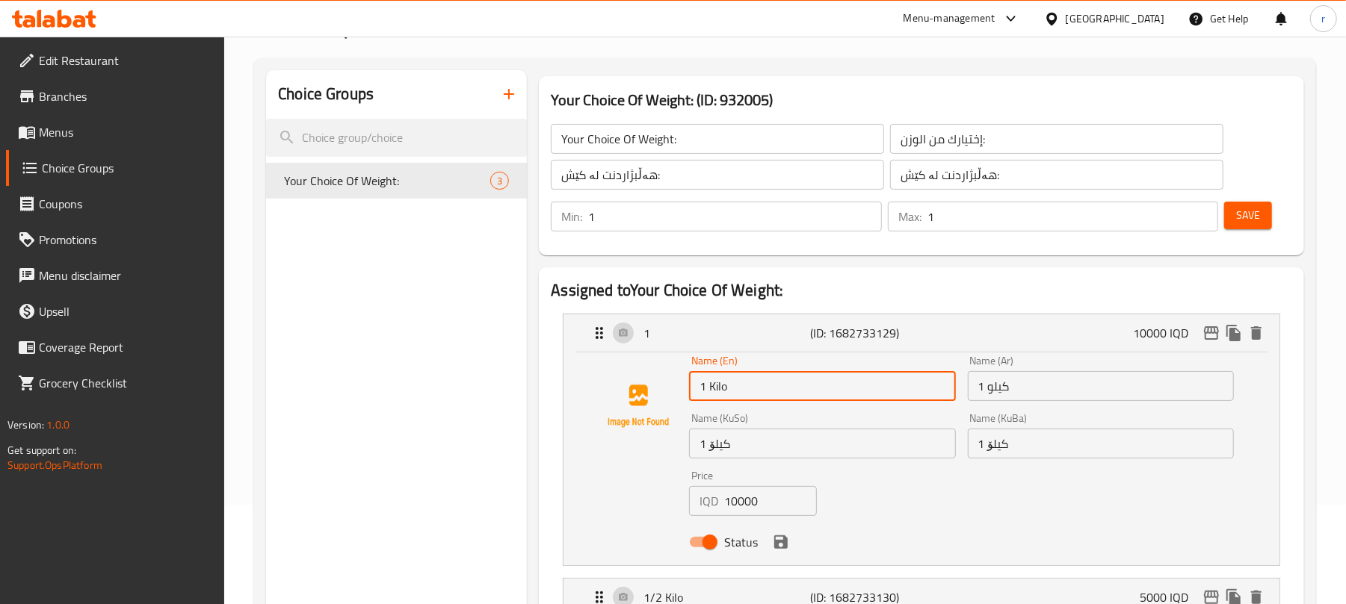
type input "1 Kilo"
click at [1261, 215] on button "Save" at bounding box center [1248, 216] width 48 height 28
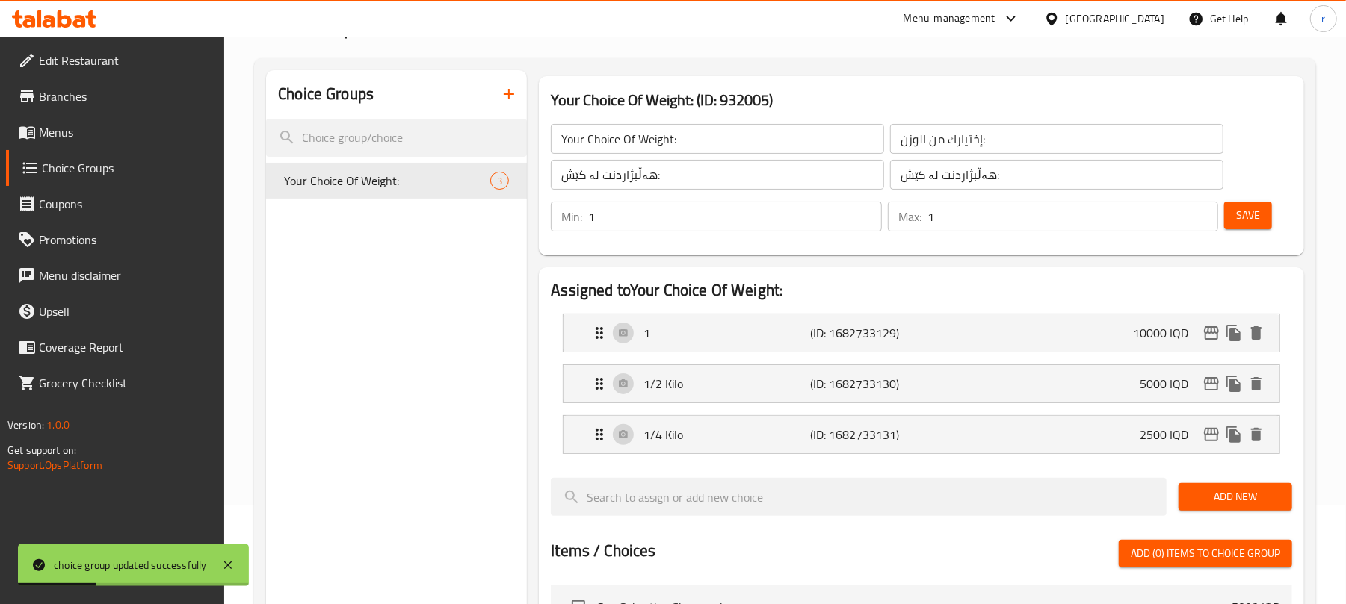
click at [82, 141] on link "Menus" at bounding box center [115, 132] width 219 height 36
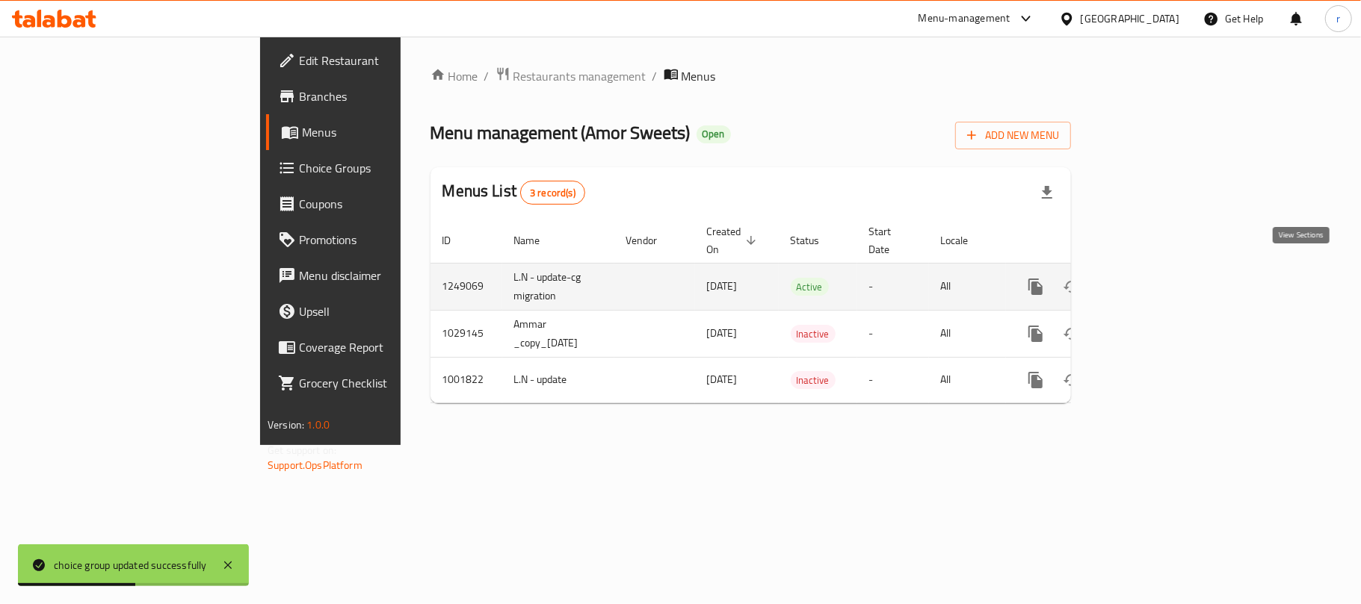
click at [1150, 280] on icon "enhanced table" at bounding box center [1143, 286] width 13 height 13
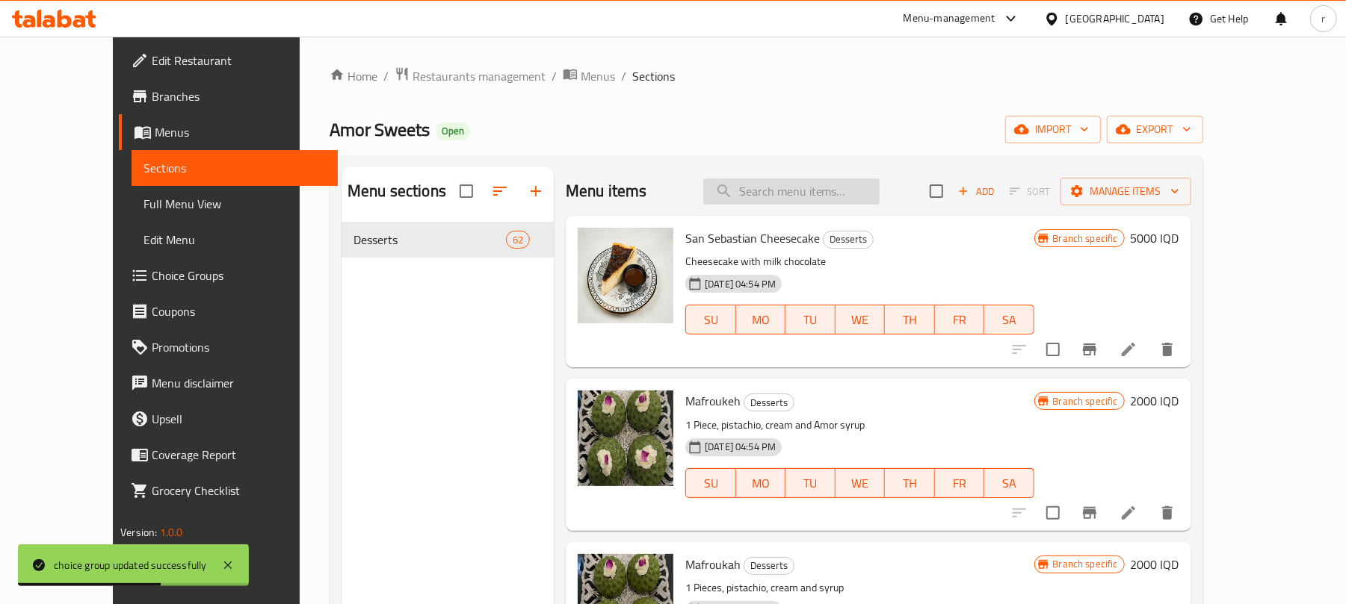
click at [831, 201] on input "search" at bounding box center [791, 192] width 176 height 26
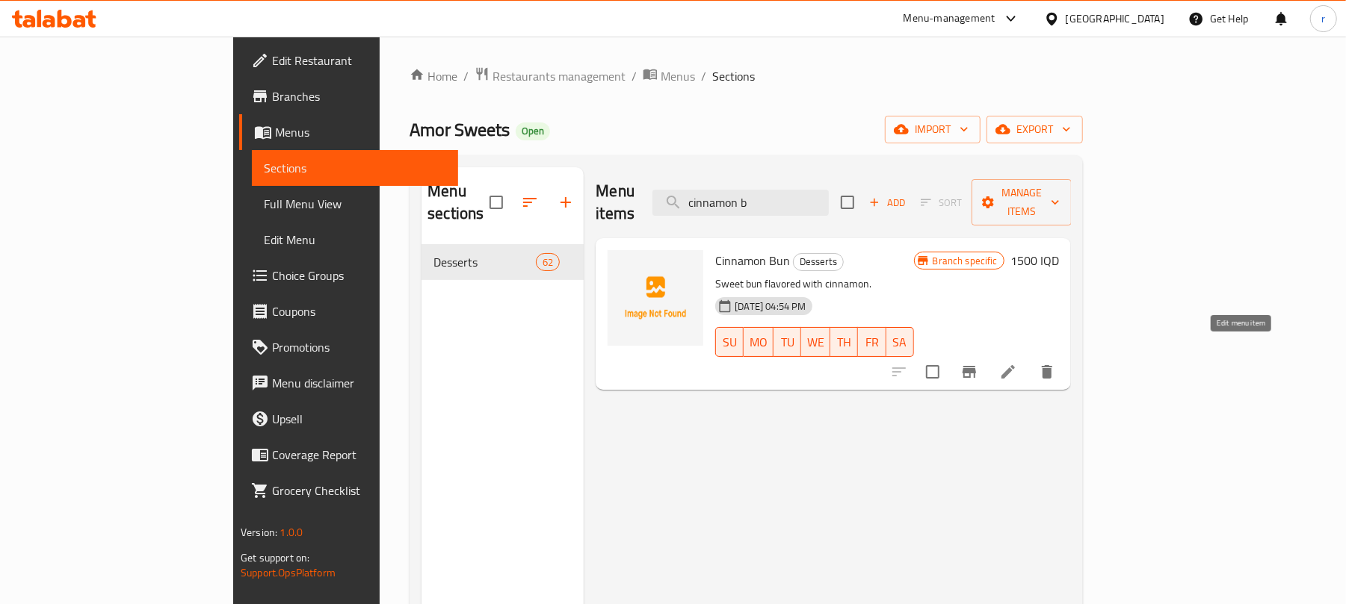
type input "cinnamon b"
click at [1017, 363] on icon at bounding box center [1008, 372] width 18 height 18
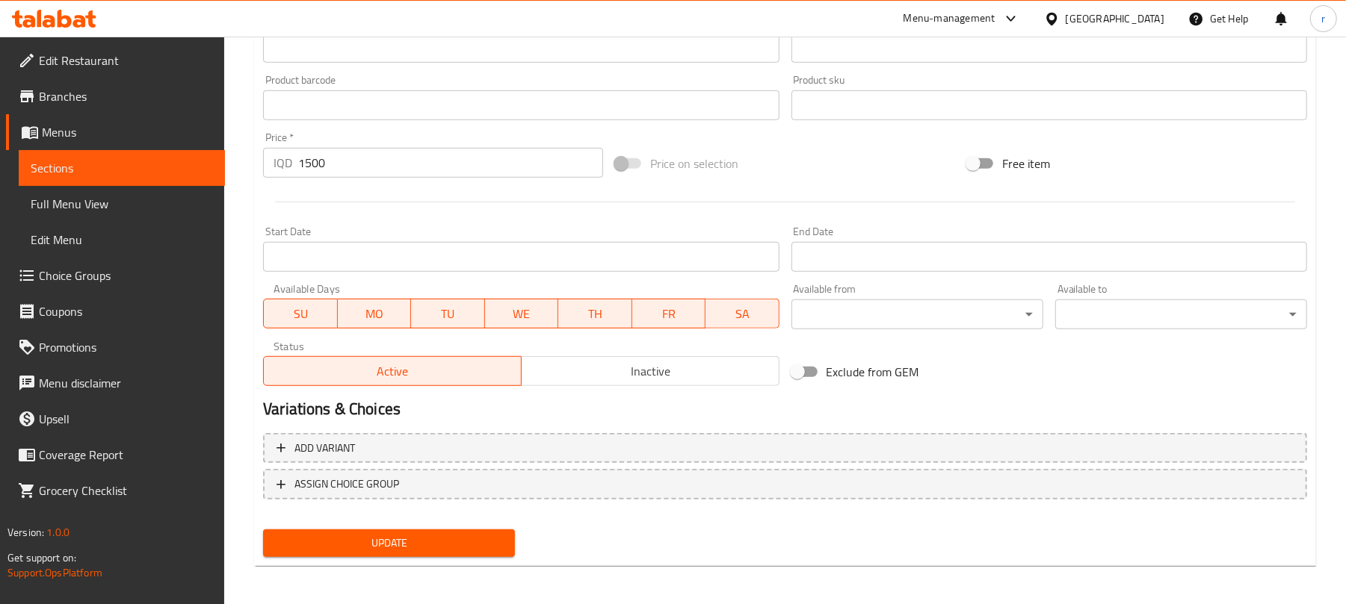
scroll to position [622, 0]
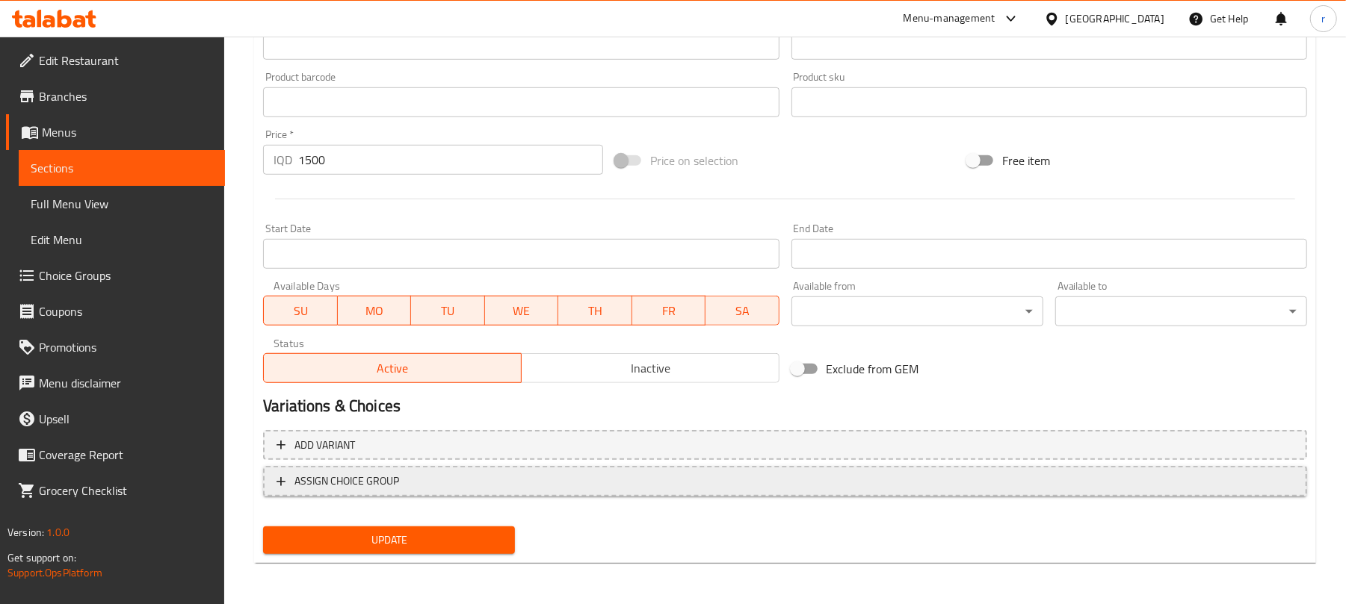
click at [350, 477] on span "ASSIGN CHOICE GROUP" at bounding box center [346, 481] width 105 height 19
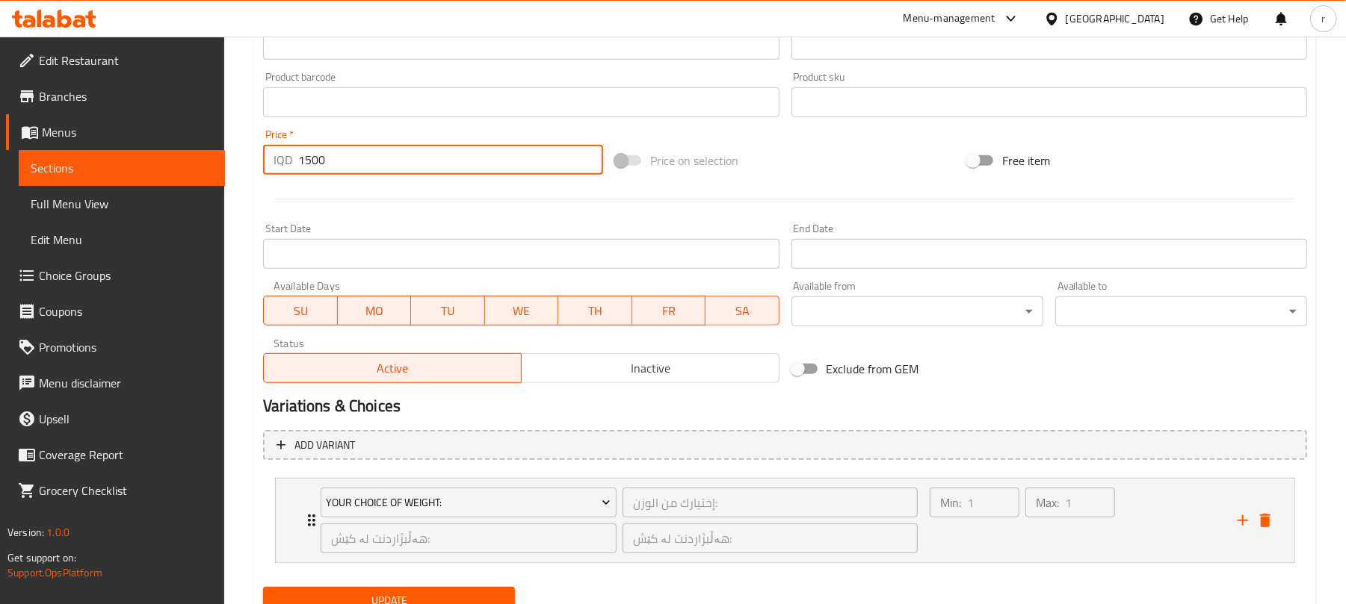
drag, startPoint x: 315, startPoint y: 162, endPoint x: 199, endPoint y: 141, distance: 117.7
click at [221, 145] on div "Edit Restaurant Branches Menus Sections Full Menu View Edit Menu Choice Groups …" at bounding box center [673, 40] width 1346 height 1252
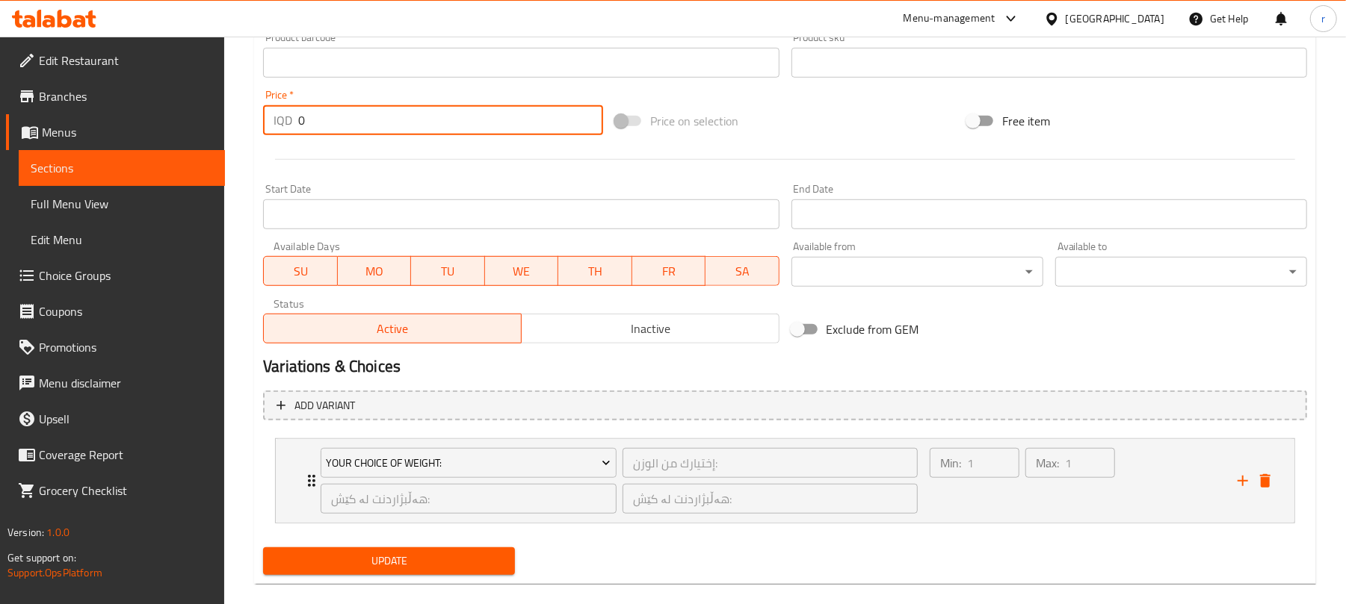
scroll to position [684, 0]
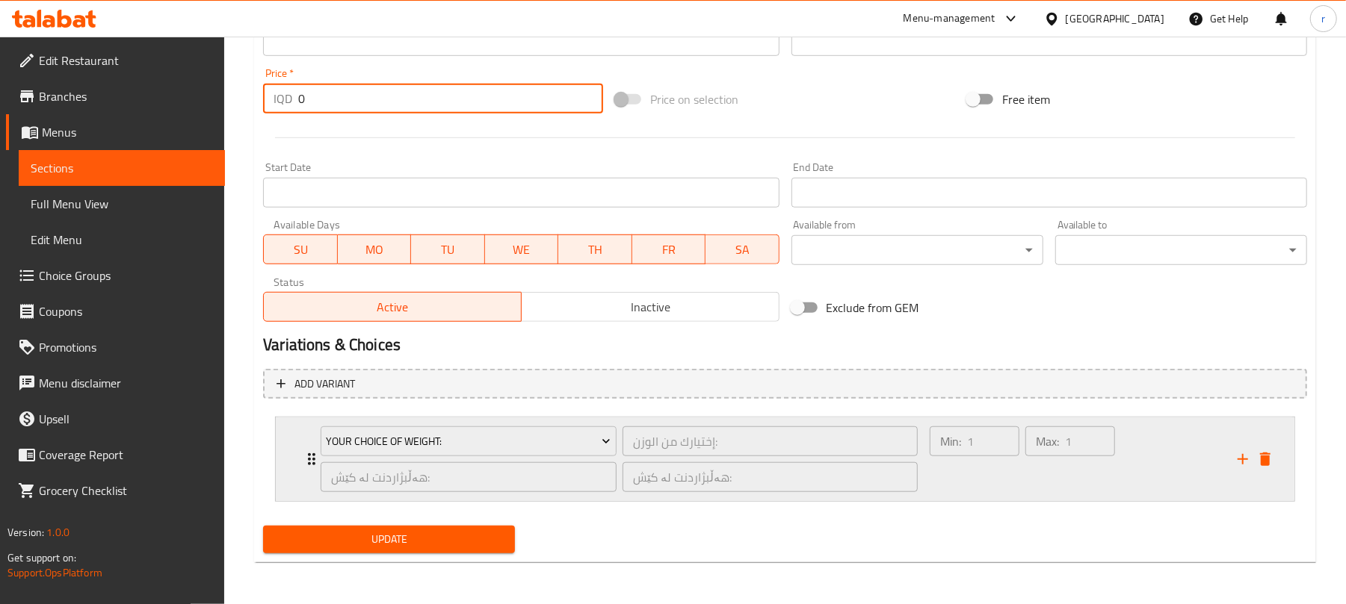
click at [311, 478] on div "Your Choice Of Weight: إختيارك من الوزن: ​ هەڵبژاردنت لە کێش: ​ هەڵبژاردنت لە ک…" at bounding box center [790, 460] width 974 height 84
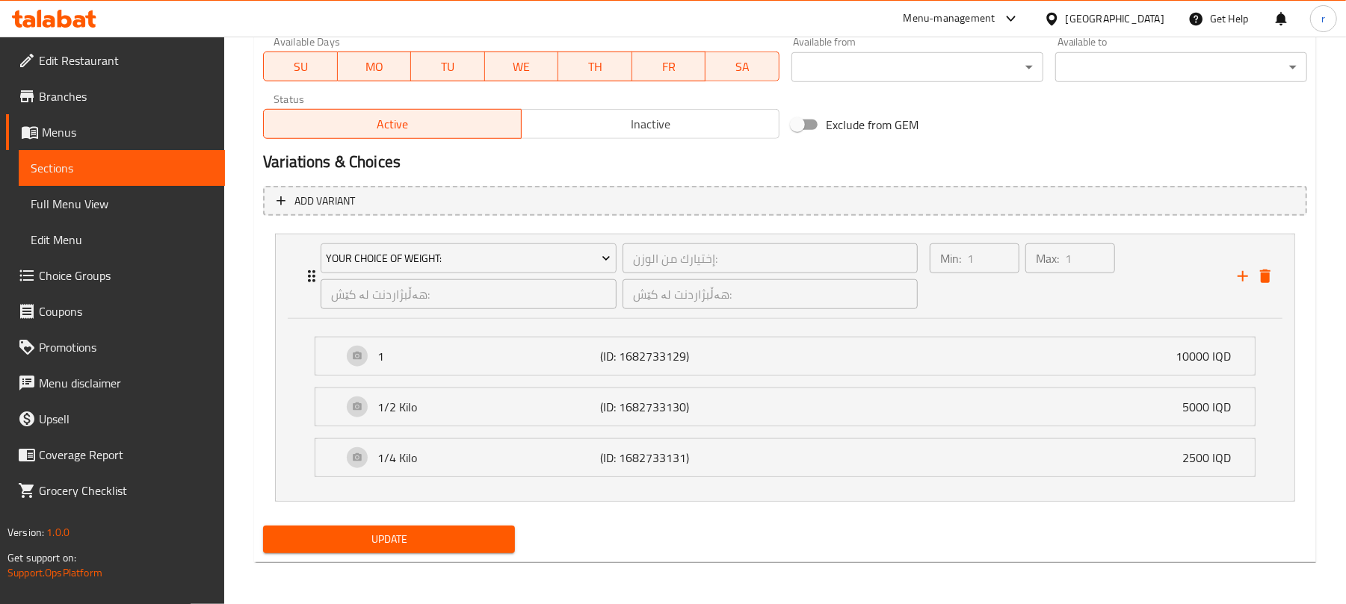
scroll to position [870, 0]
type input "0"
click at [457, 539] on span "Update" at bounding box center [389, 540] width 228 height 19
click at [76, 162] on span "Sections" at bounding box center [122, 168] width 182 height 18
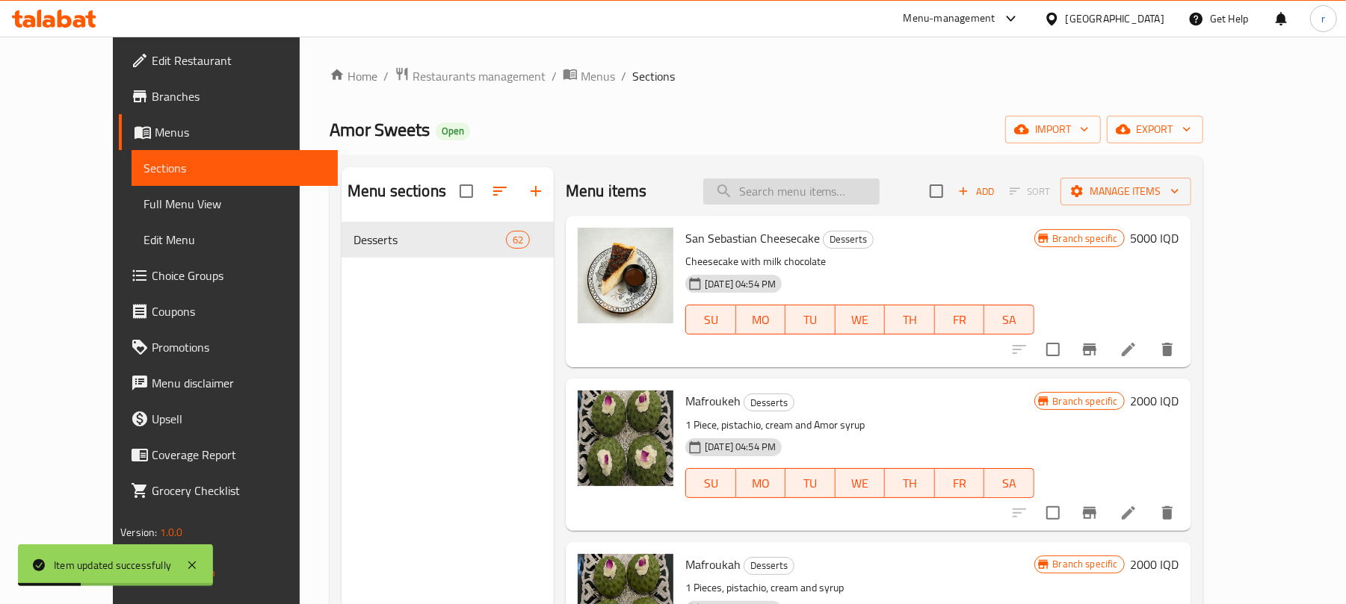
click at [817, 196] on input "search" at bounding box center [791, 192] width 176 height 26
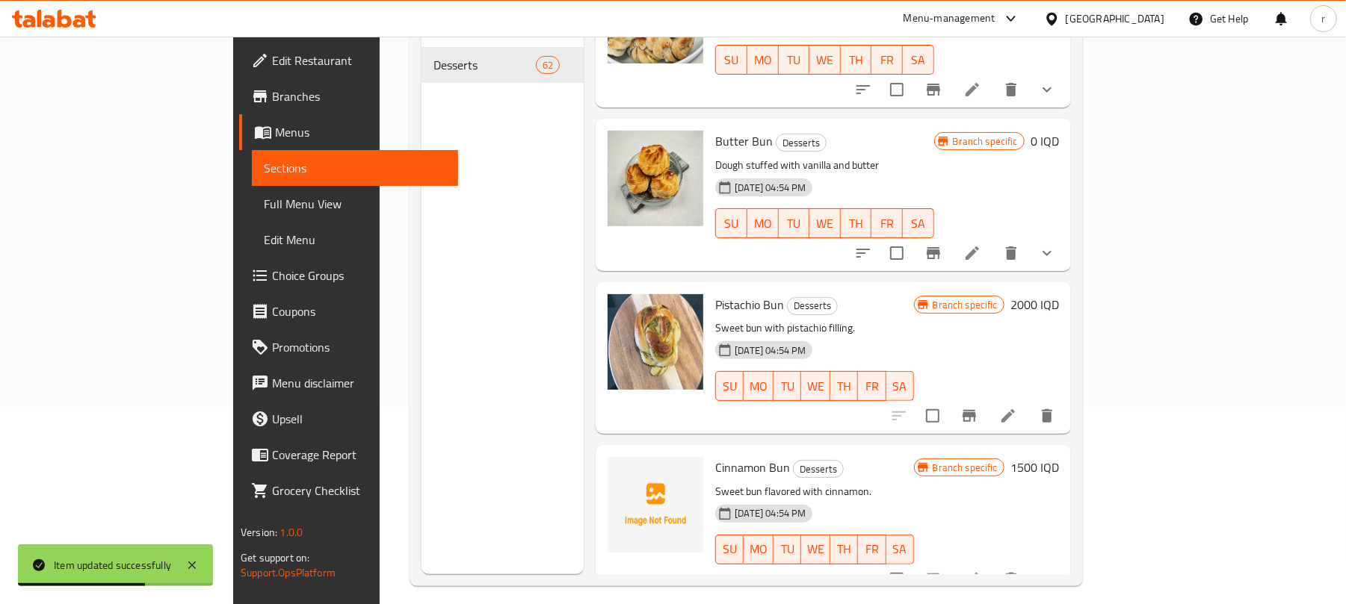
scroll to position [210, 0]
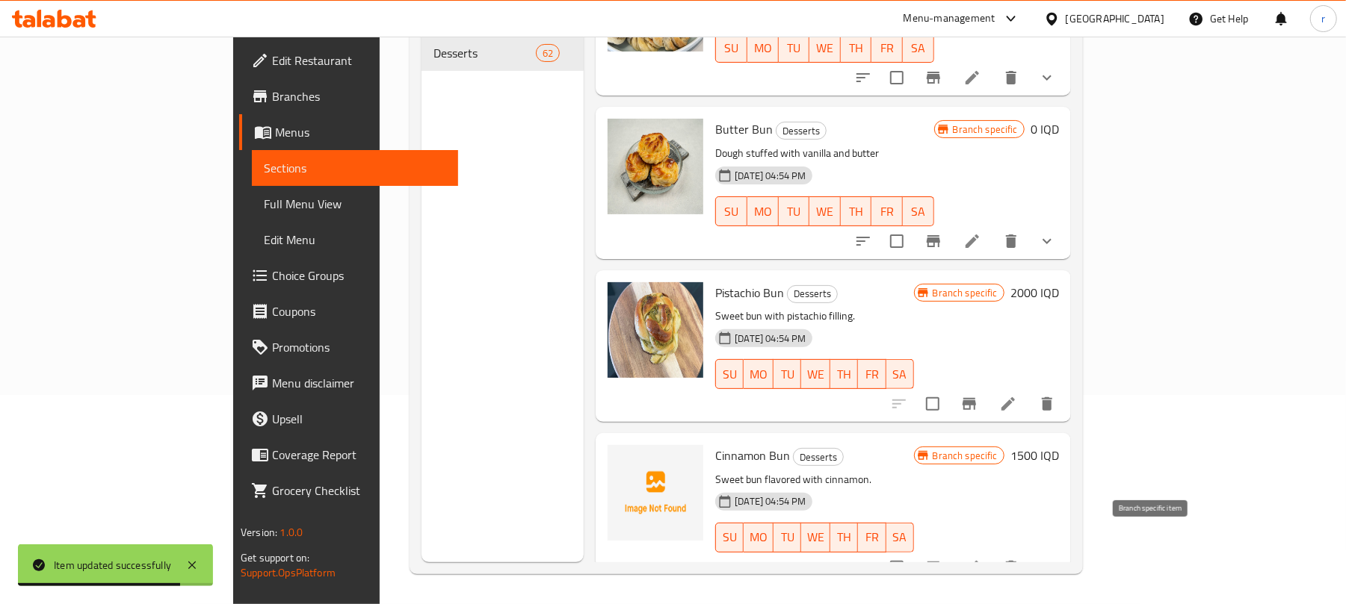
type input "bun"
click at [940, 562] on icon "Branch-specific-item" at bounding box center [933, 568] width 13 height 12
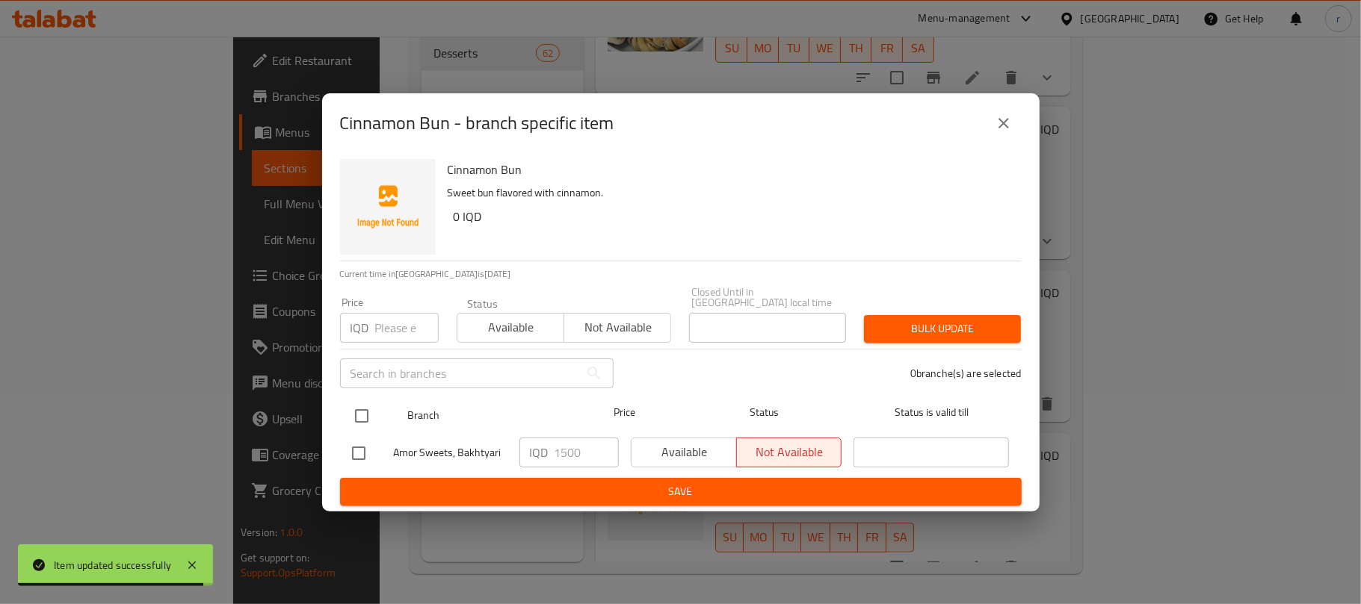
click at [365, 401] on input "checkbox" at bounding box center [361, 416] width 31 height 31
checkbox input "true"
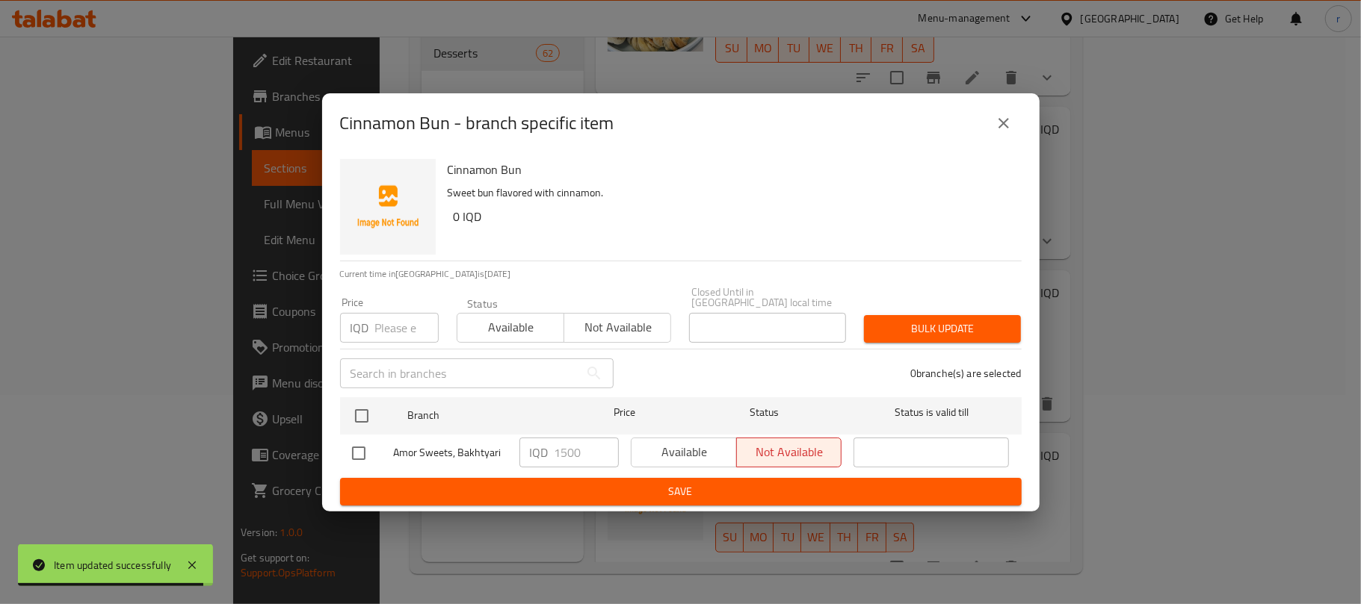
checkbox input "true"
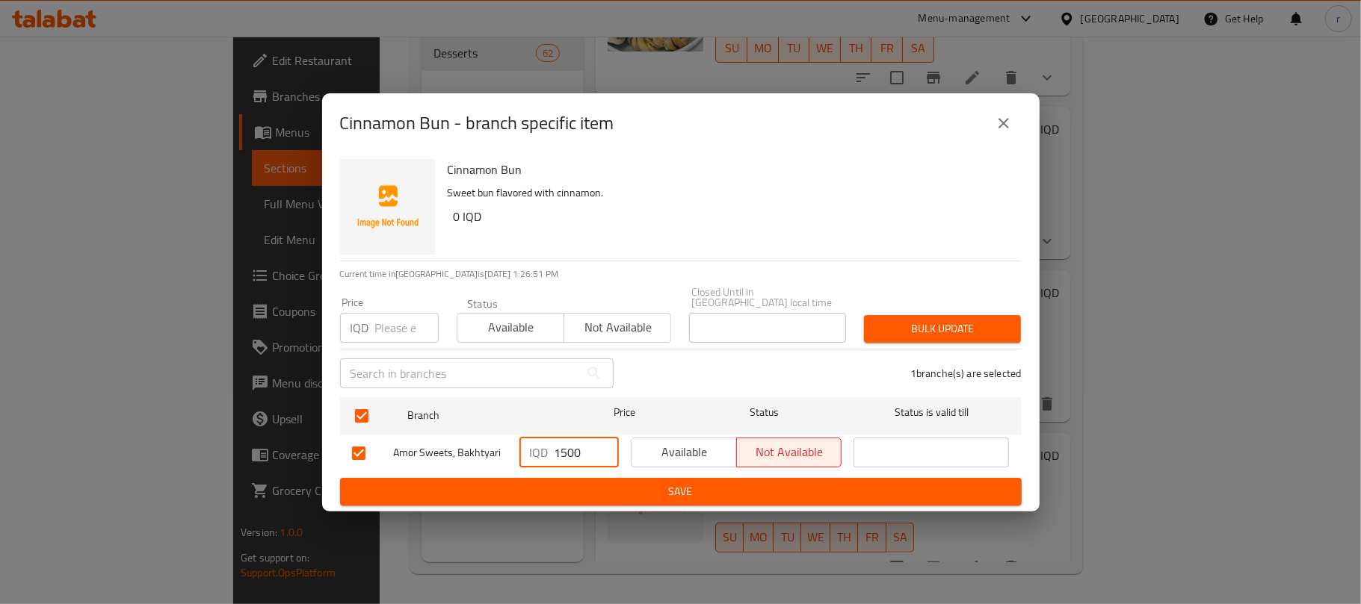
drag, startPoint x: 519, startPoint y: 447, endPoint x: 454, endPoint y: 447, distance: 64.3
click at [458, 447] on div "Amor Sweets, Bakhtyari IQD 1500 ​ Available Not available ​" at bounding box center [681, 453] width 670 height 43
type input "0"
click at [697, 442] on span "Available" at bounding box center [683, 453] width 93 height 22
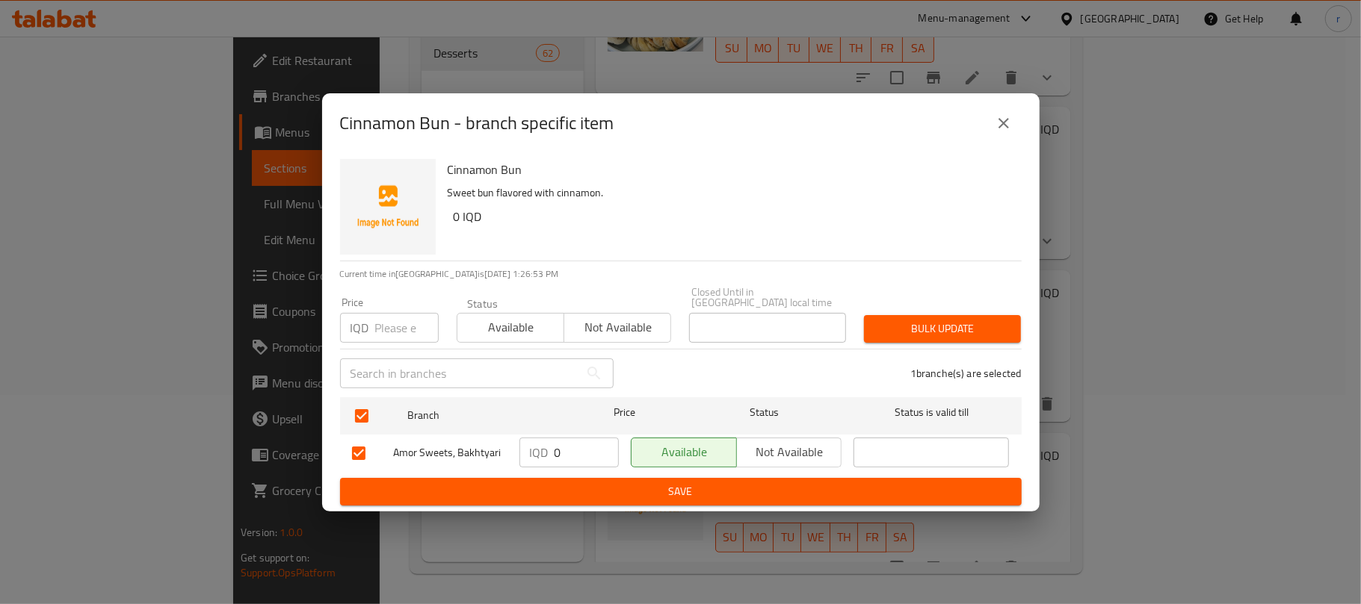
click at [706, 487] on span "Save" at bounding box center [681, 492] width 658 height 19
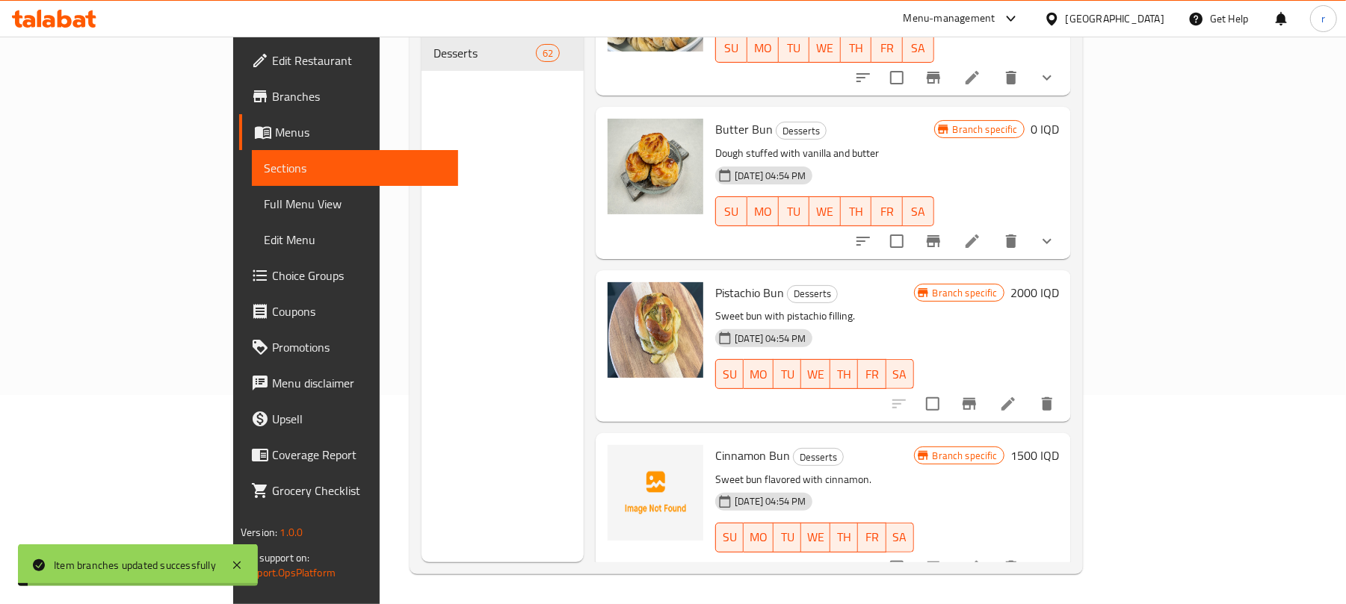
click at [1059, 445] on h6 "1500 IQD" at bounding box center [1034, 455] width 49 height 21
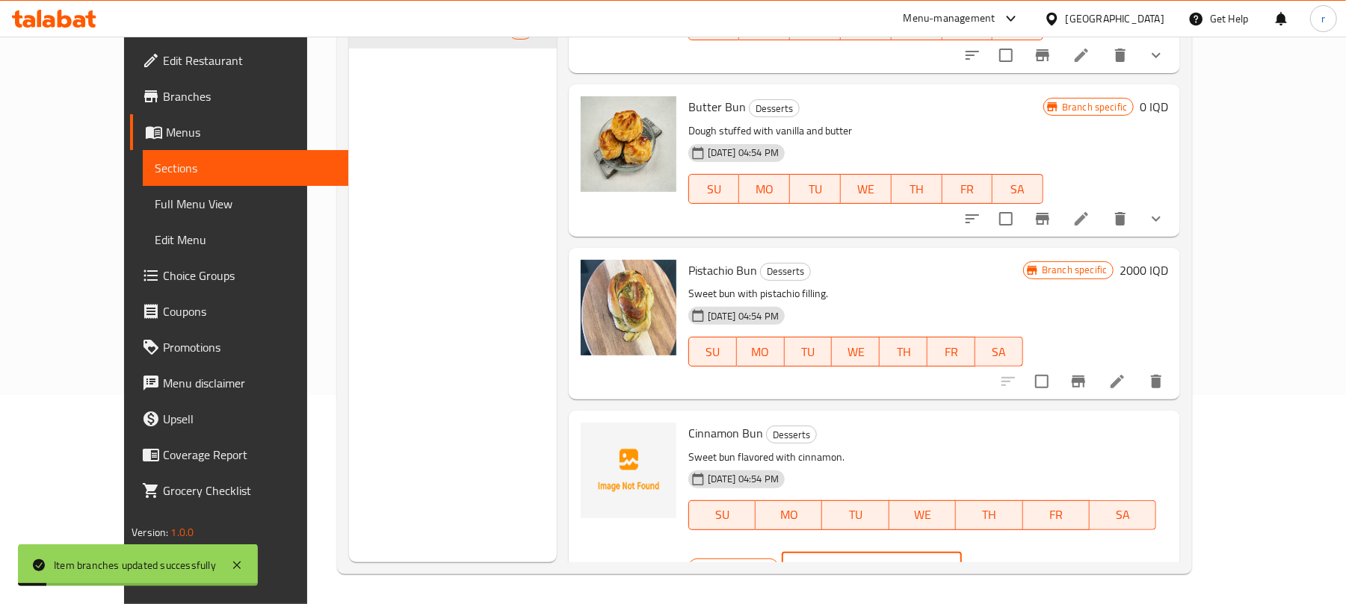
drag, startPoint x: 1142, startPoint y: 441, endPoint x: 817, endPoint y: 421, distance: 325.6
click at [846, 422] on div "Cinnamon Bun Desserts Sweet bun flavored with cinnamon. 30-08-2024 04:54 PM SU …" at bounding box center [928, 503] width 492 height 173
type input "0"
click at [1030, 551] on button "ok" at bounding box center [1014, 567] width 33 height 33
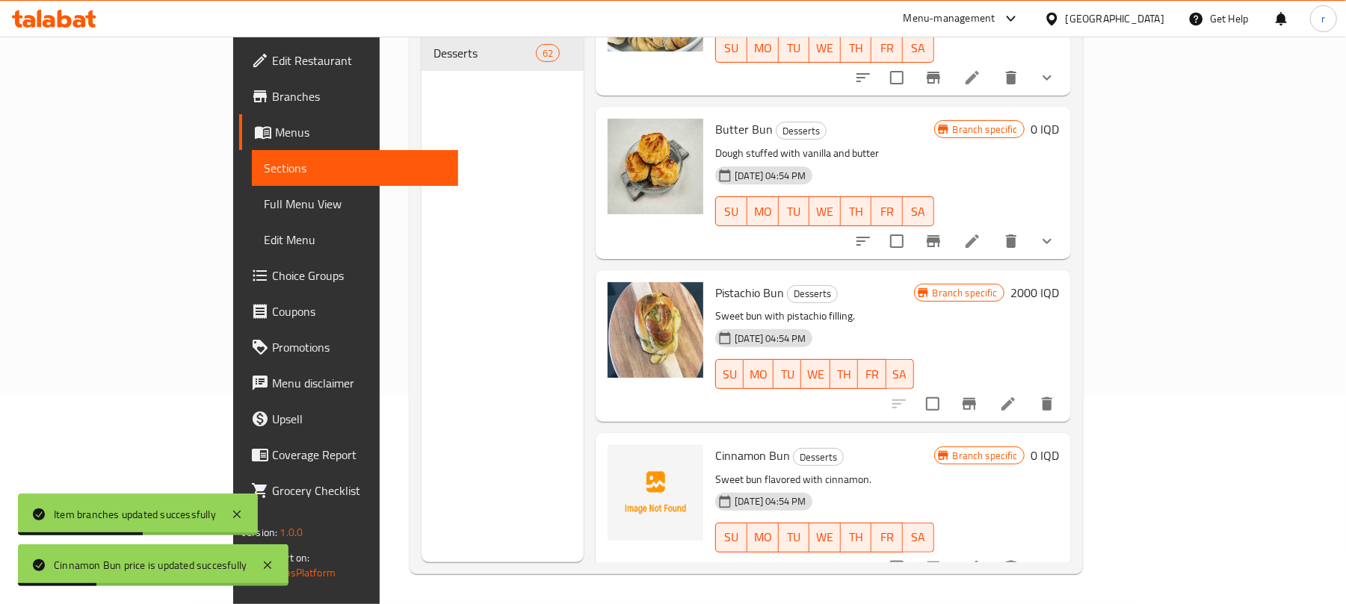
drag, startPoint x: 66, startPoint y: 279, endPoint x: 106, endPoint y: 306, distance: 48.9
click at [272, 279] on span "Choice Groups" at bounding box center [359, 276] width 174 height 18
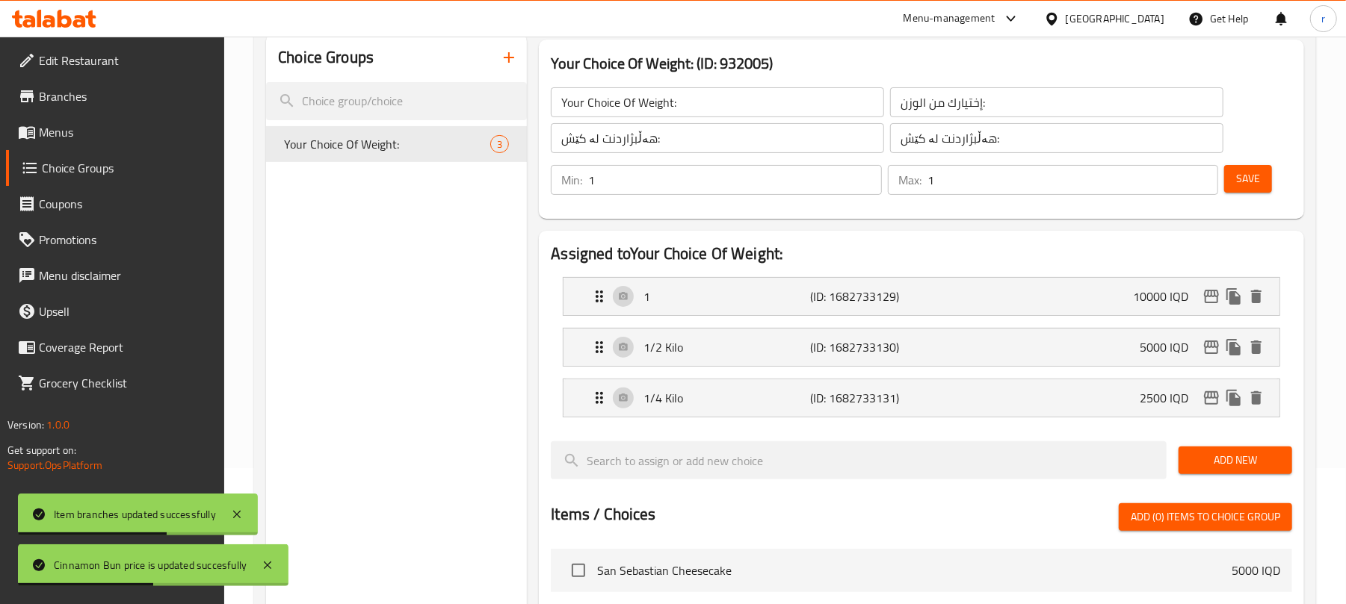
scroll to position [10, 0]
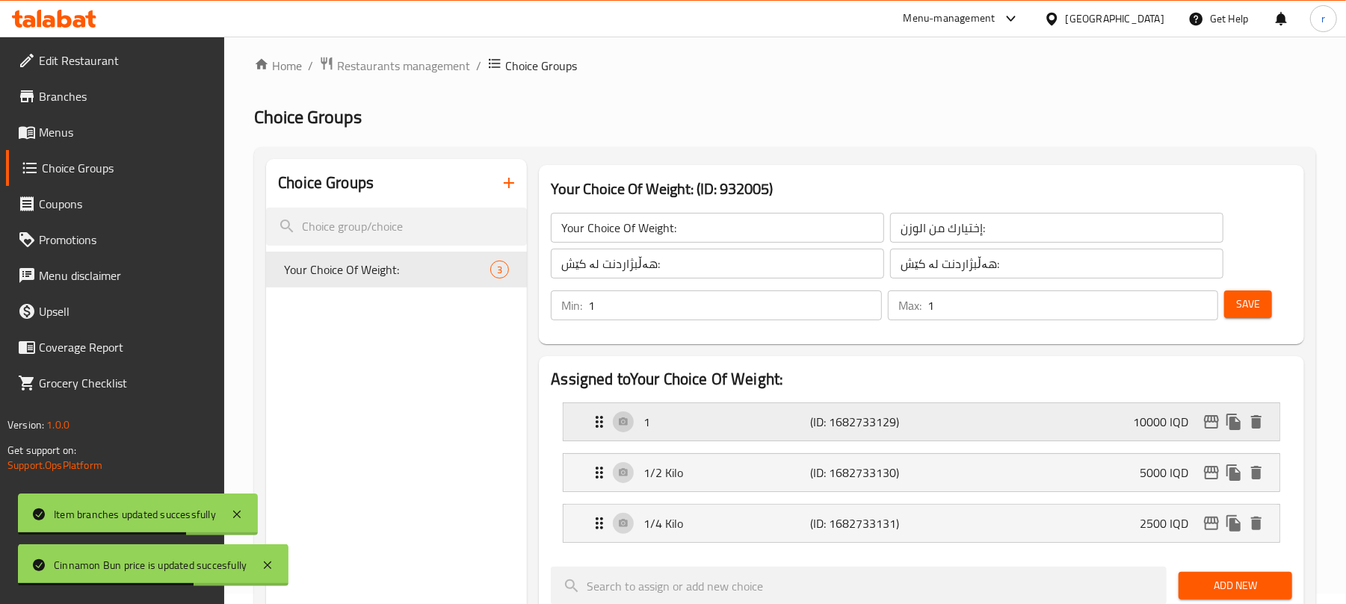
click at [777, 431] on div "1 (ID: 1682733129) 10000 IQD" at bounding box center [925, 421] width 671 height 37
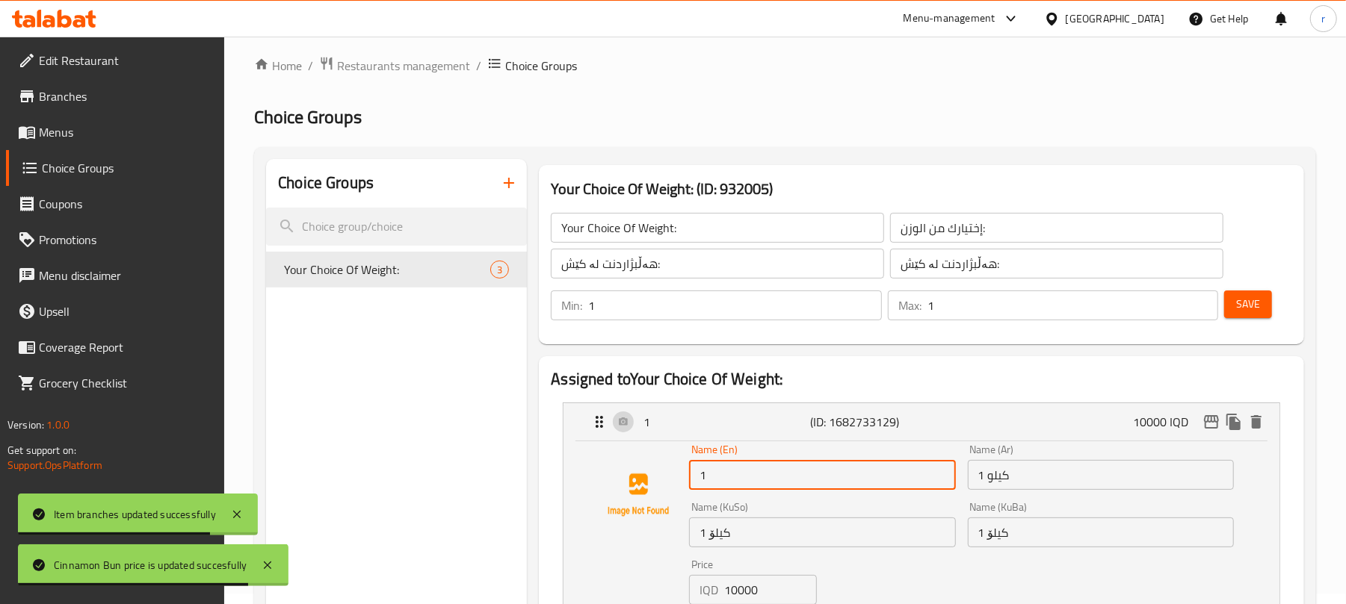
click at [743, 476] on input "1" at bounding box center [822, 475] width 266 height 30
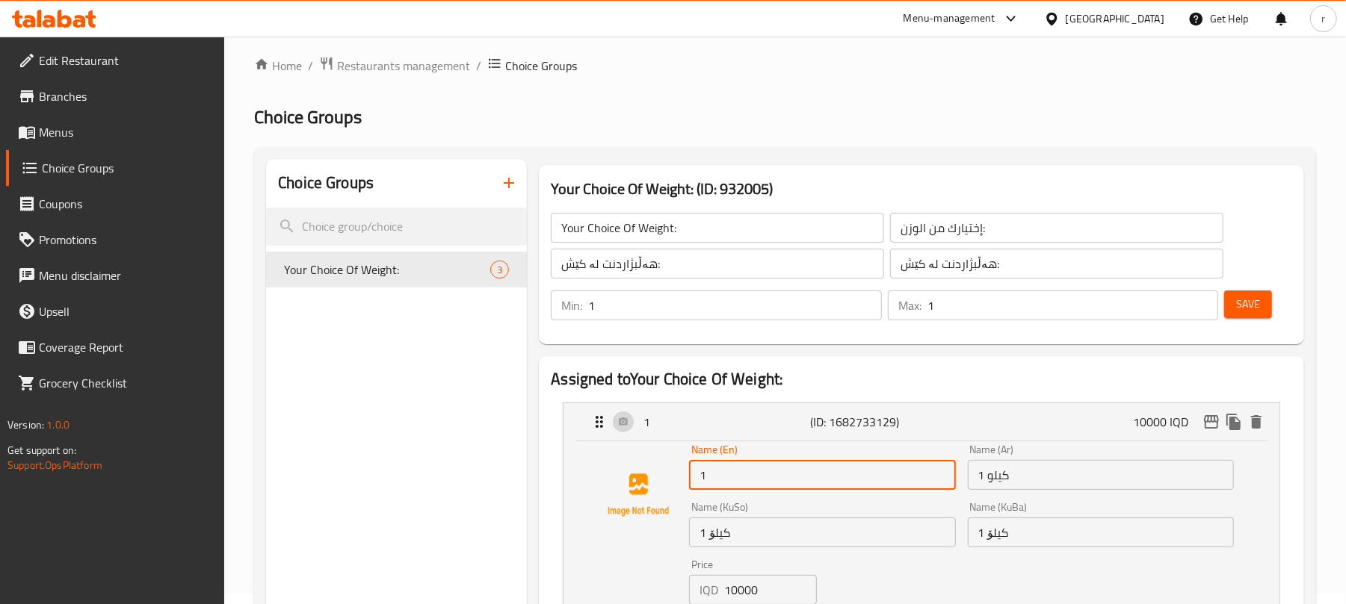
type input "1 Kilo"
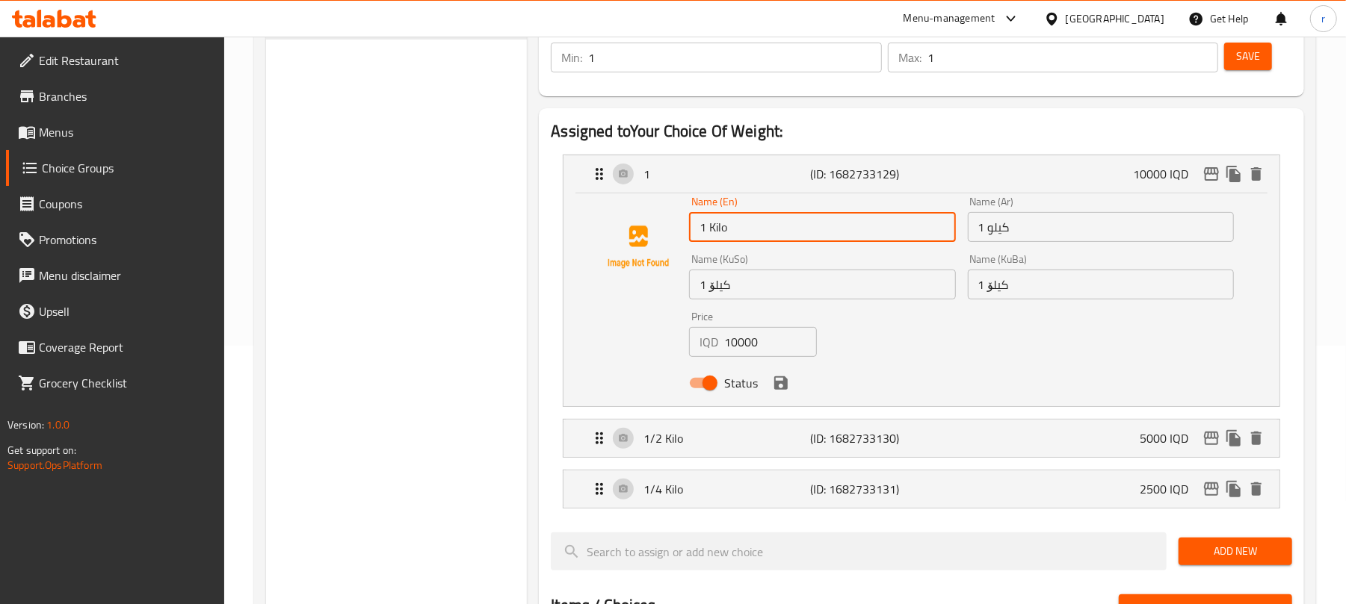
scroll to position [309, 0]
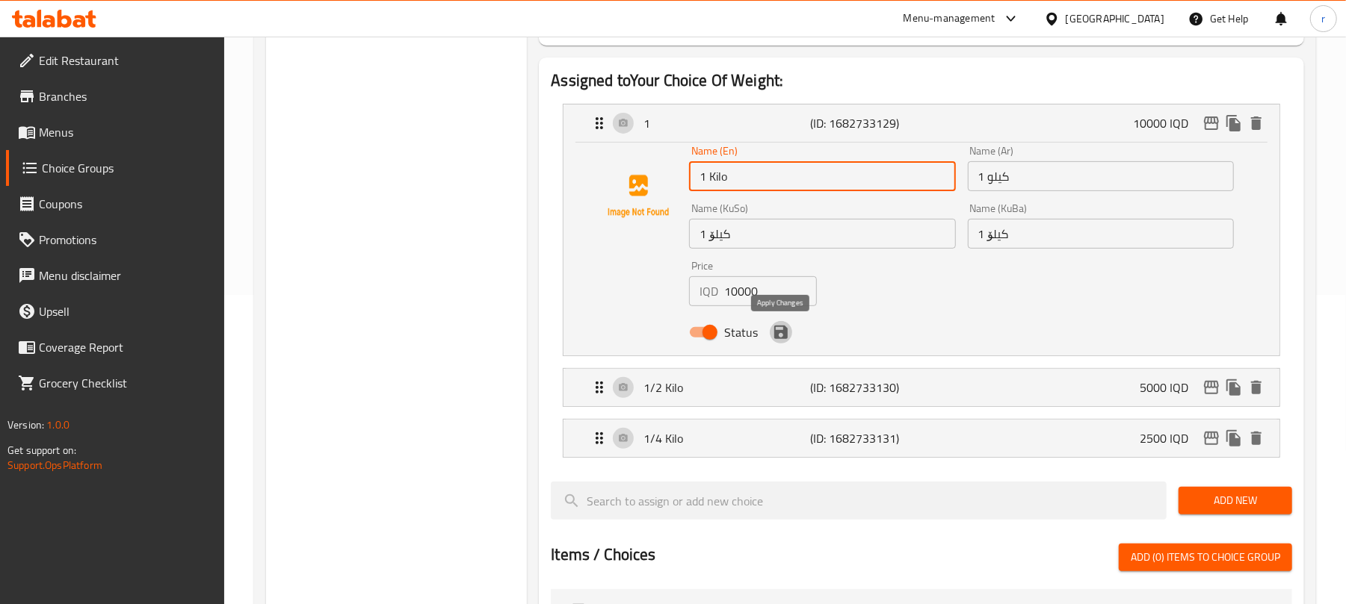
click at [780, 329] on icon "save" at bounding box center [781, 333] width 18 height 18
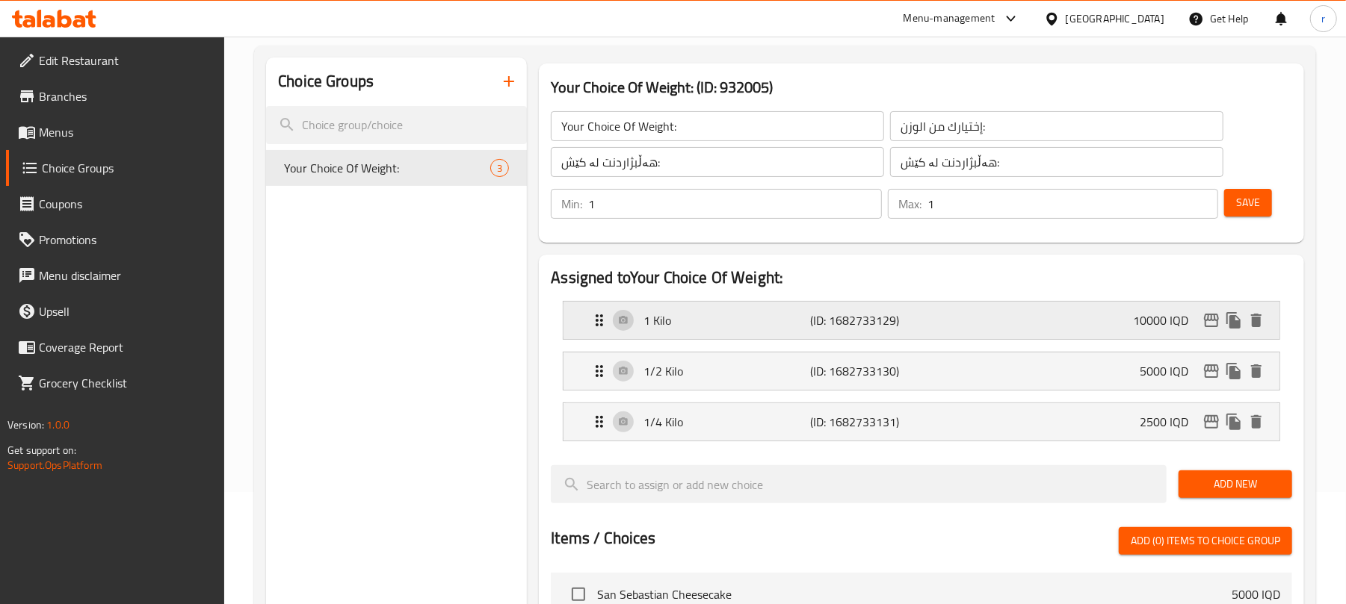
scroll to position [111, 0]
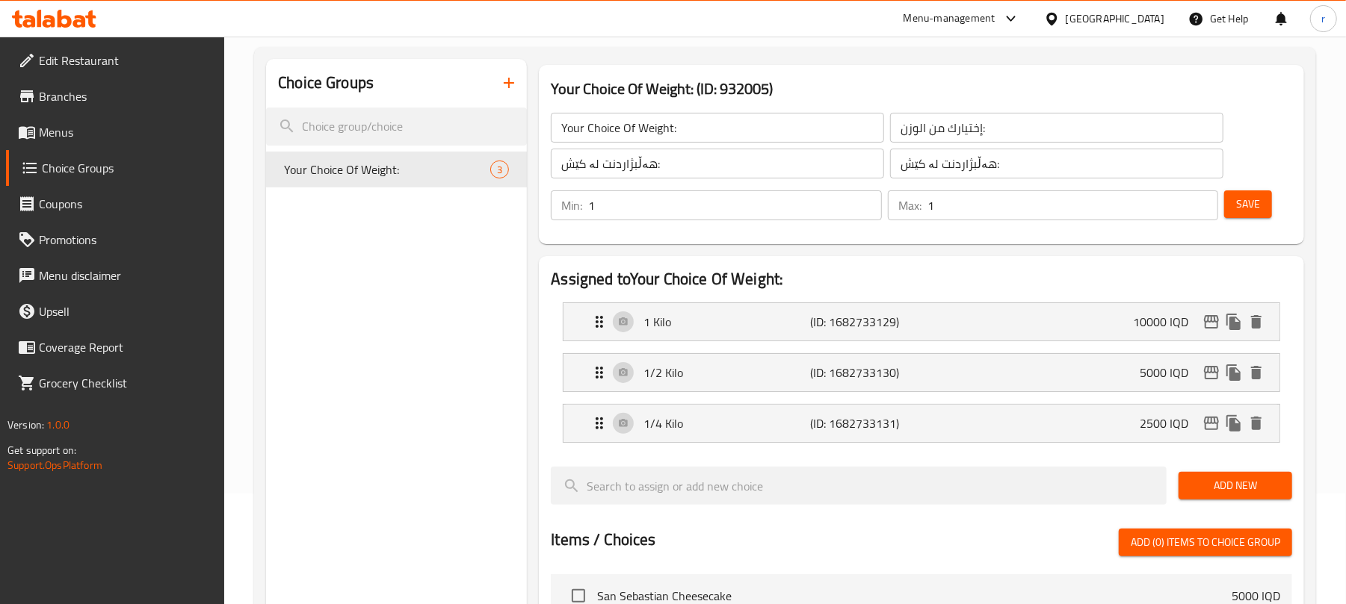
click at [1250, 203] on span "Save" at bounding box center [1248, 204] width 24 height 19
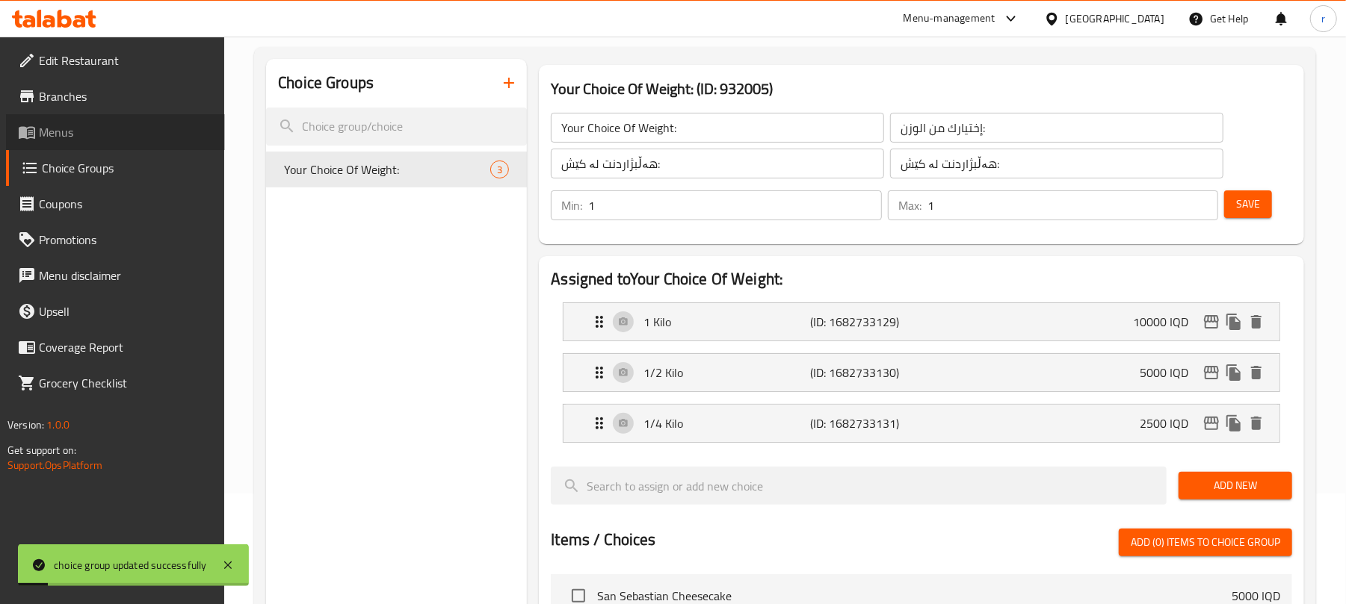
click at [67, 134] on span "Menus" at bounding box center [126, 132] width 174 height 18
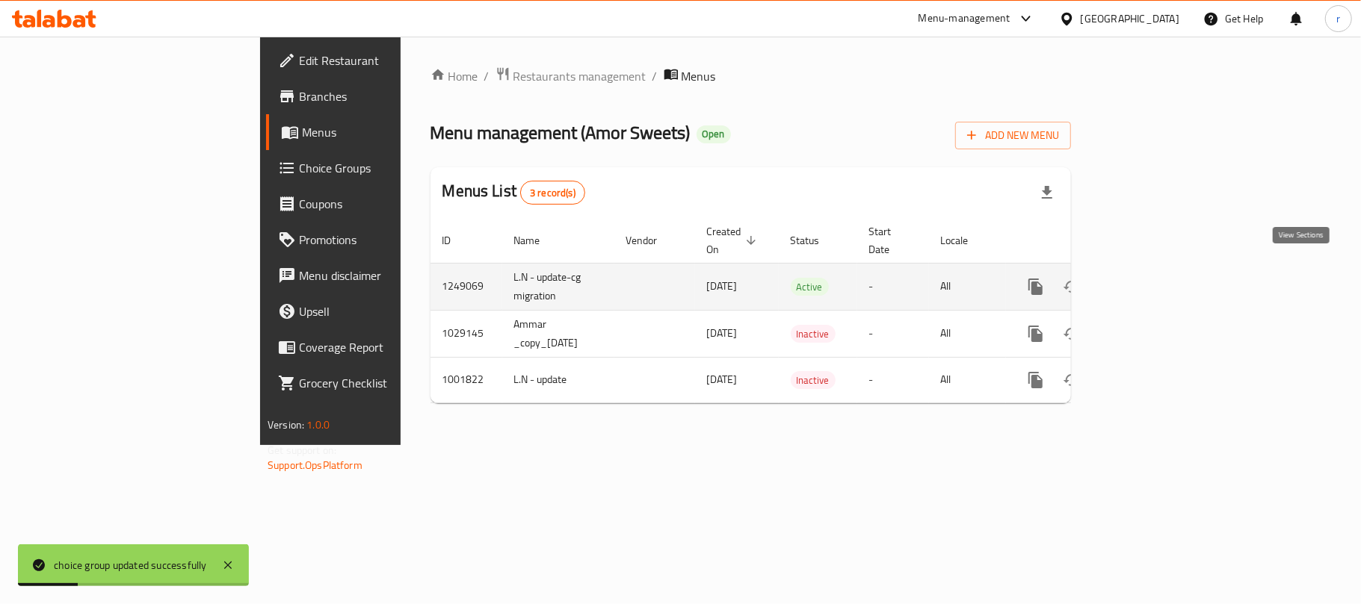
click at [1152, 278] on icon "enhanced table" at bounding box center [1143, 287] width 18 height 18
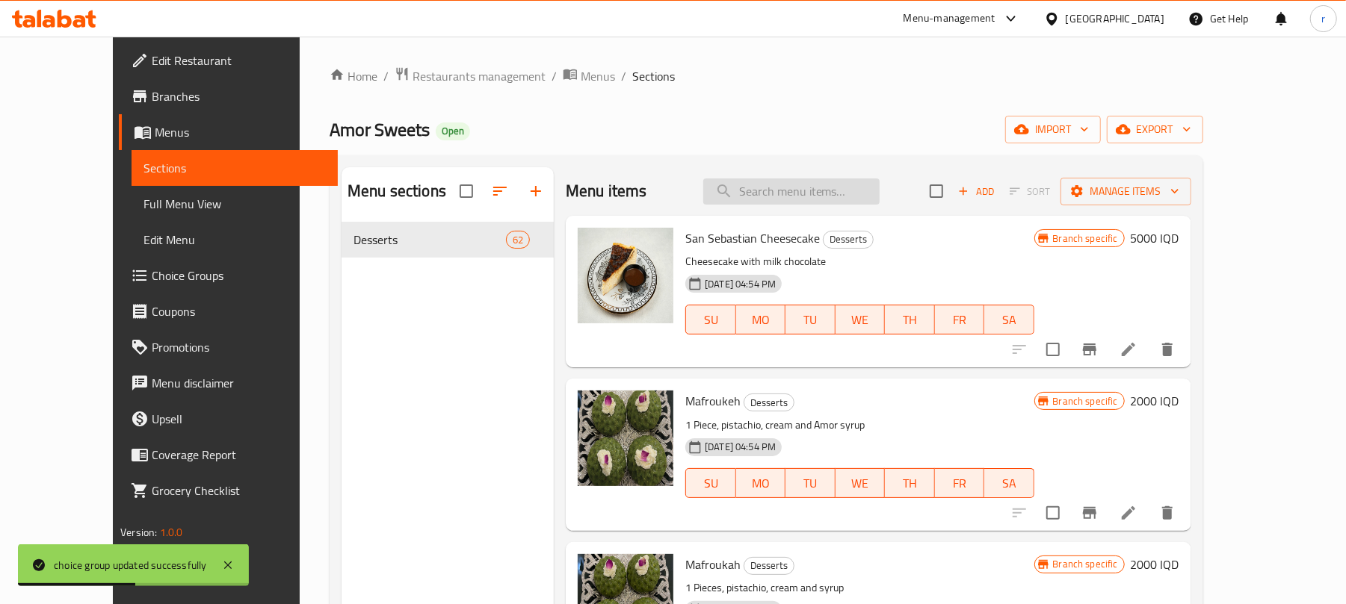
click at [829, 191] on input "search" at bounding box center [791, 192] width 176 height 26
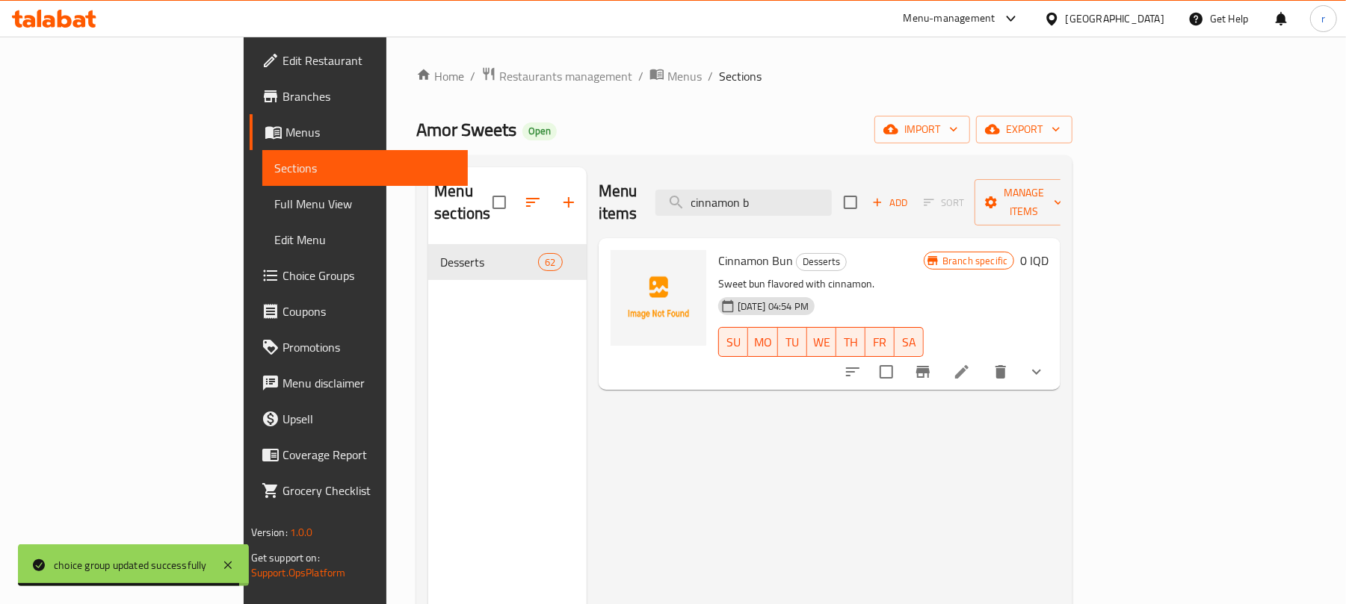
type input "cinnamon b"
click at [1041, 370] on icon "show more" at bounding box center [1036, 372] width 9 height 5
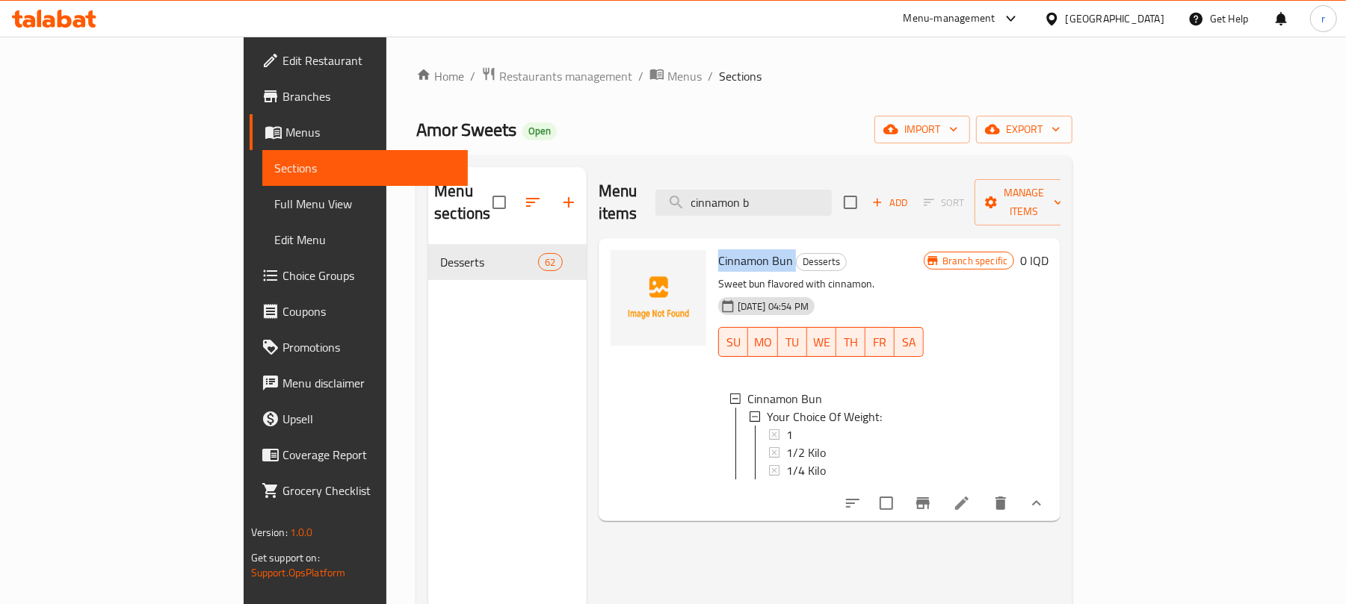
drag, startPoint x: 732, startPoint y: 240, endPoint x: 652, endPoint y: 240, distance: 80.7
click at [712, 244] on div "Cinnamon Bun Desserts Sweet bun flavored with cinnamon. 30-08-2024 04:54 PM SU …" at bounding box center [820, 379] width 217 height 271
copy h6 "Cinnamon Bun"
click at [262, 186] on link "Full Menu View" at bounding box center [365, 204] width 206 height 36
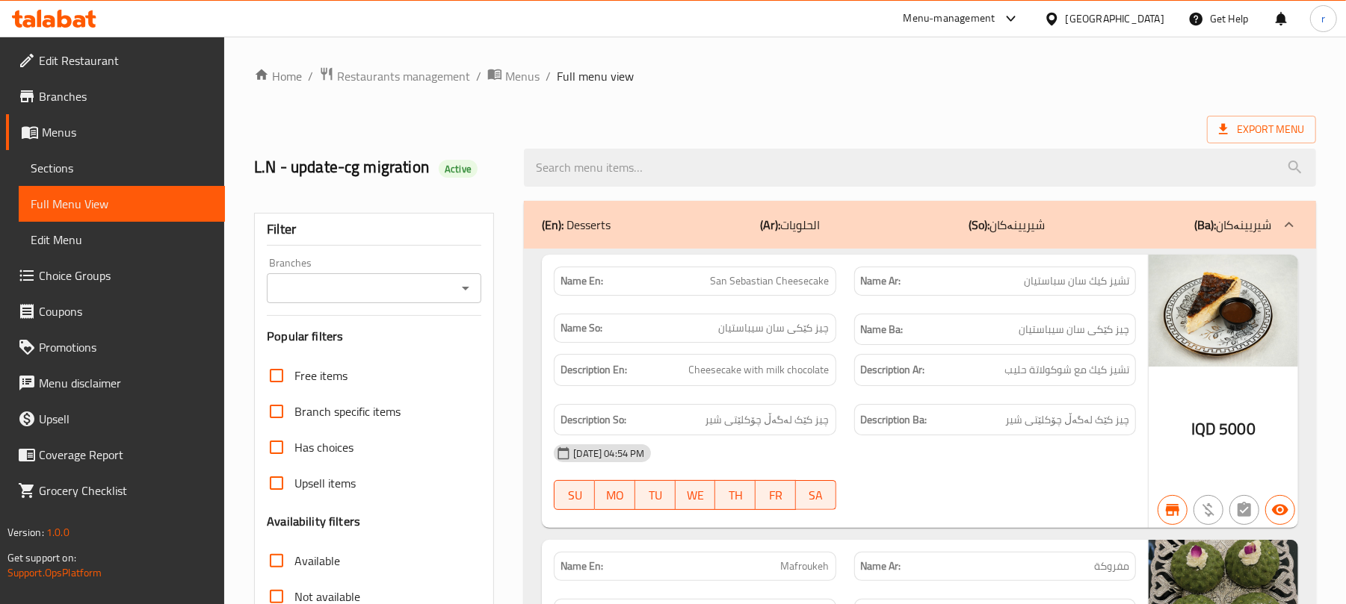
drag, startPoint x: 649, startPoint y: 164, endPoint x: 542, endPoint y: 224, distance: 122.4
click at [649, 164] on input "search" at bounding box center [920, 168] width 792 height 38
paste input "Cinnamon Bun"
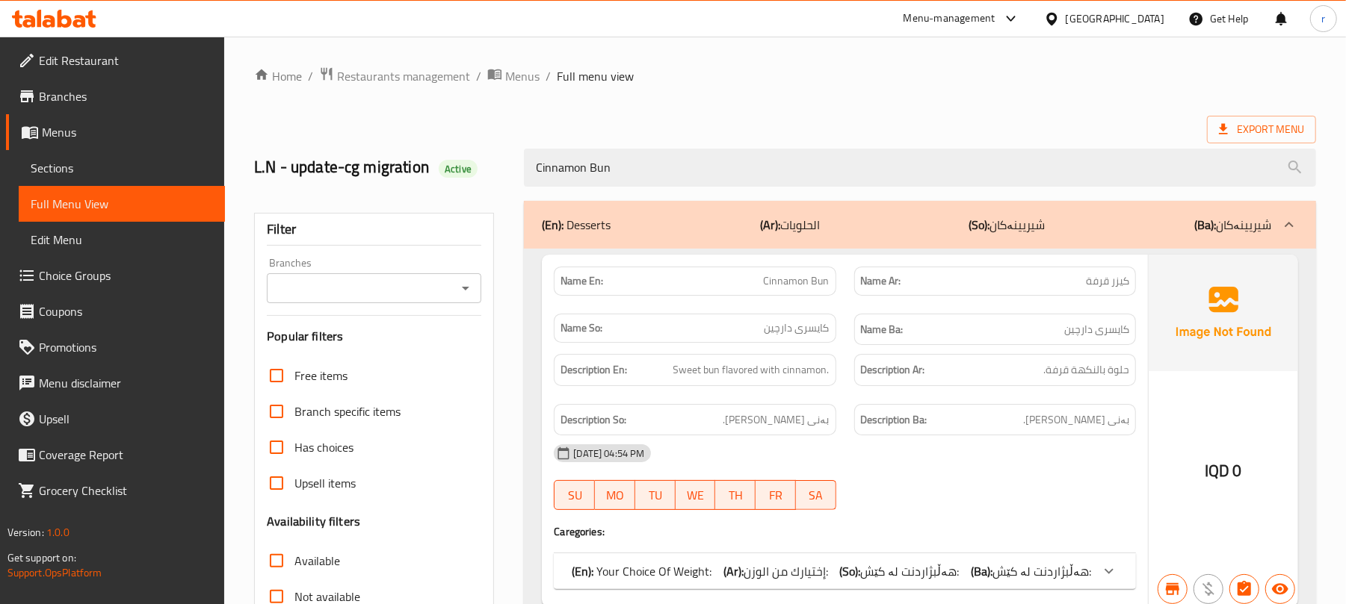
click at [461, 297] on icon "Open" at bounding box center [466, 288] width 18 height 18
type input "Cinnamon Bun"
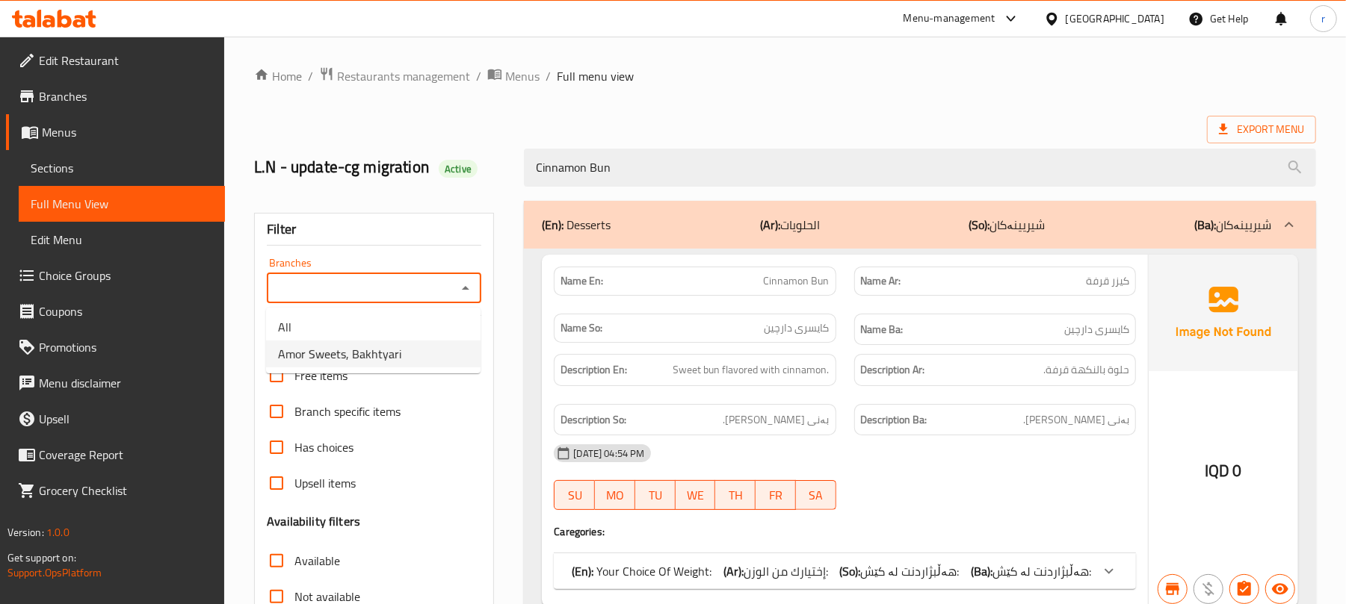
click at [401, 359] on li "Amor Sweets, Bakhtyari" at bounding box center [373, 354] width 214 height 27
type input "Amor Sweets, Bakhtyari"
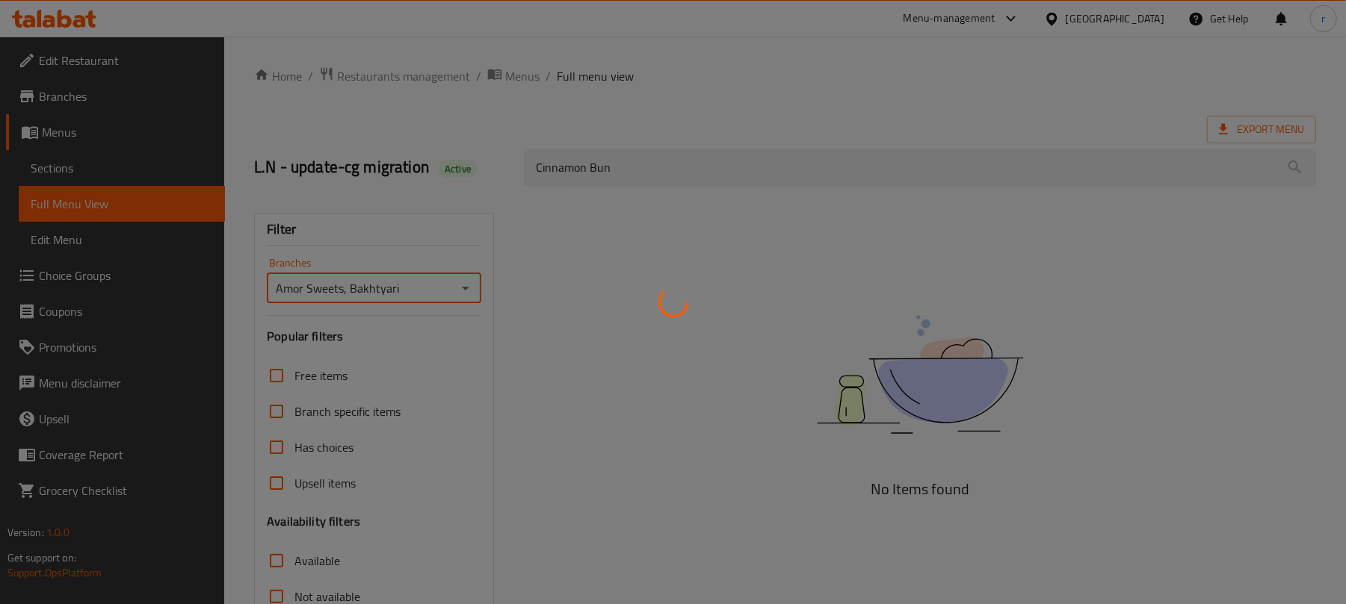
scroll to position [192, 0]
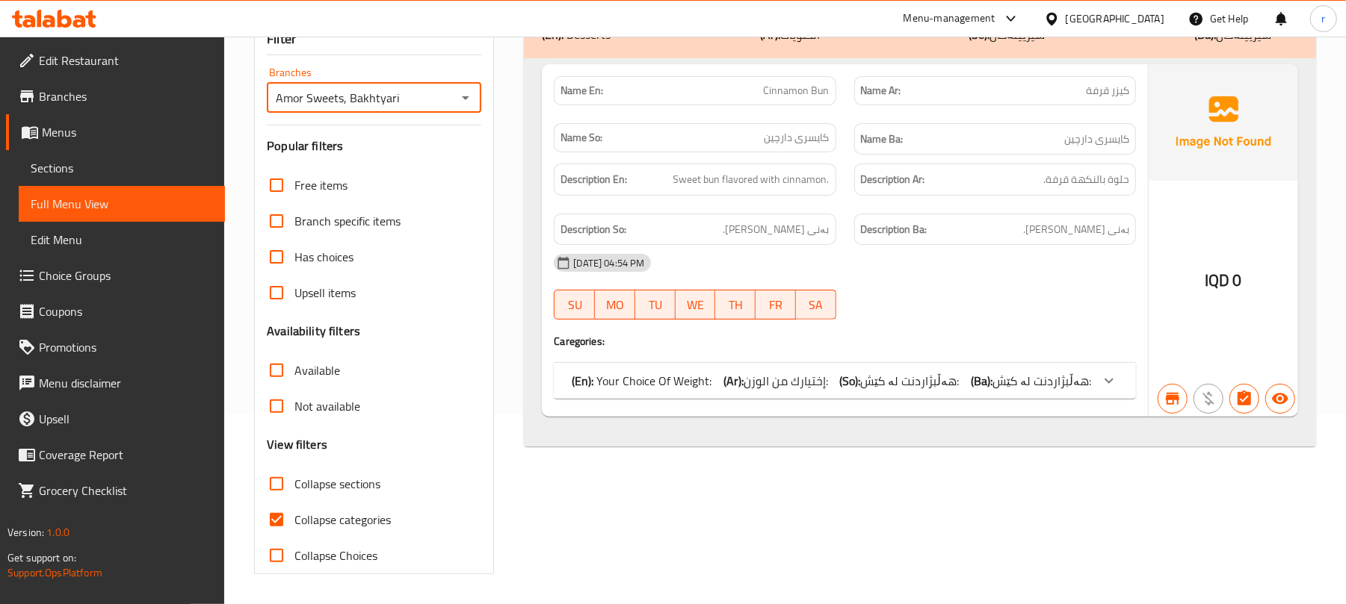
click at [270, 521] on input "Collapse categories" at bounding box center [277, 520] width 36 height 36
checkbox input "false"
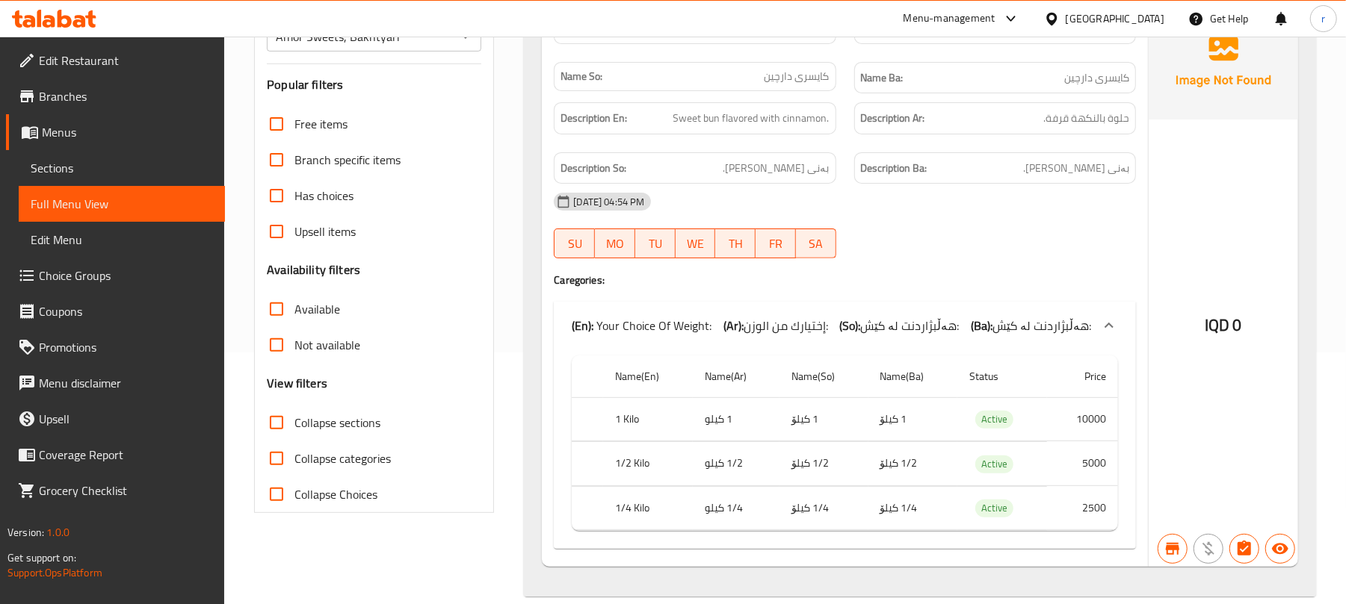
scroll to position [279, 0]
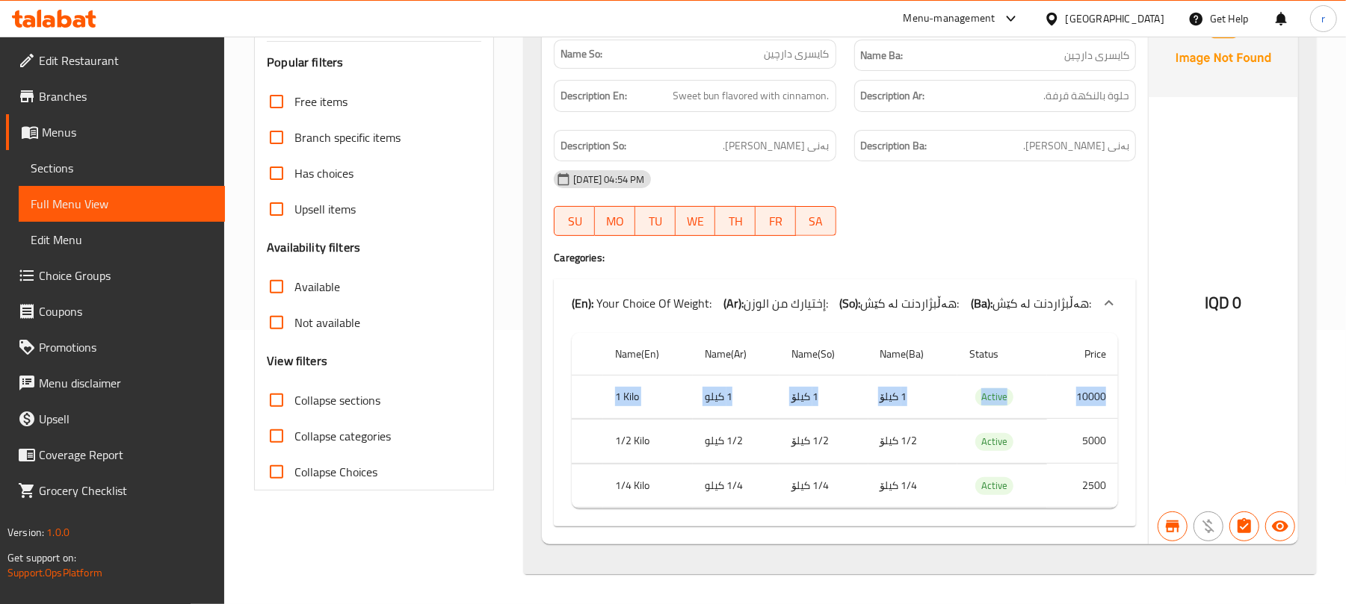
drag, startPoint x: 632, startPoint y: 396, endPoint x: 1110, endPoint y: 399, distance: 477.5
click at [1110, 399] on tr "1 Kilo 1 كيلو 1 کیلۆ 1 کیلۆ Active 10000" at bounding box center [845, 397] width 546 height 44
click at [934, 321] on div "(En): Your Choice Of Weight: (Ar): إختيارك من الوزن: (So): هەڵبژاردنت لە کێش: (…" at bounding box center [845, 303] width 582 height 48
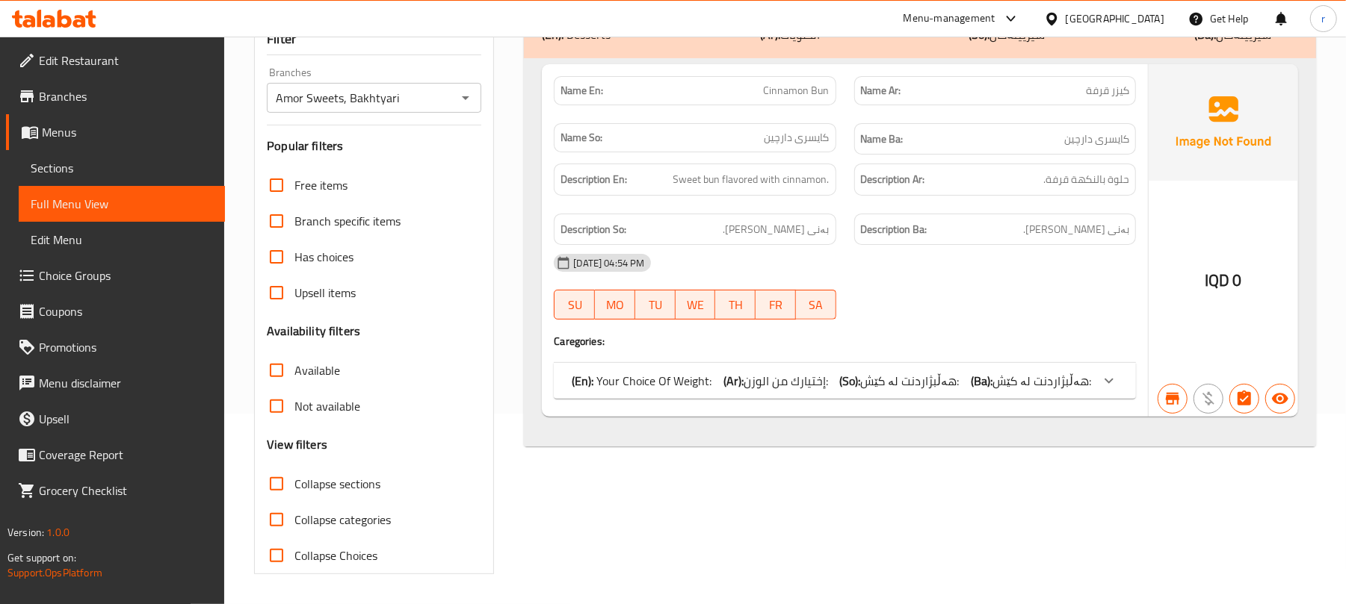
click at [918, 384] on span "هەڵبژاردنت لە کێش:" at bounding box center [909, 381] width 99 height 22
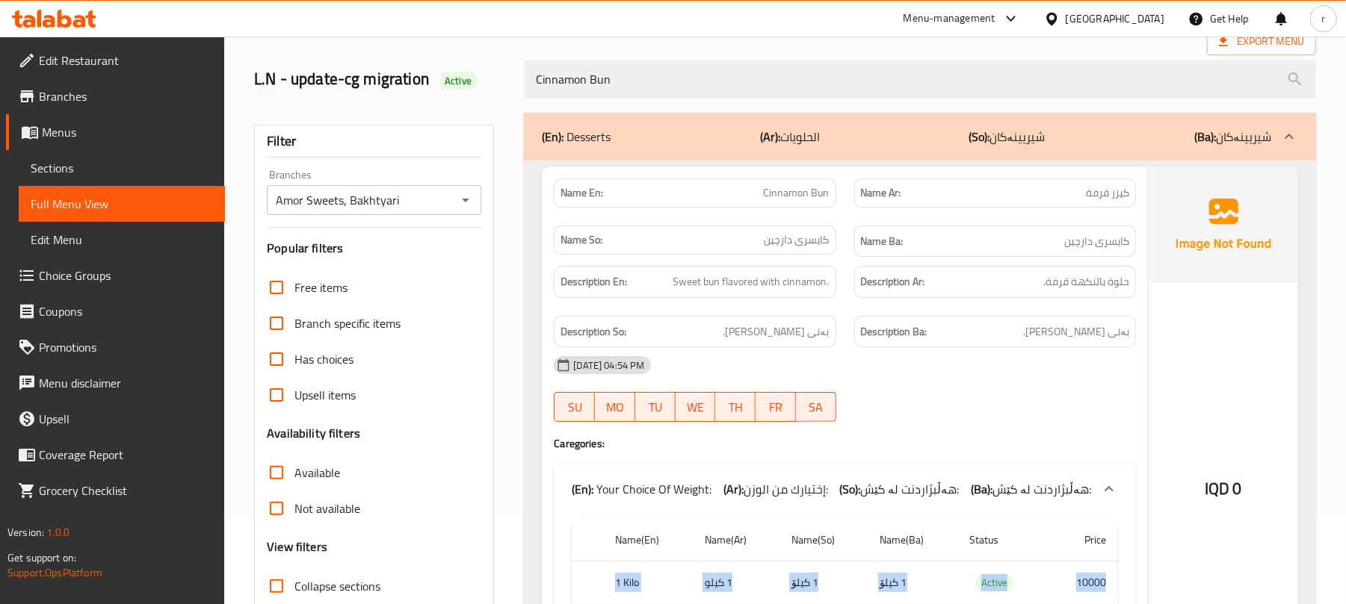
scroll to position [81, 0]
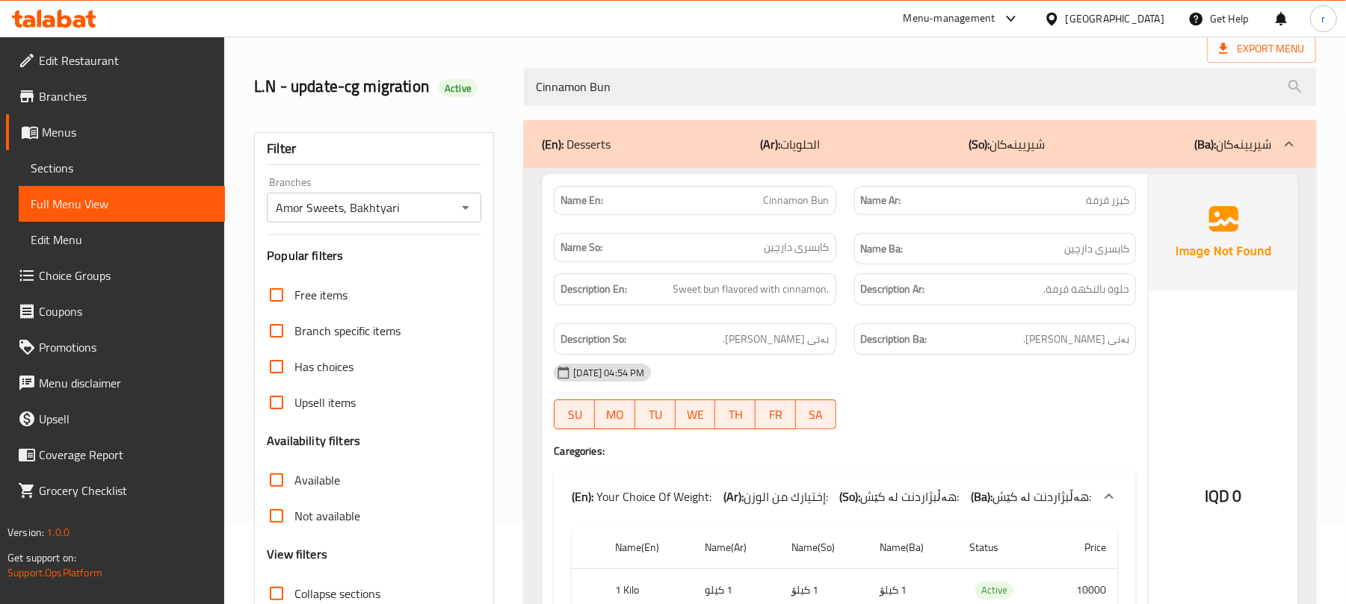
click at [1321, 193] on div "(En): Desserts (Ar): الحلويات (So): شیریینەکان (Ba): شیریینەکان Name En: Cinnam…" at bounding box center [920, 444] width 810 height 666
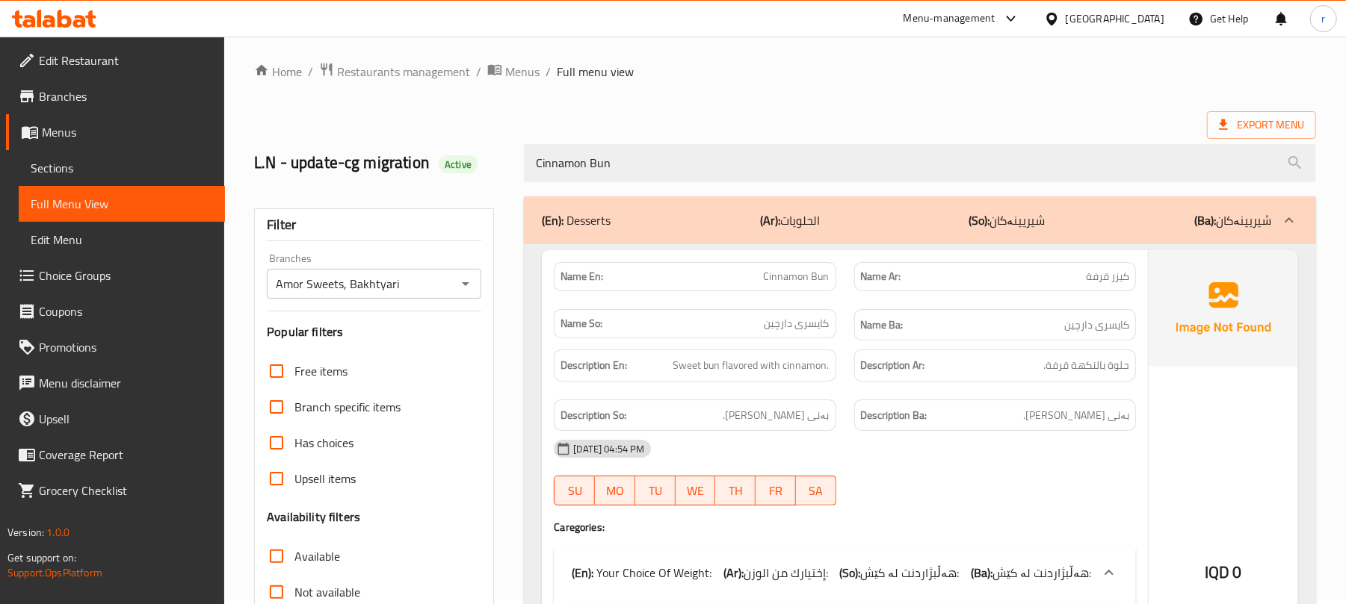
scroll to position [0, 0]
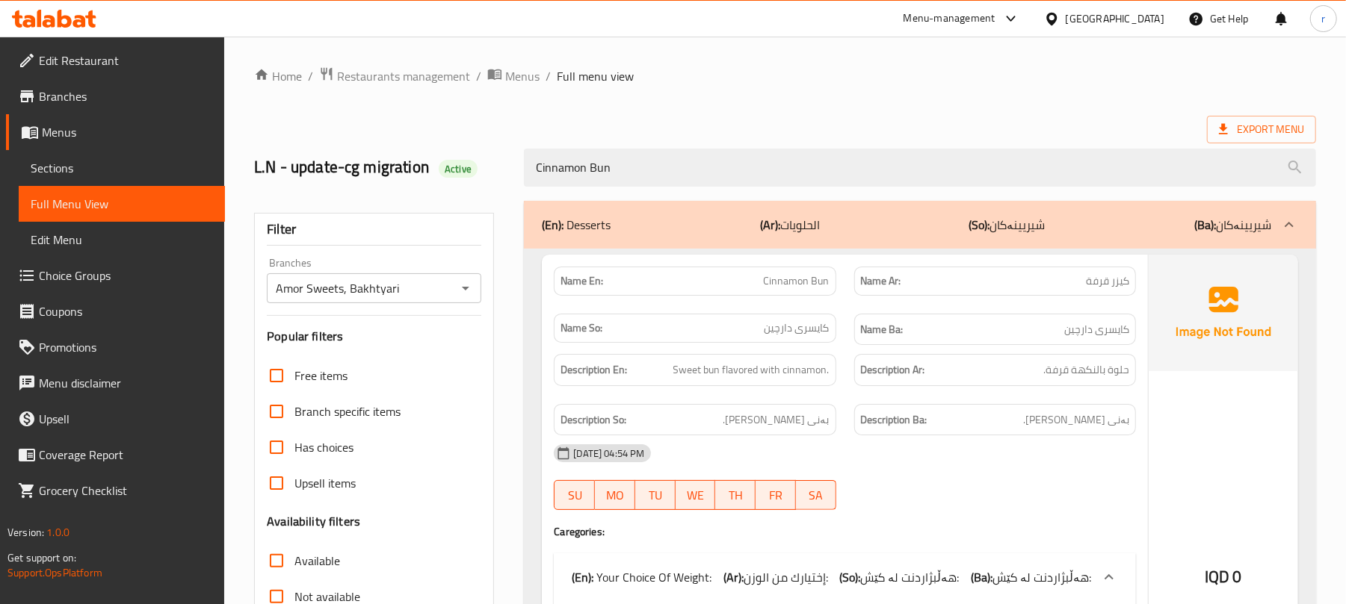
click at [43, 22] on icon at bounding box center [49, 21] width 13 height 13
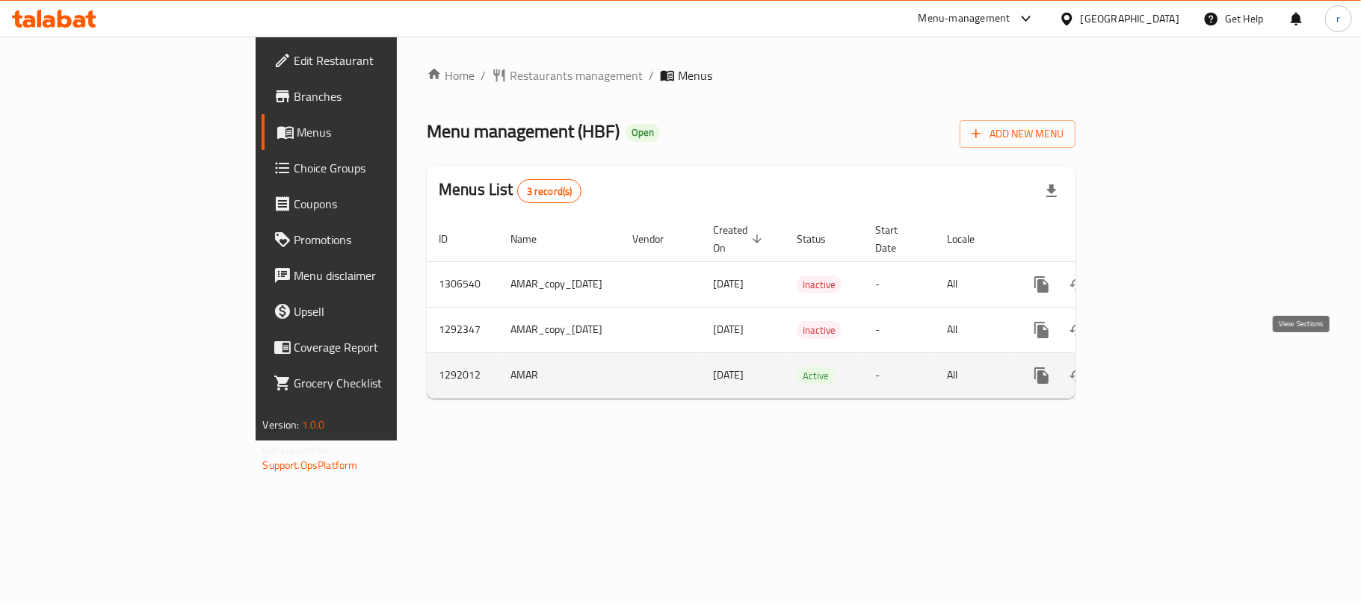
click at [1167, 358] on link "enhanced table" at bounding box center [1149, 376] width 36 height 36
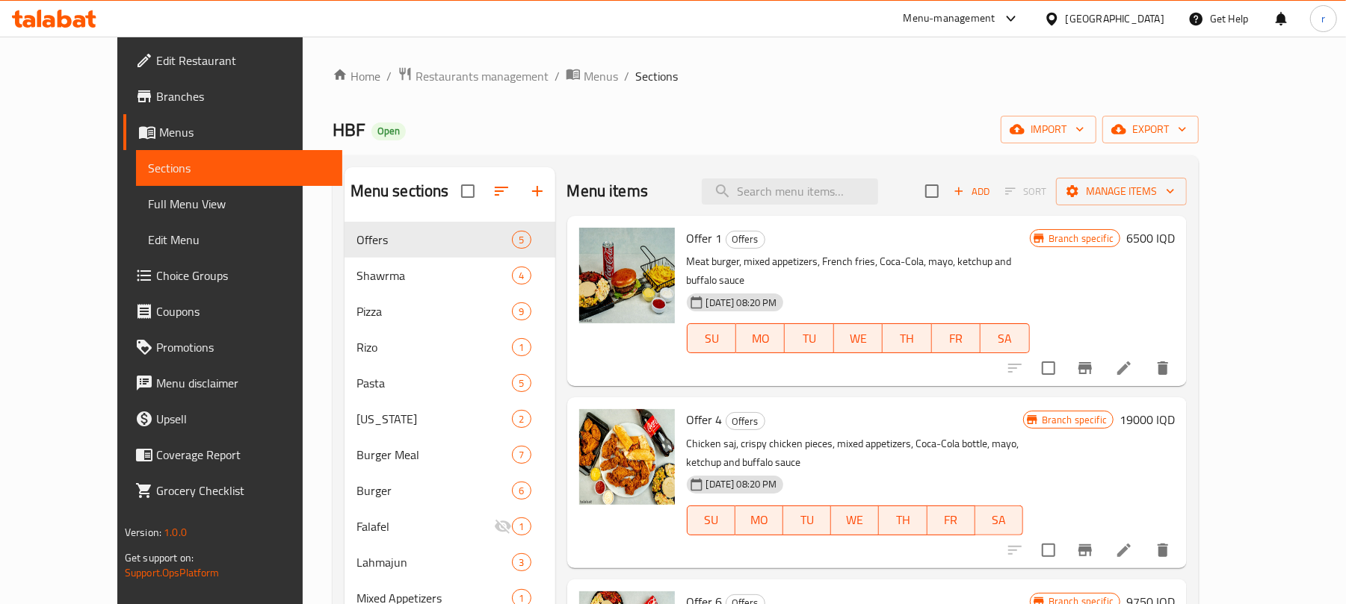
click at [670, 85] on ol "Home / Restaurants management / Menus / Sections" at bounding box center [766, 76] width 867 height 19
click at [1187, 130] on span "export" at bounding box center [1150, 129] width 72 height 19
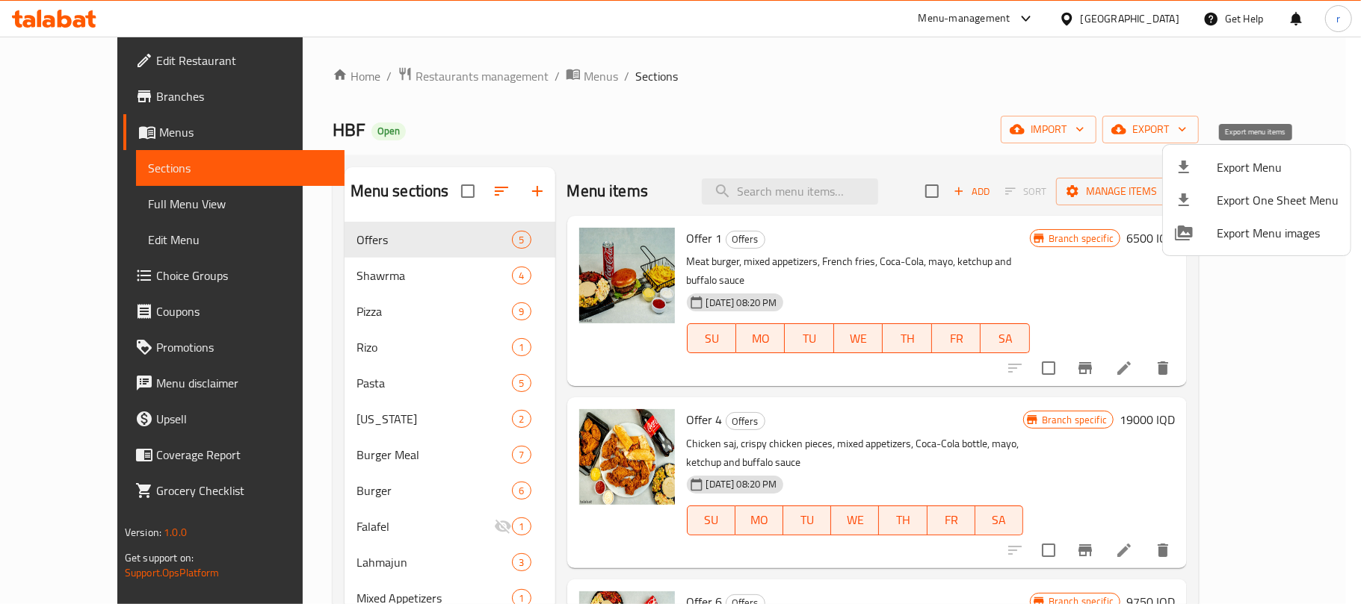
click at [1267, 167] on span "Export Menu" at bounding box center [1277, 167] width 122 height 18
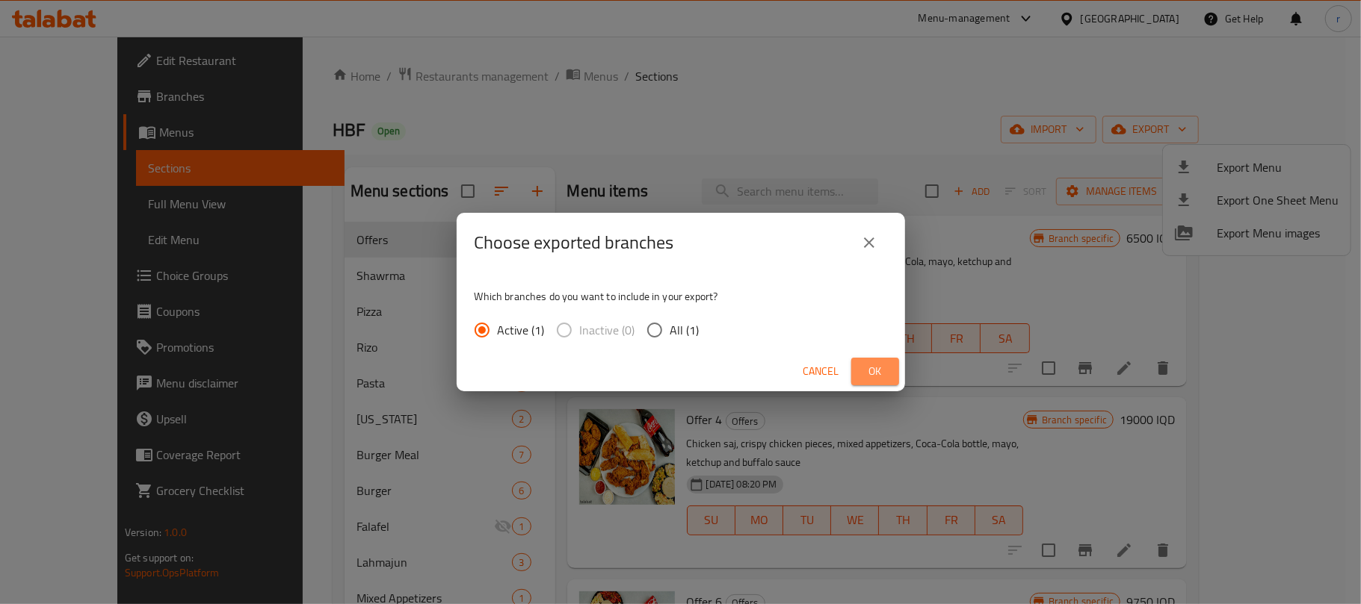
click at [874, 363] on span "Ok" at bounding box center [875, 371] width 24 height 19
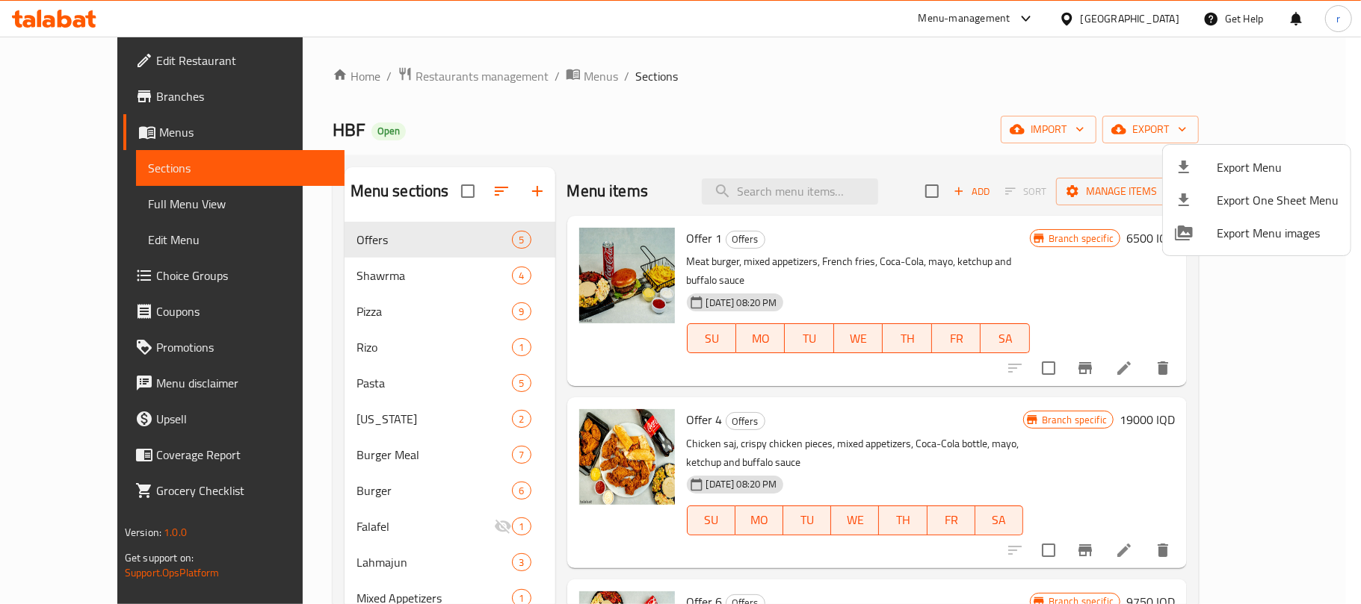
click at [318, 279] on div at bounding box center [680, 302] width 1361 height 604
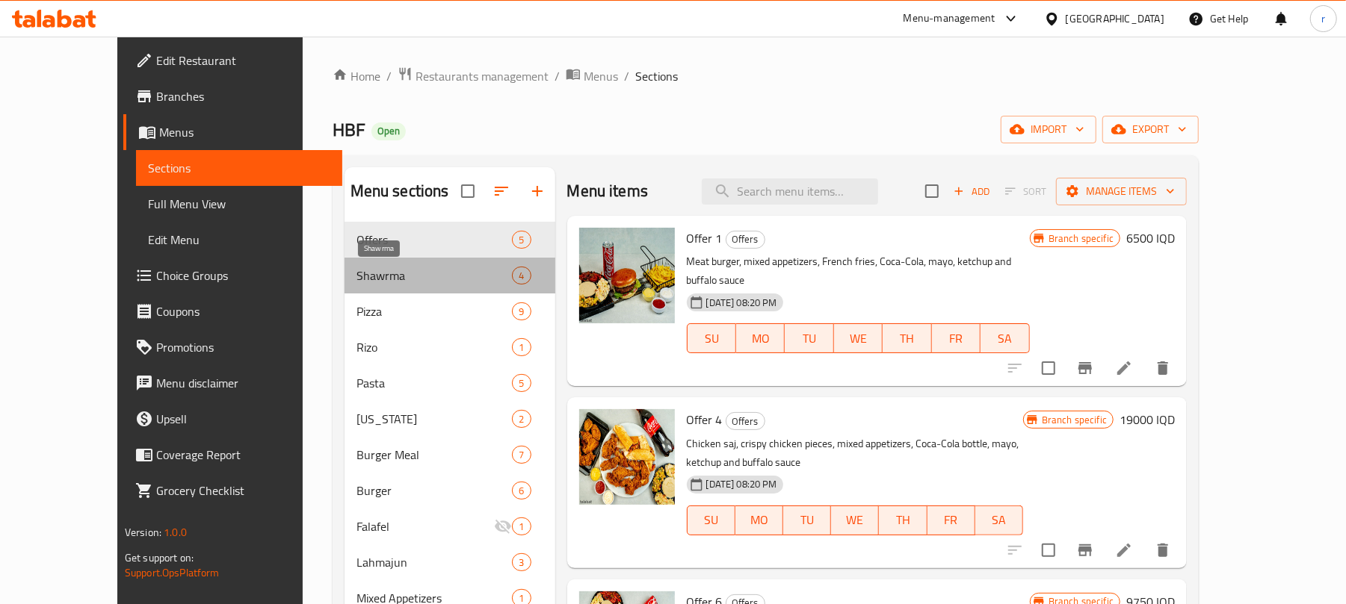
click at [356, 279] on span "Shawrma" at bounding box center [434, 276] width 156 height 18
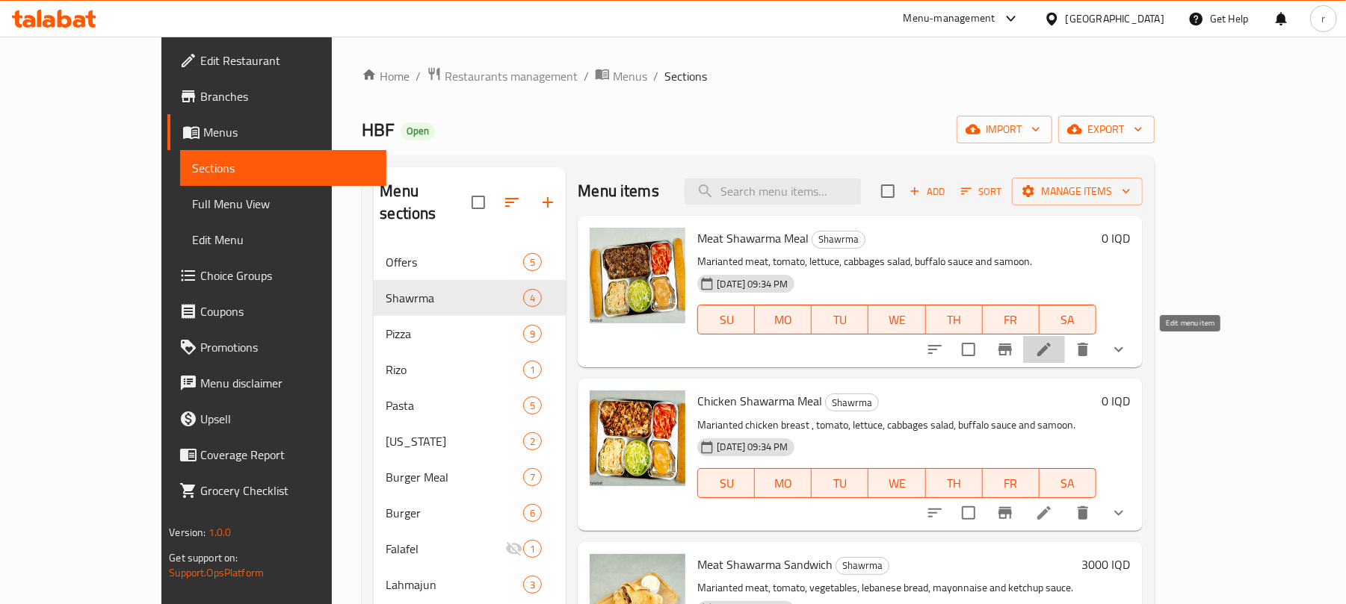
click at [1053, 350] on icon at bounding box center [1044, 350] width 18 height 18
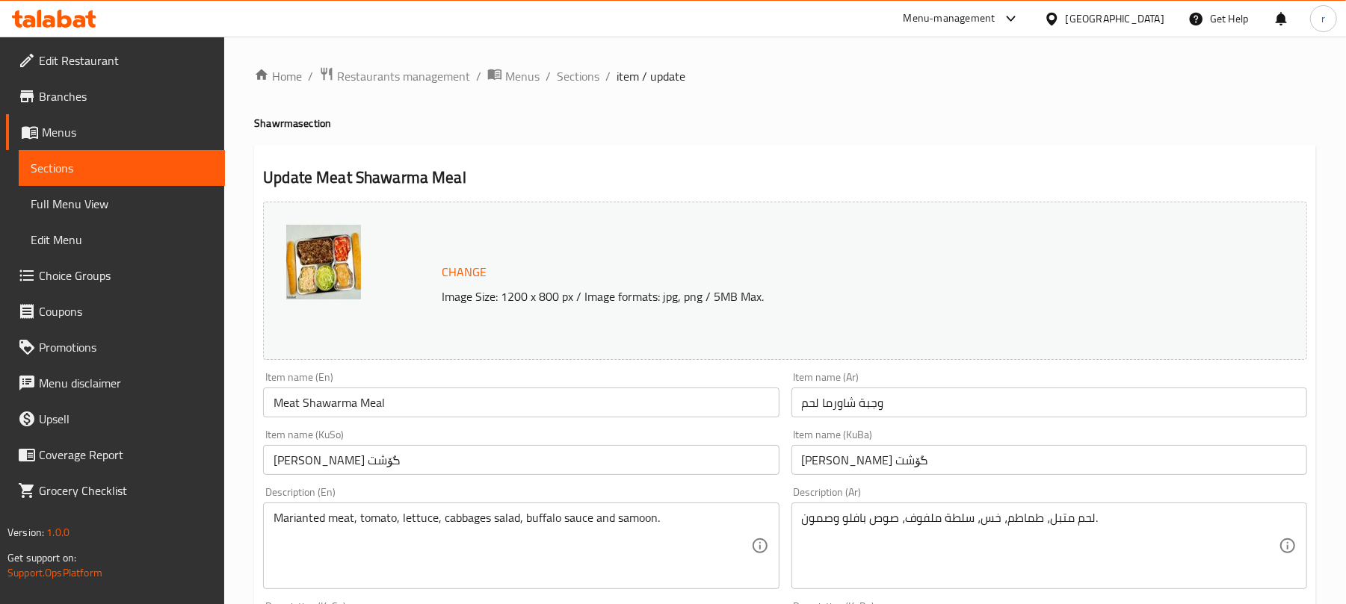
click at [973, 188] on h2 "Update Meat Shawarma Meal" at bounding box center [785, 178] width 1044 height 22
click at [67, 88] on span "Branches" at bounding box center [126, 96] width 174 height 18
click at [1020, 16] on div at bounding box center [1007, 19] width 25 height 18
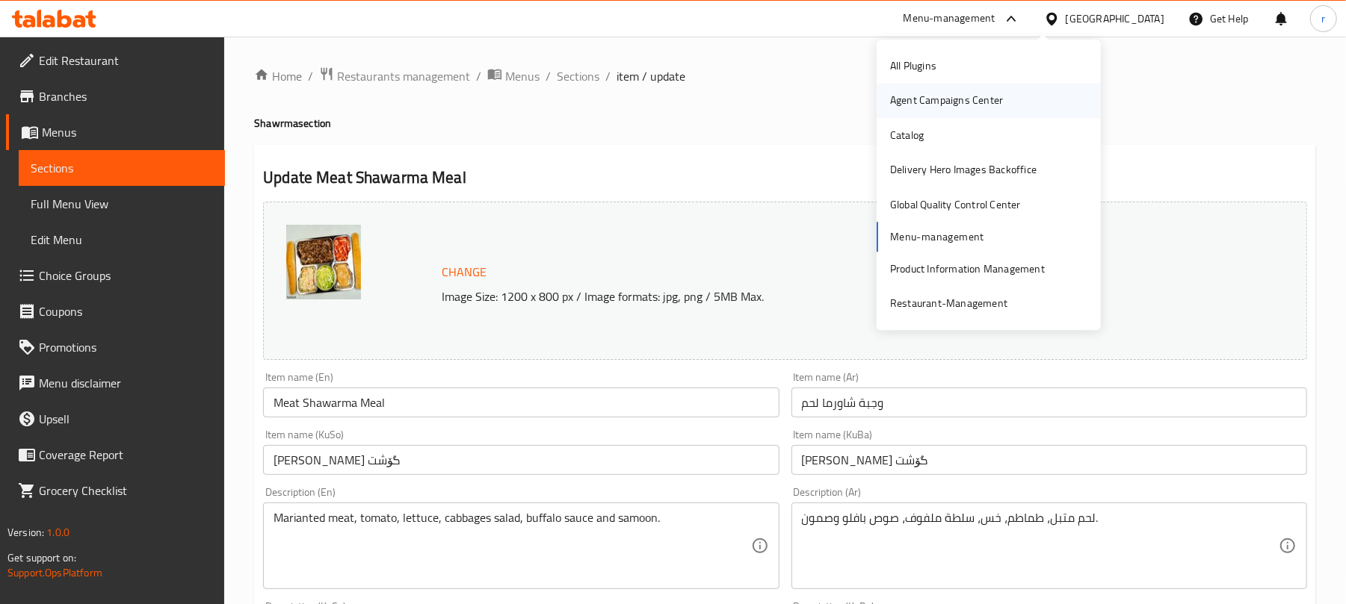
click at [964, 102] on div "Agent Campaigns Center" at bounding box center [946, 101] width 113 height 16
